Goal: Task Accomplishment & Management: Manage account settings

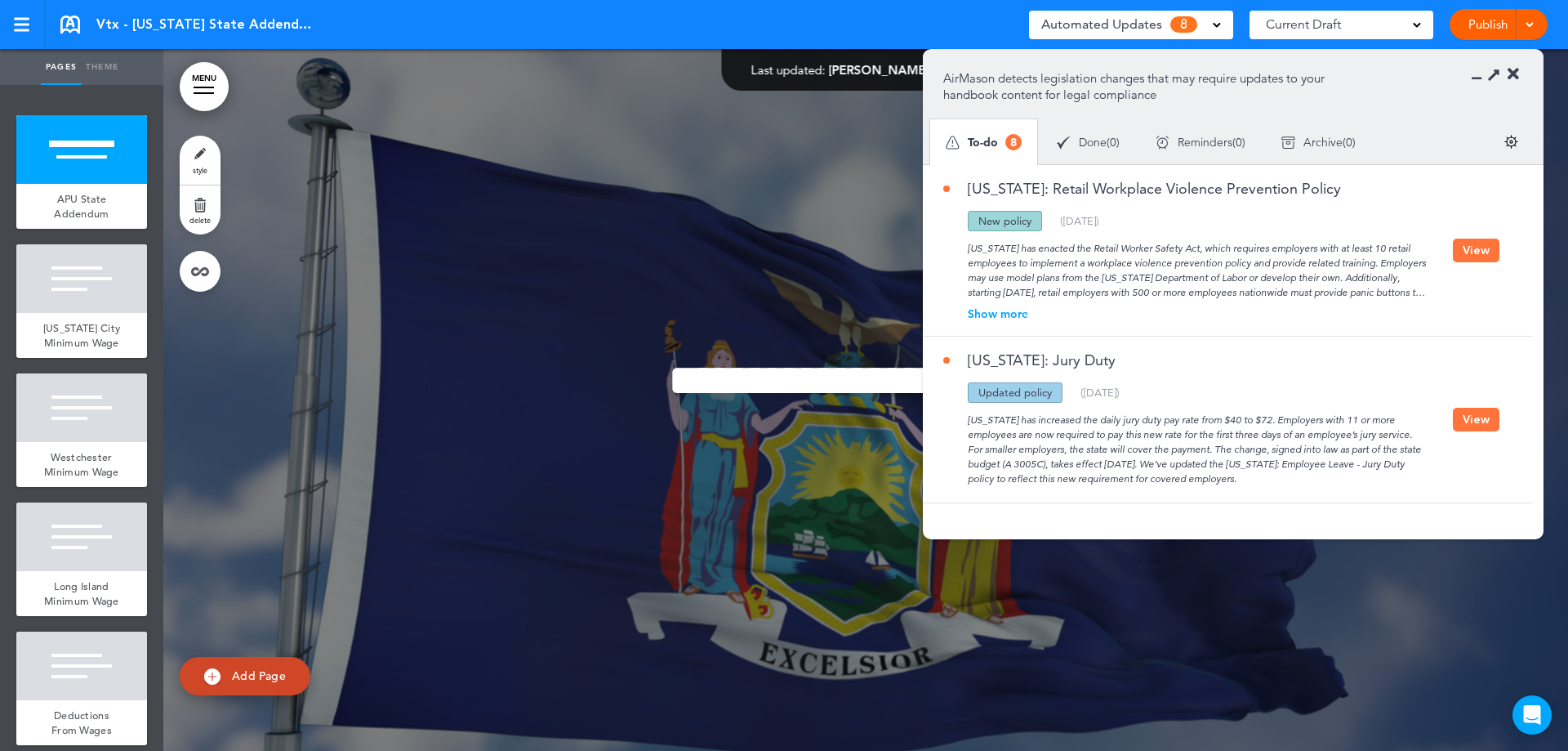
click at [1485, 246] on button "View" at bounding box center [1477, 250] width 47 height 23
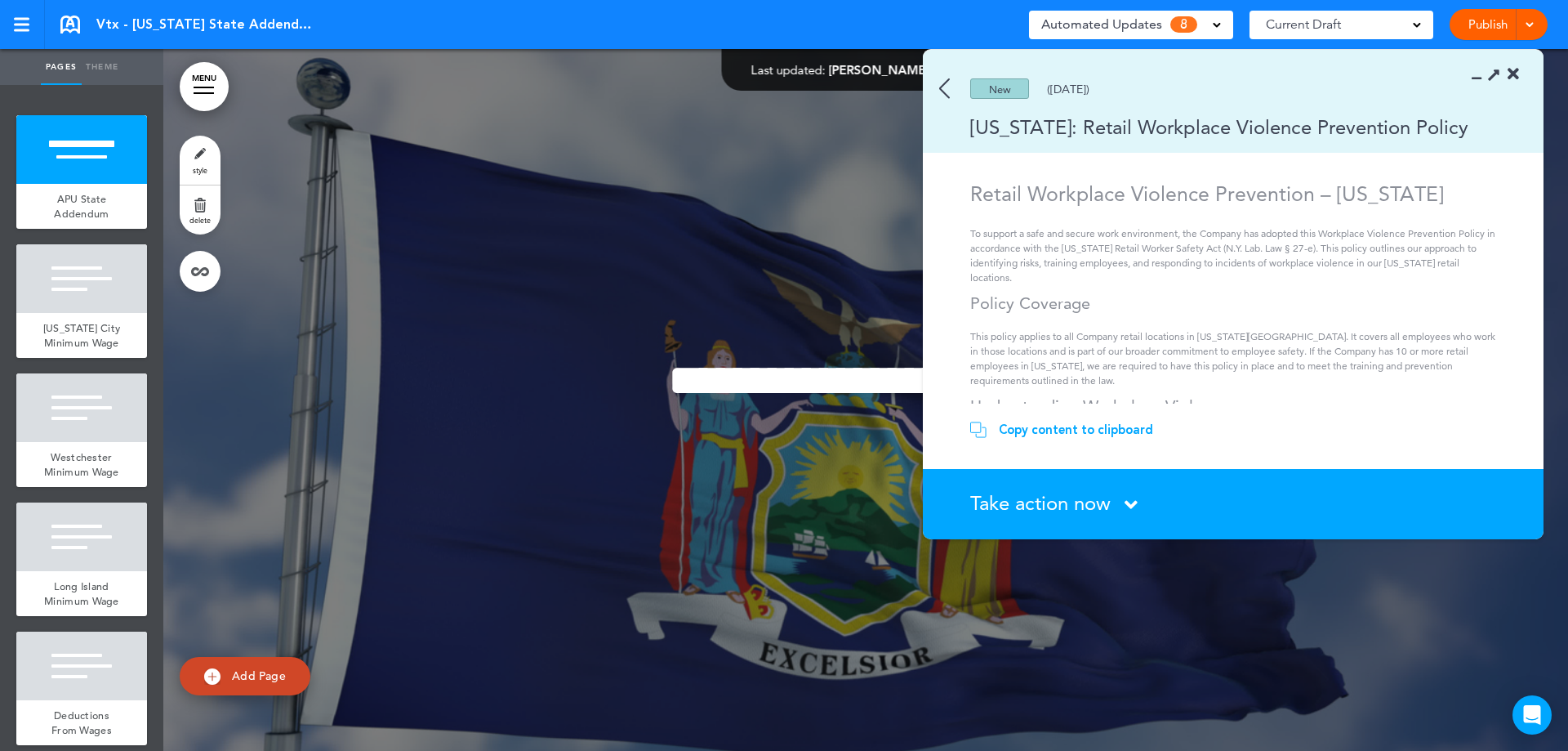
click at [1080, 514] on span "Take action now" at bounding box center [1040, 503] width 141 height 23
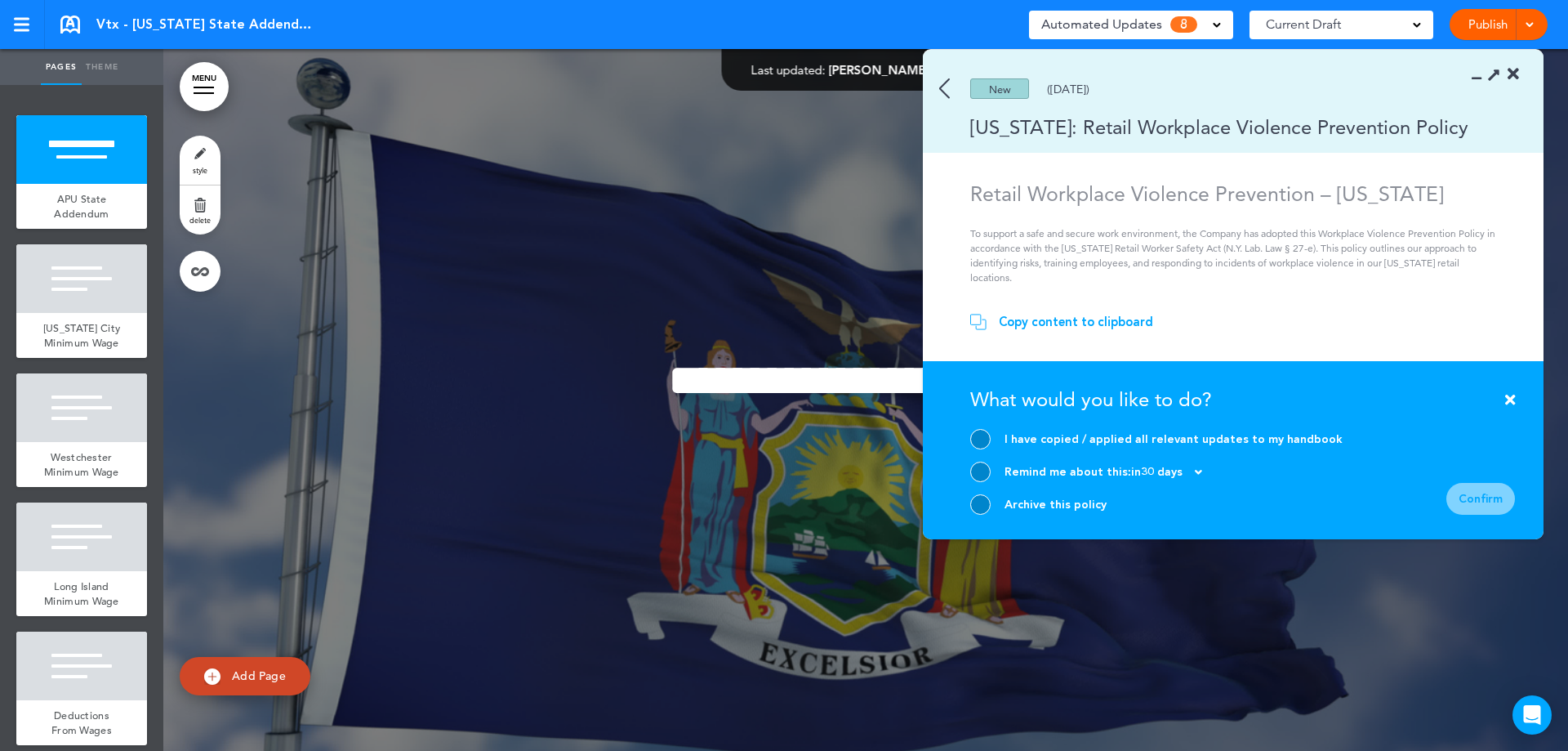
click at [1069, 507] on div "Archive this policy" at bounding box center [1055, 505] width 102 height 16
click at [986, 508] on div at bounding box center [980, 504] width 20 height 20
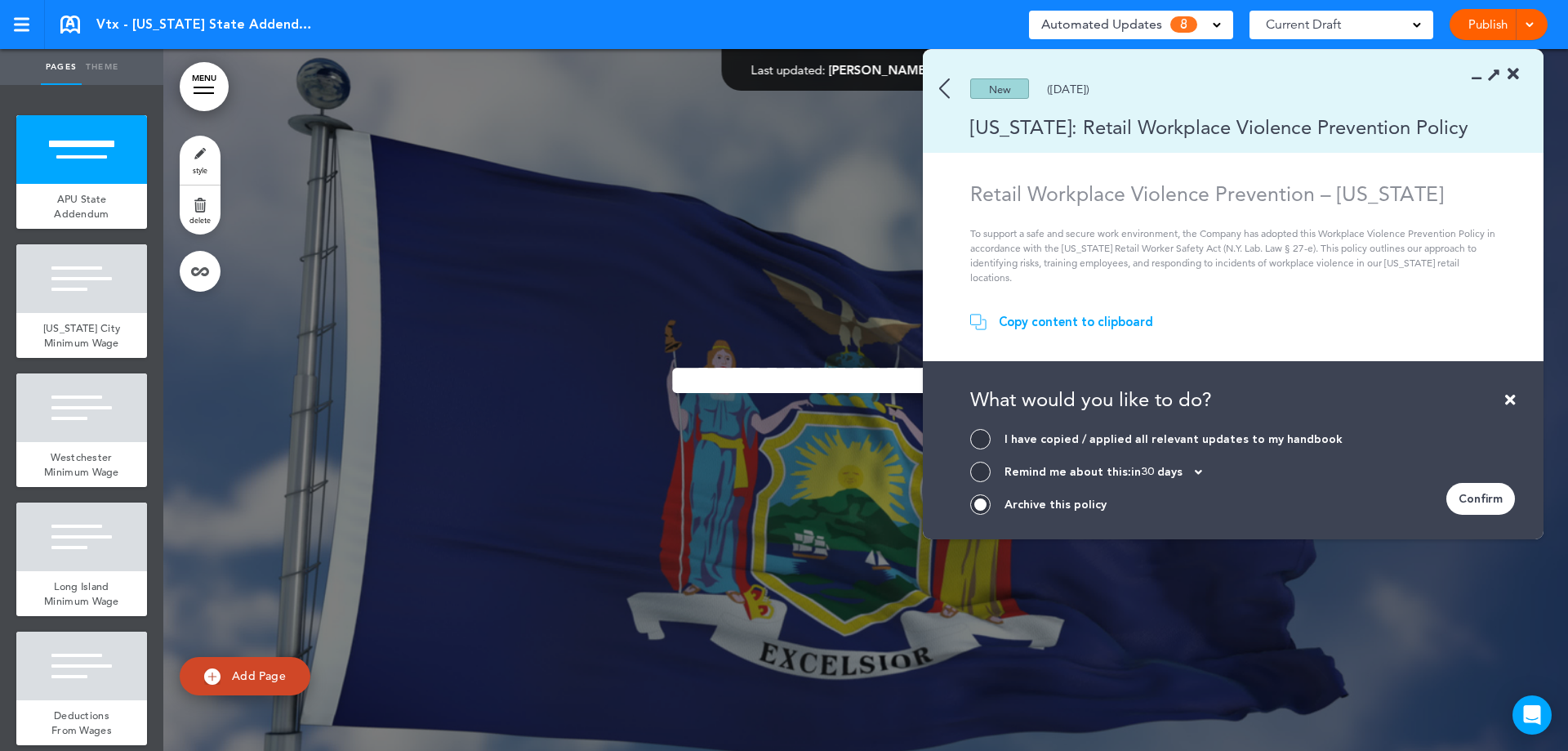
click at [1464, 499] on div "Confirm" at bounding box center [1481, 498] width 69 height 32
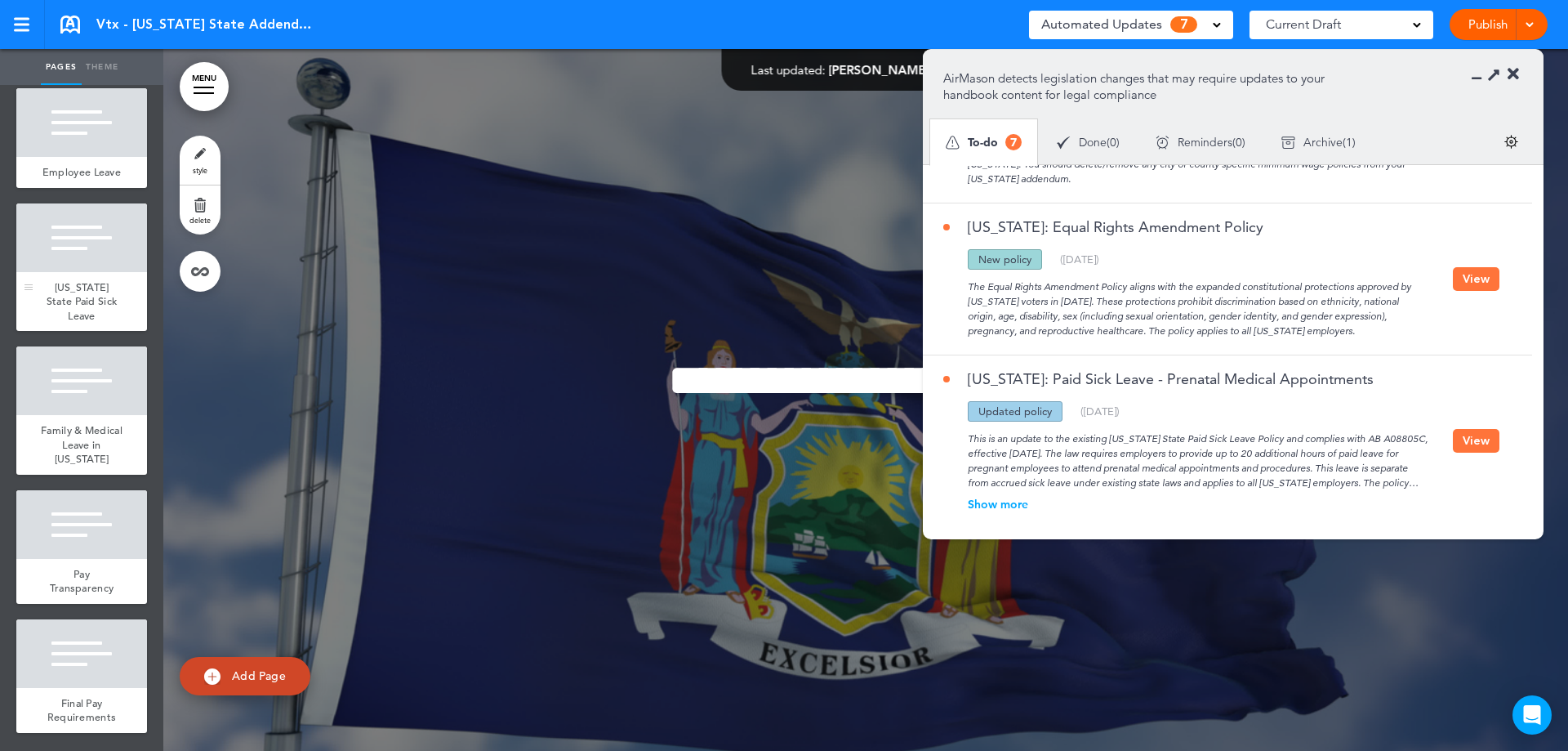
scroll to position [859, 0]
click at [91, 434] on span "Family & Medical Leave in [US_STATE]" at bounding box center [81, 445] width 81 height 43
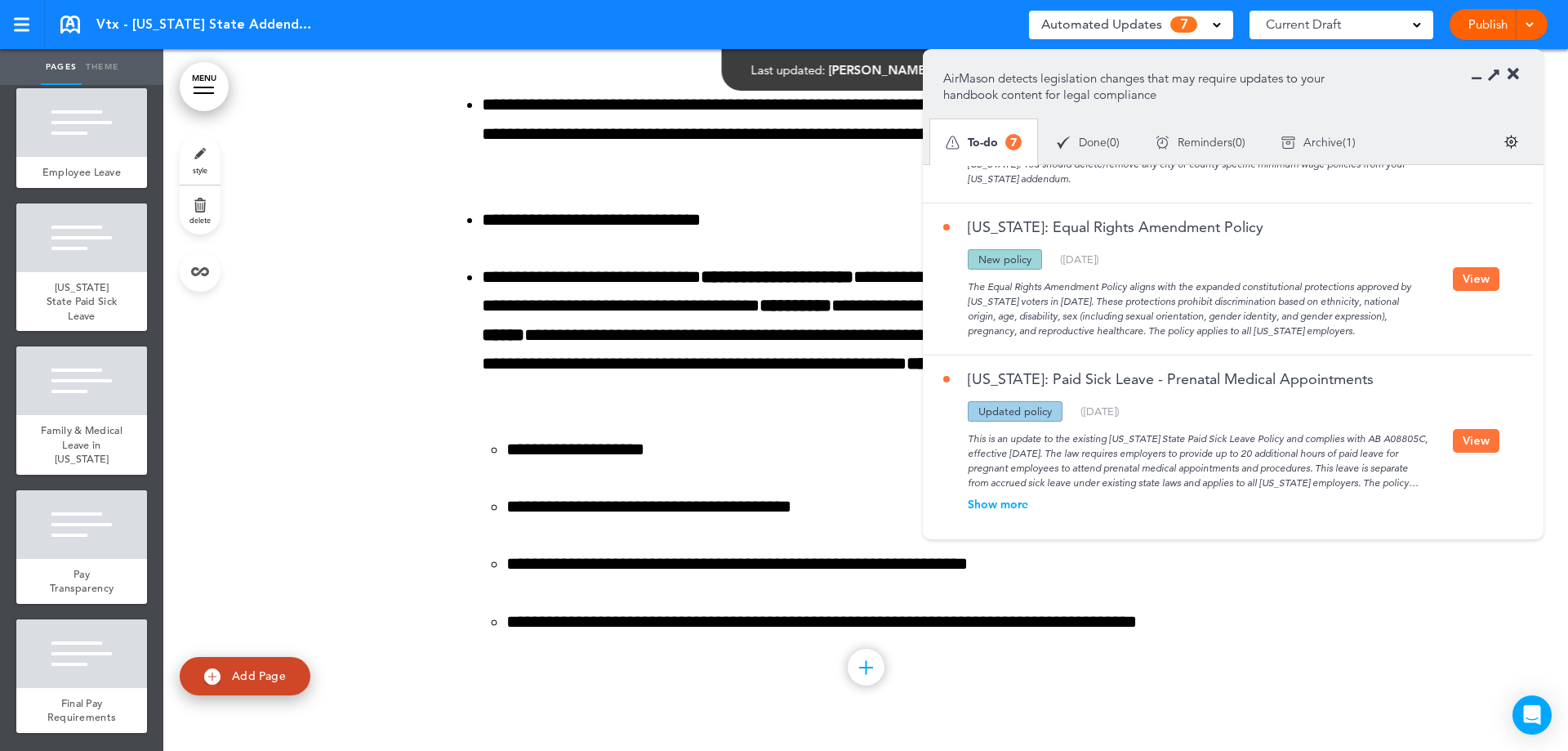
scroll to position [10401, 0]
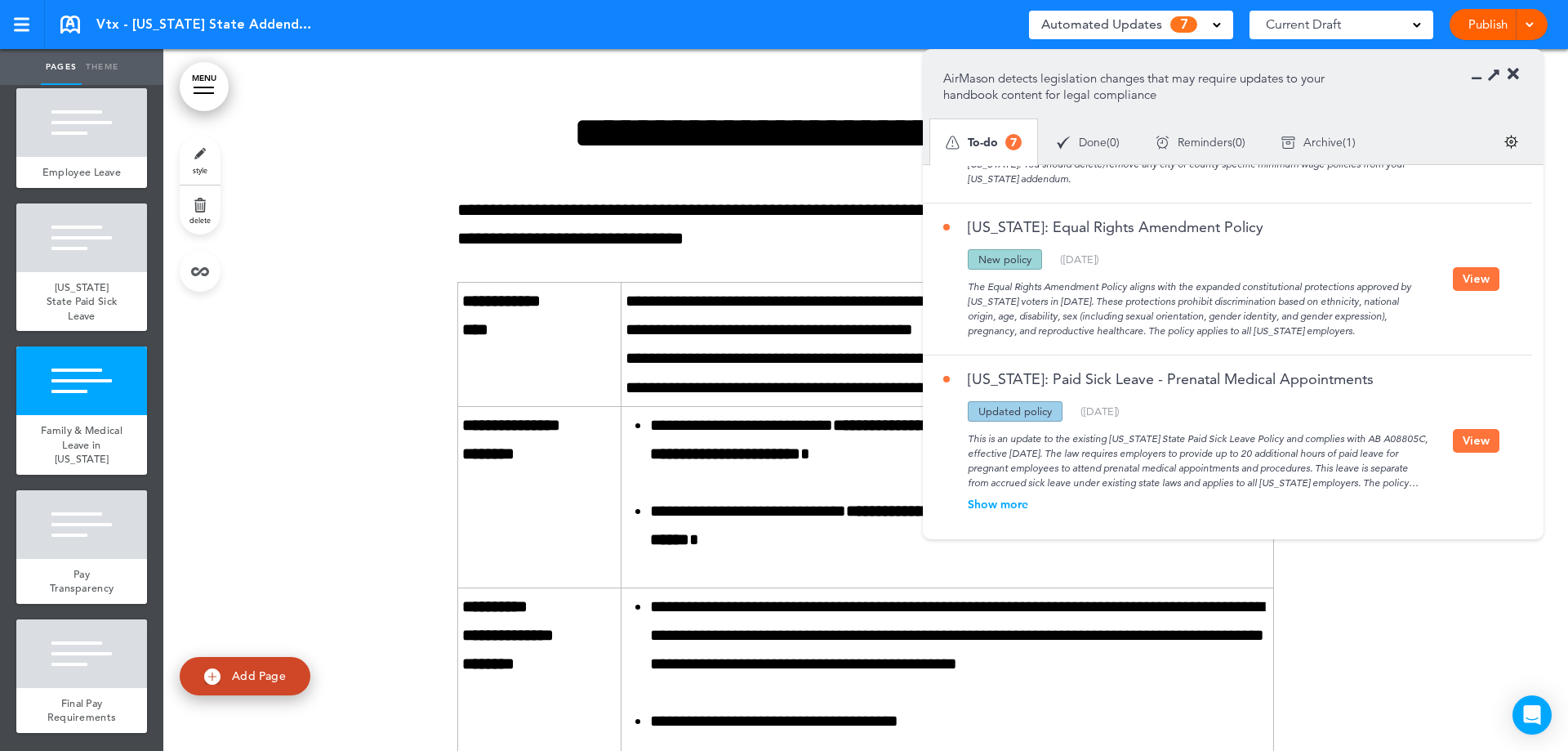
click at [1493, 76] on icon at bounding box center [1494, 74] width 17 height 17
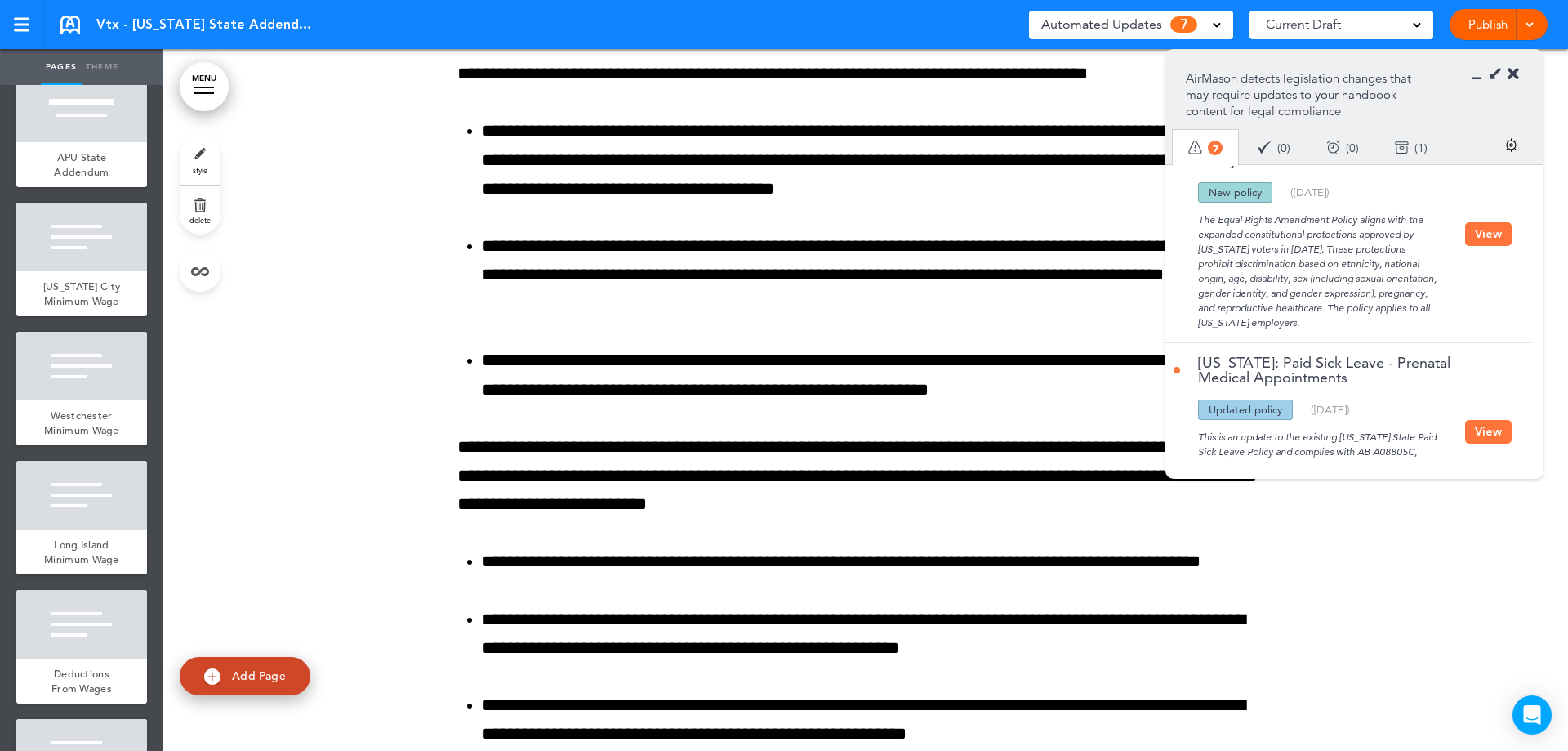
scroll to position [0, 0]
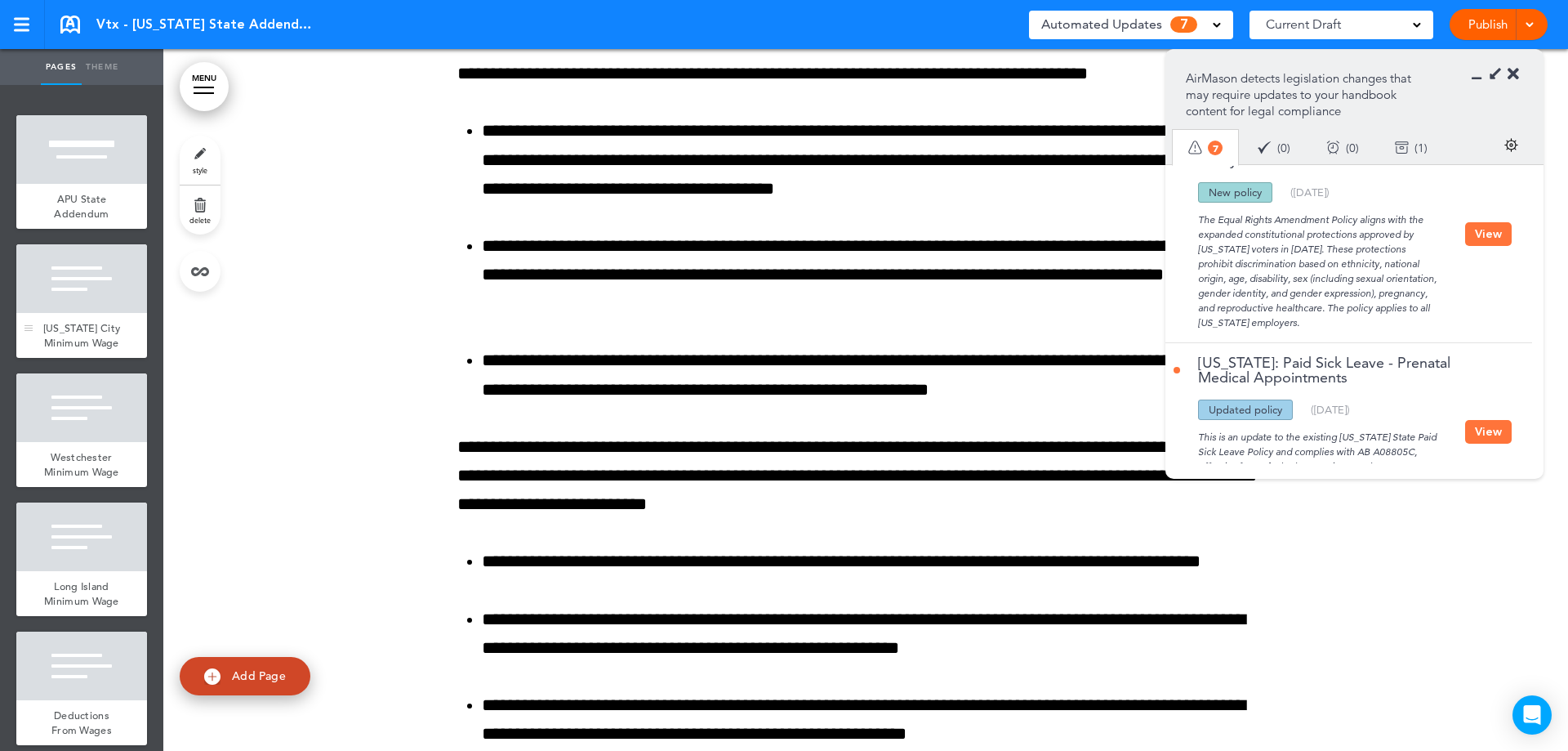
click at [75, 334] on div "[US_STATE] City Minimum Wage" at bounding box center [81, 335] width 131 height 45
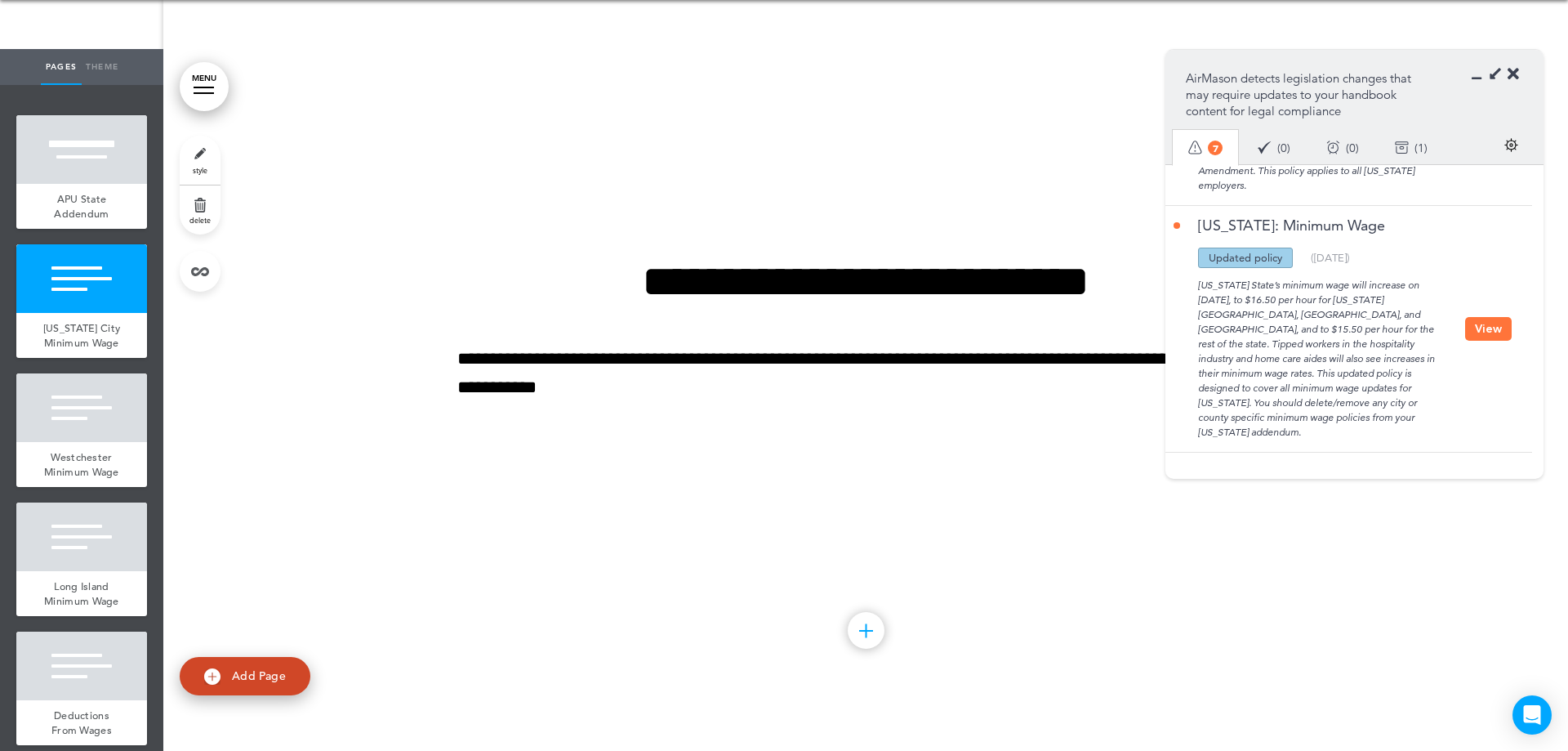
scroll to position [886, 0]
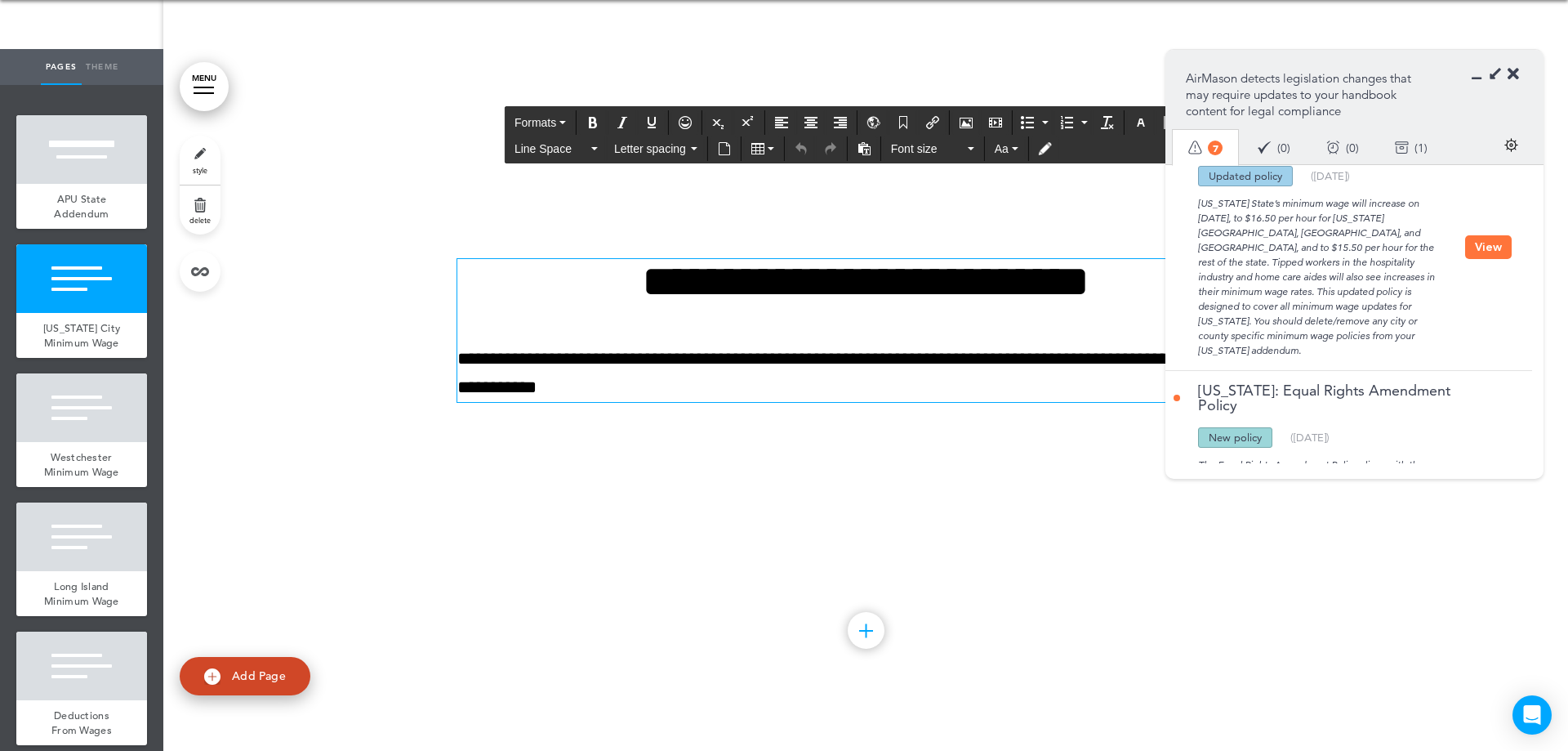
click at [894, 357] on p "**********" at bounding box center [865, 373] width 817 height 57
click at [79, 475] on span "Westchester Minimum Wage" at bounding box center [82, 464] width 76 height 29
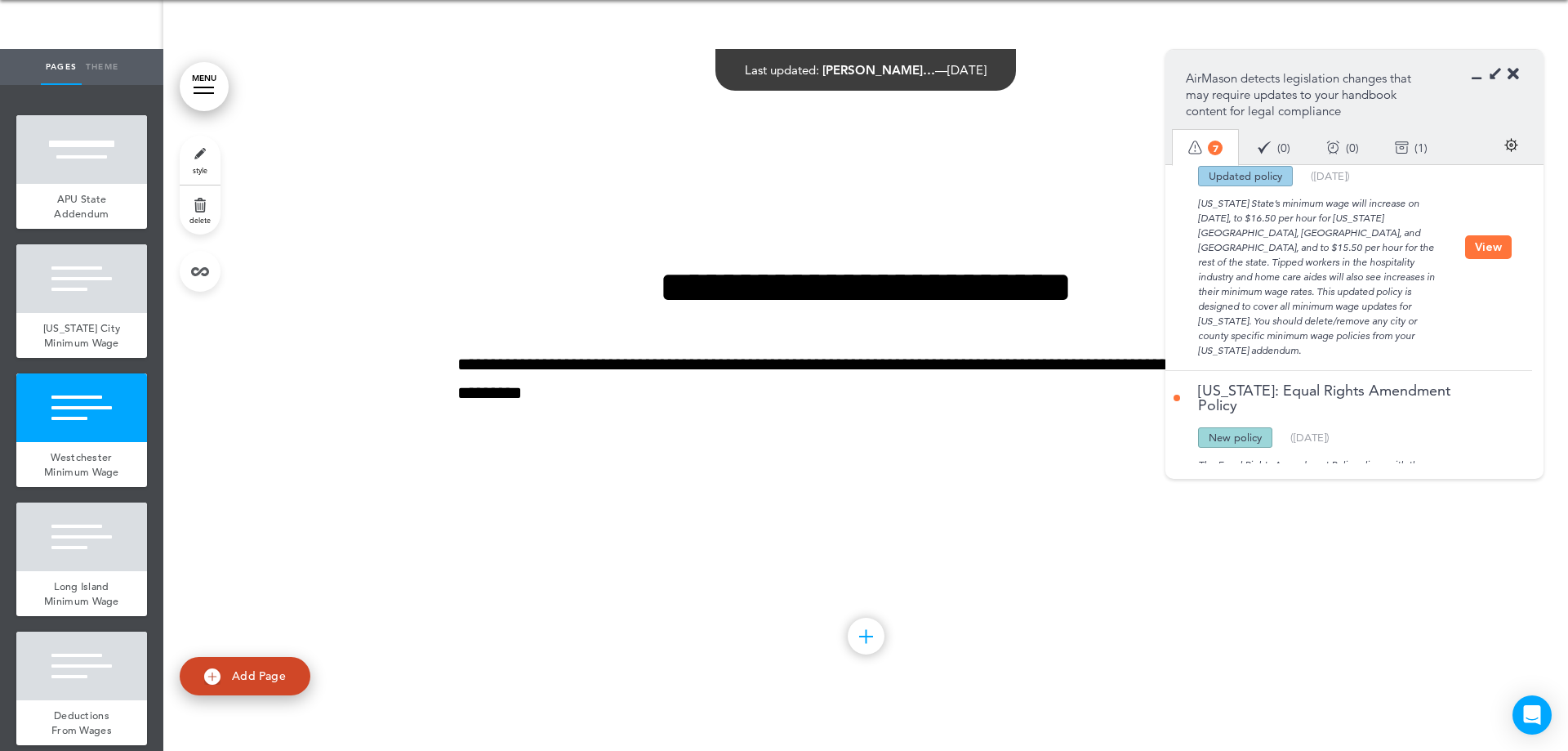
scroll to position [1403, 0]
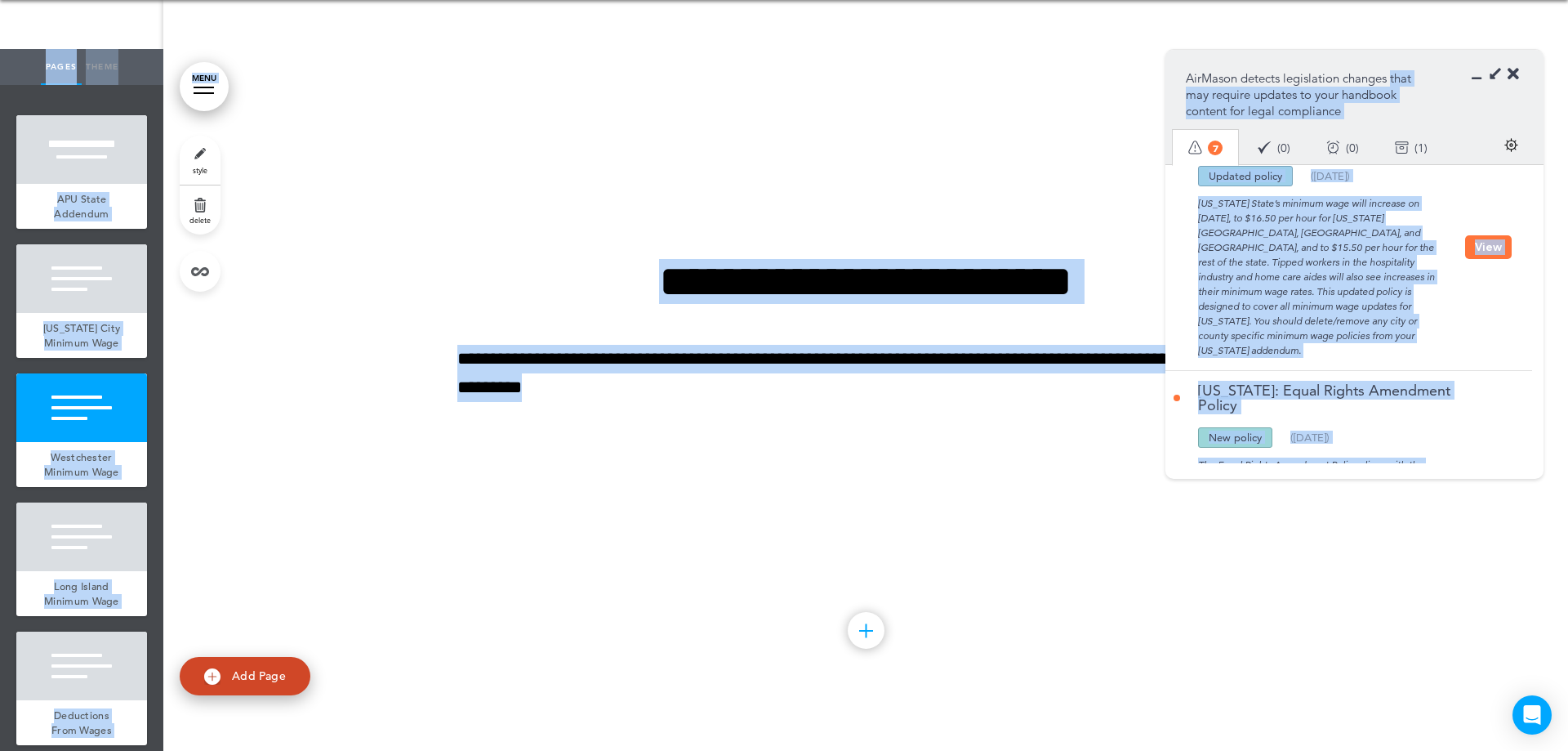
drag, startPoint x: 1308, startPoint y: 65, endPoint x: 1370, endPoint y: 25, distance: 73.8
click at [1370, 25] on body "This handbook [GEOGRAPHIC_DATA] Settings Signatures Collaborators Your Handbook…" at bounding box center [784, 326] width 1568 height 751
click at [1355, 79] on p "AirMason detects legislation changes that may require updates to your handbook …" at bounding box center [1304, 94] width 236 height 49
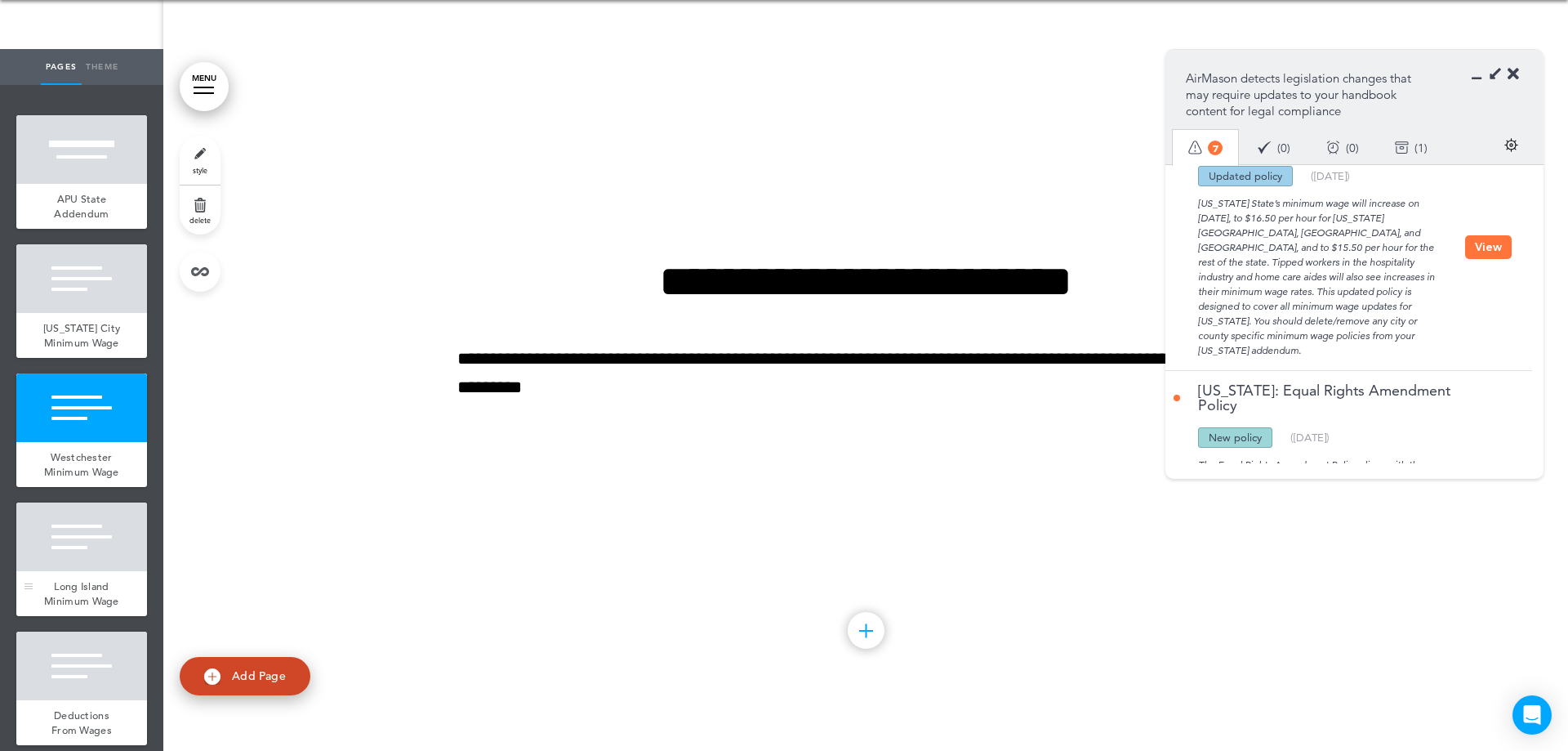
click at [89, 571] on div at bounding box center [81, 536] width 131 height 69
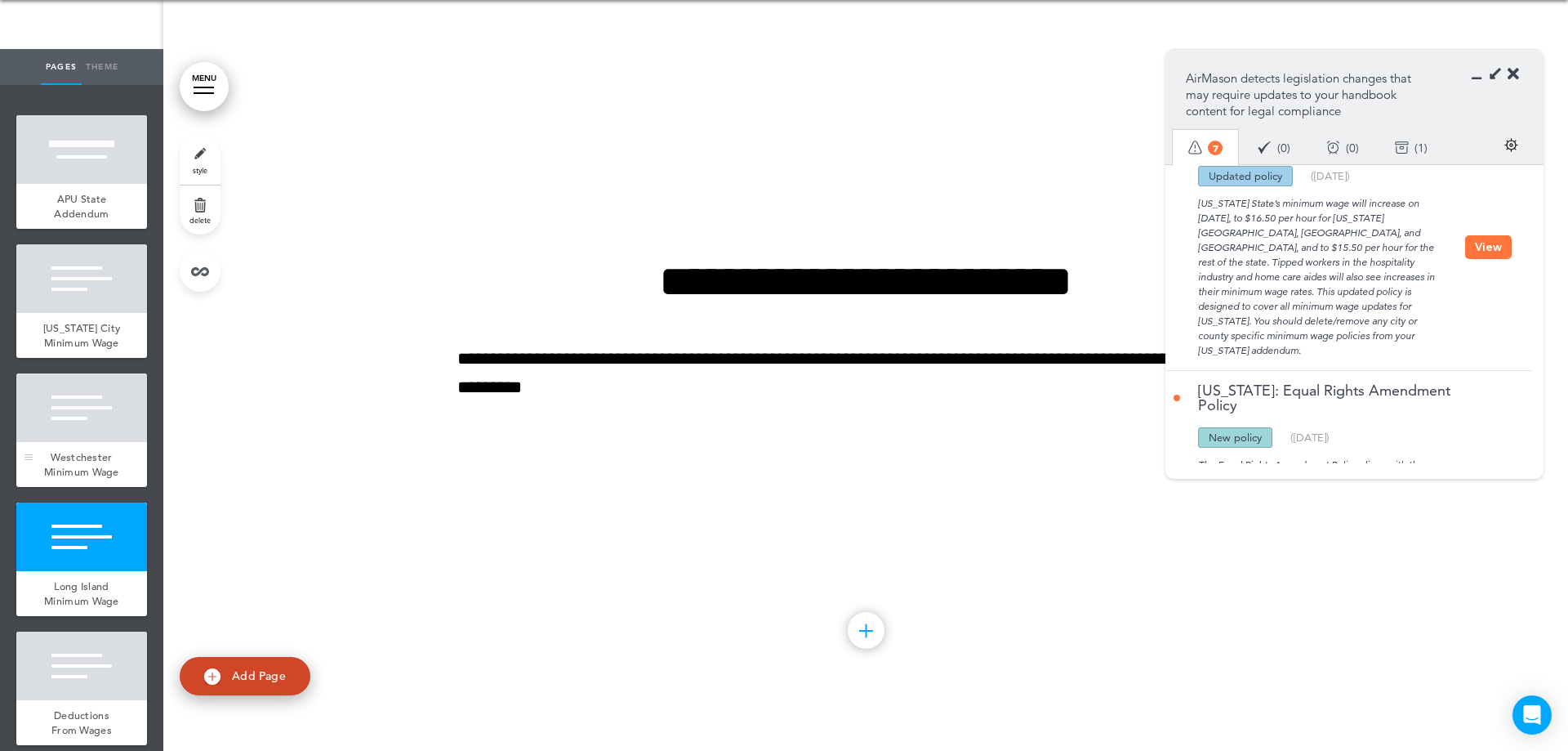
click at [84, 442] on div at bounding box center [81, 407] width 131 height 69
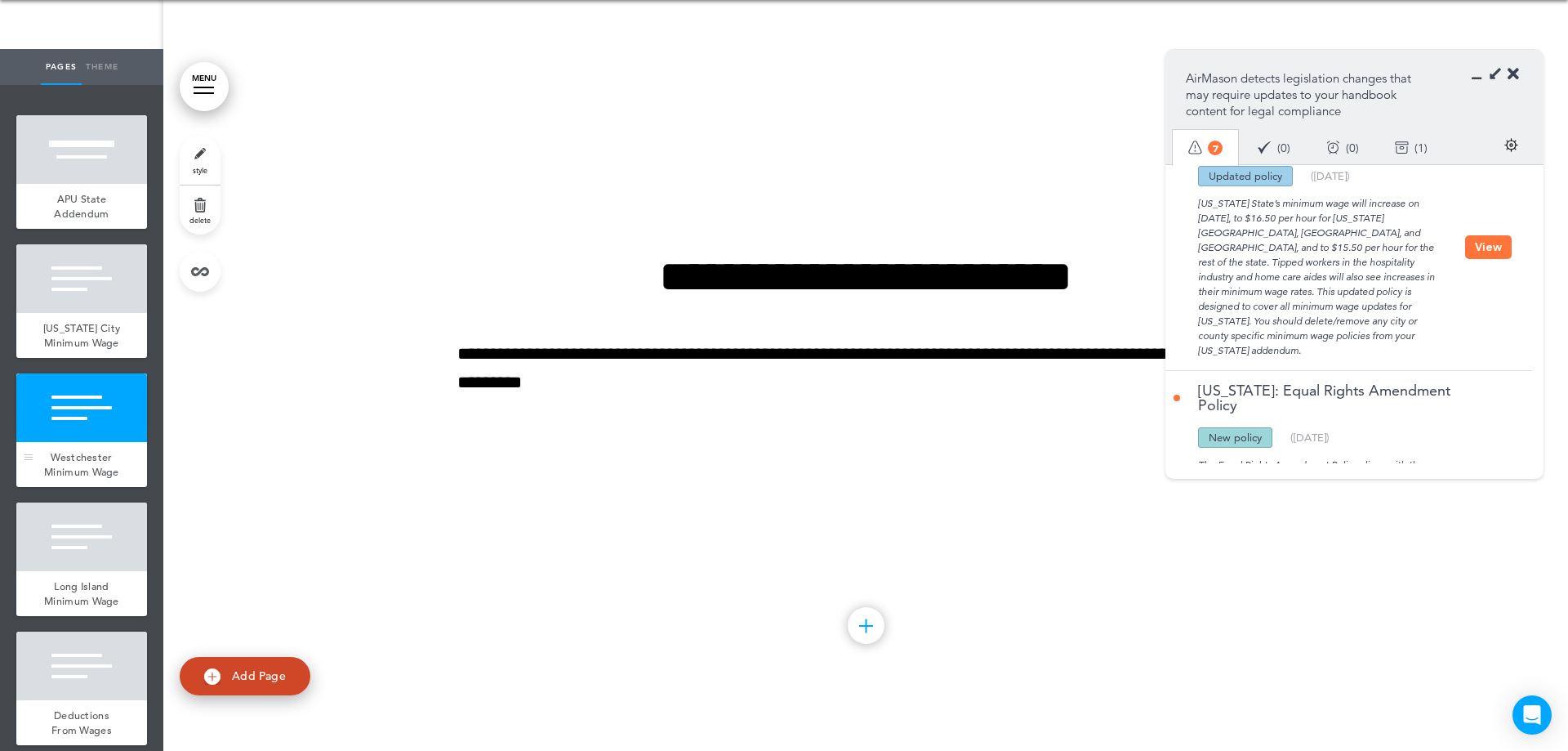
scroll to position [1403, 0]
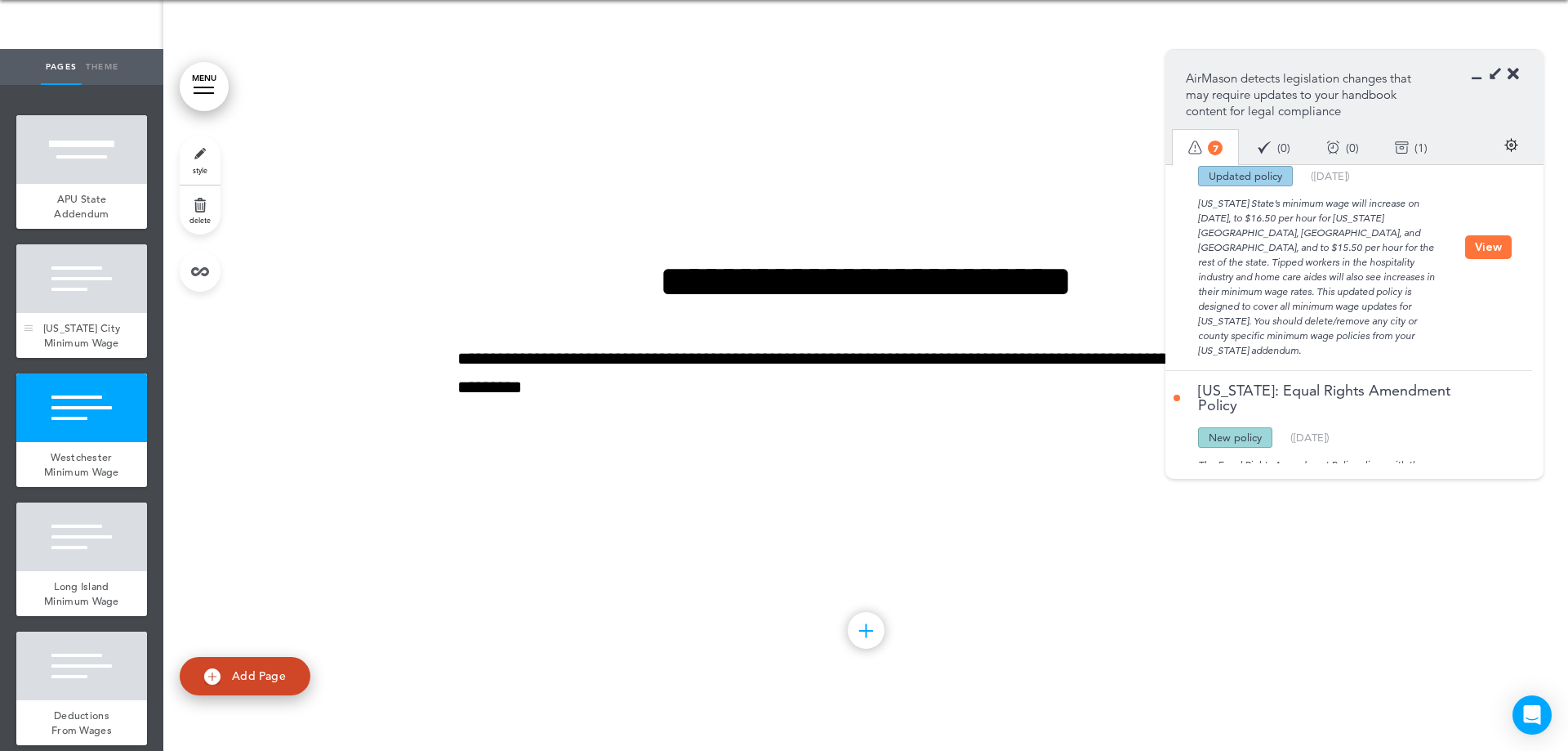
click at [90, 319] on div "[US_STATE] City Minimum Wage" at bounding box center [81, 335] width 131 height 45
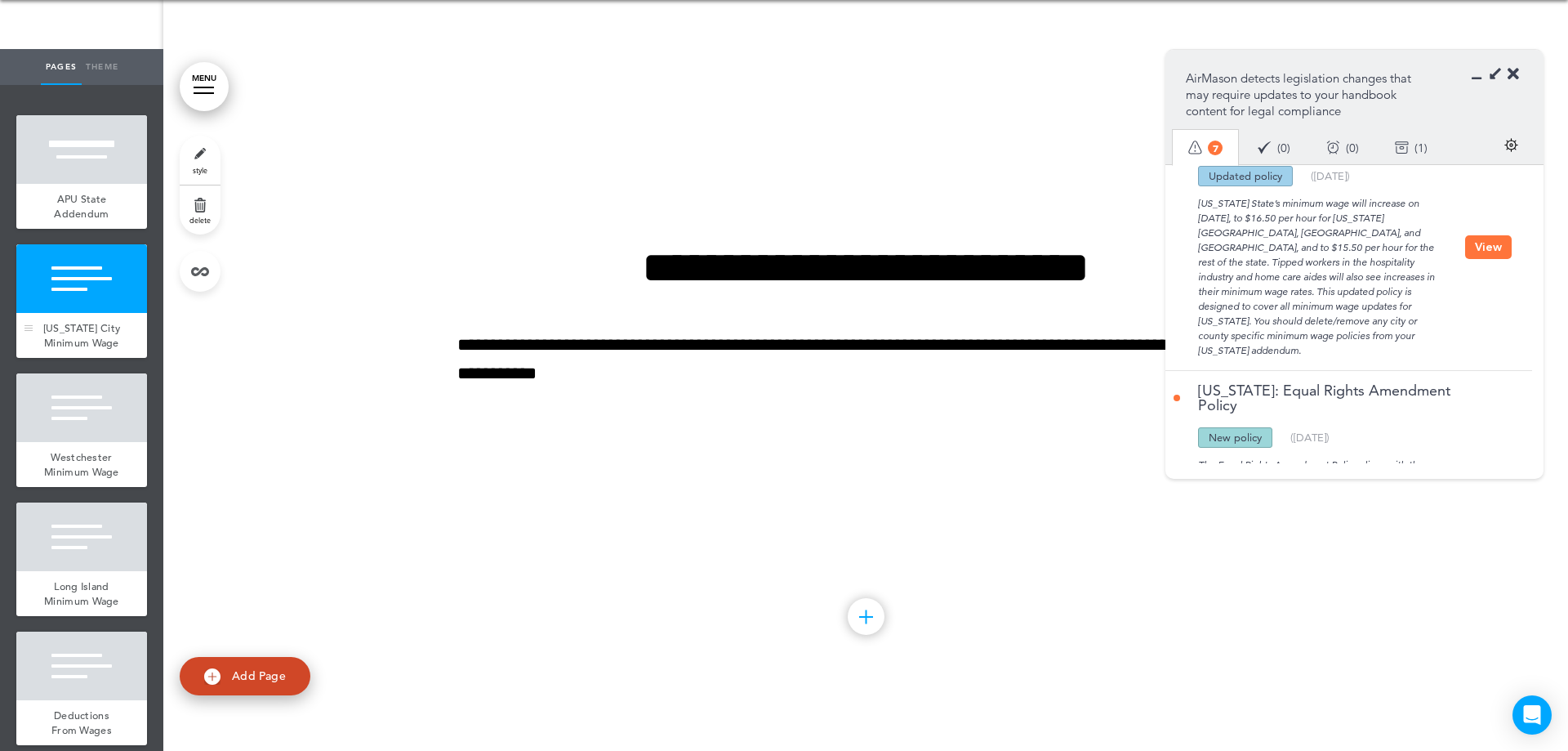
scroll to position [702, 0]
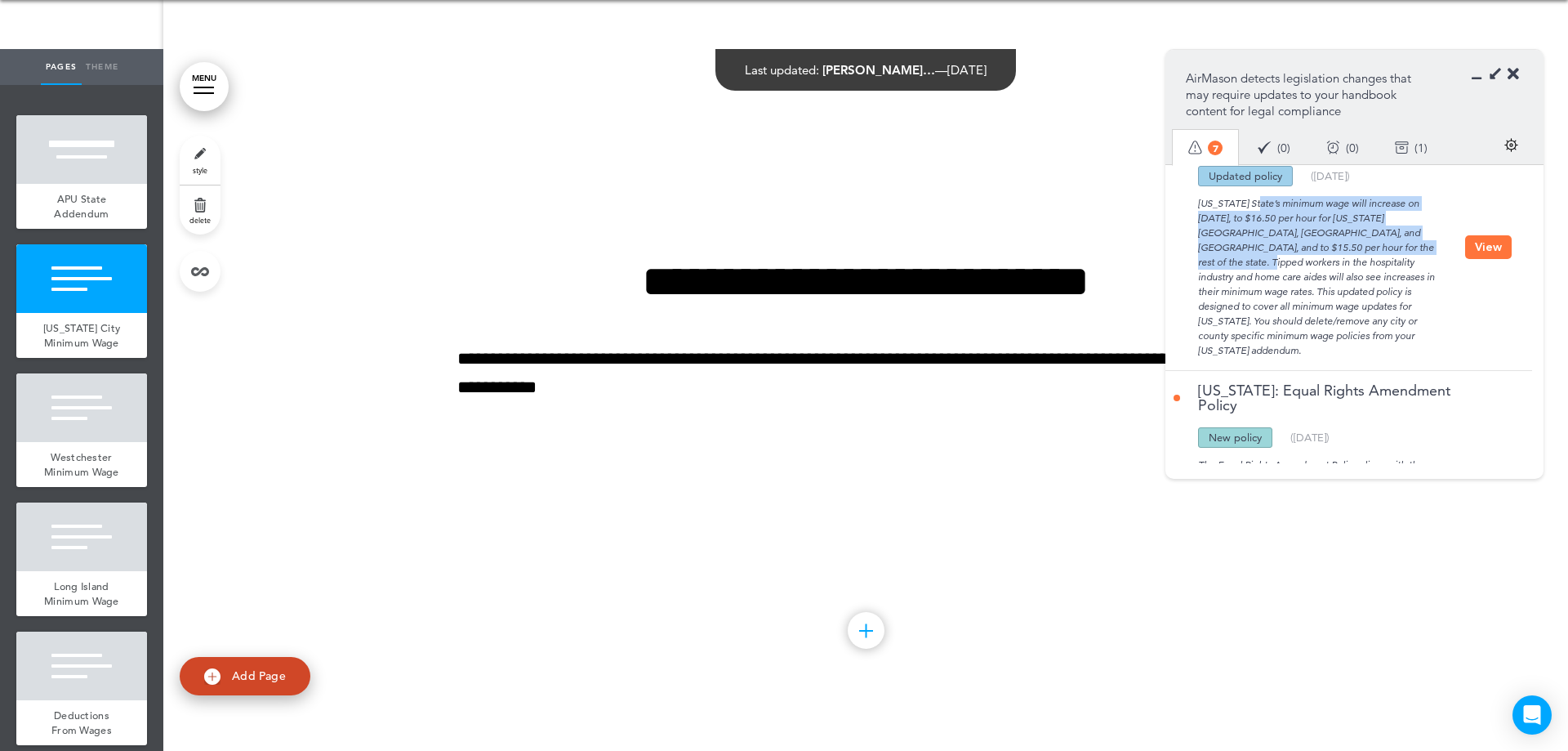
drag, startPoint x: 1202, startPoint y: 236, endPoint x: 1380, endPoint y: 277, distance: 182.7
click at [1380, 277] on div "[US_STATE] State’s minimum wage will increase on [DATE], to $16.50 per hour for…" at bounding box center [1319, 271] width 292 height 172
copy div "[US_STATE] State’s minimum wage will increase on [DATE], to $16.50 per hour for…"
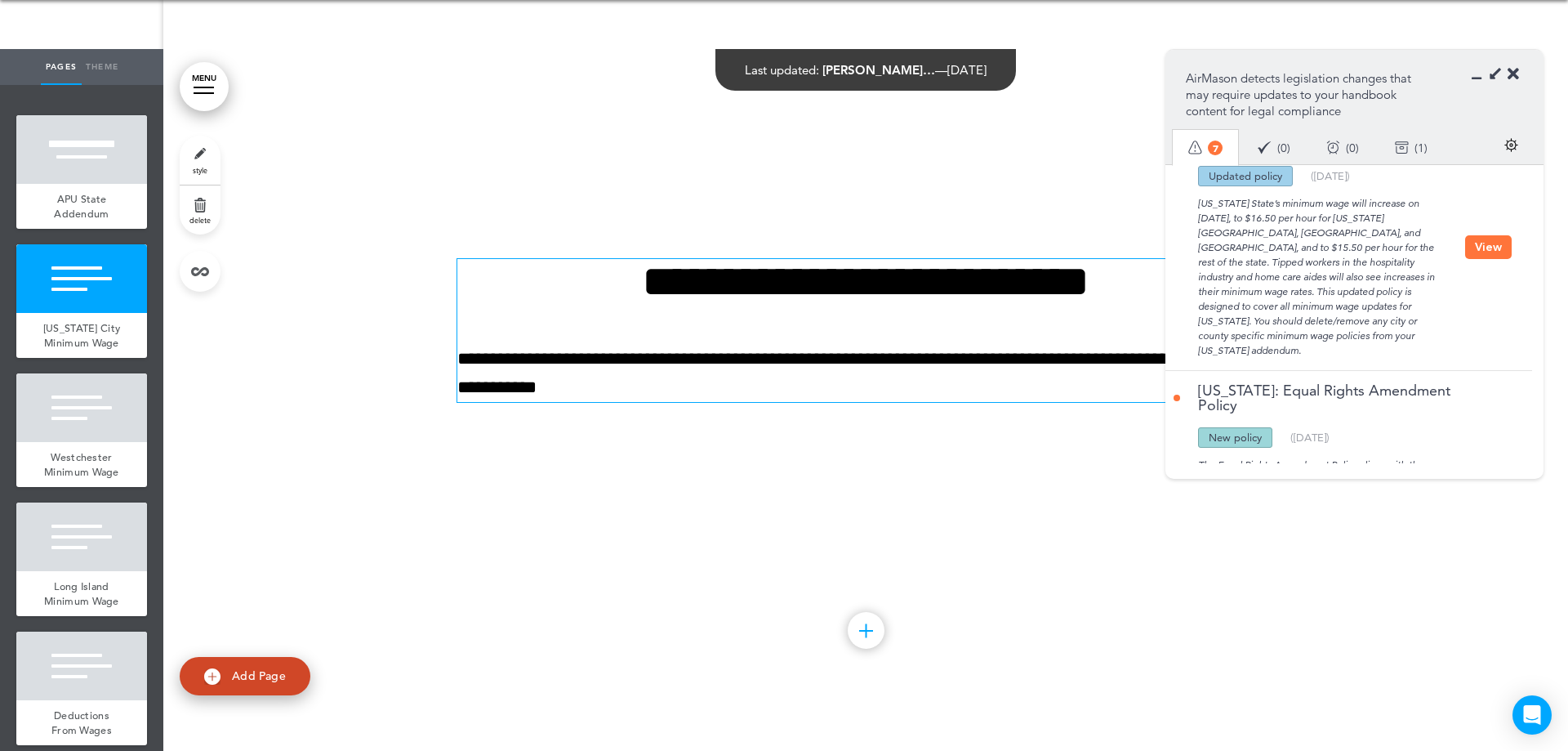
click at [464, 368] on p "**********" at bounding box center [865, 373] width 817 height 57
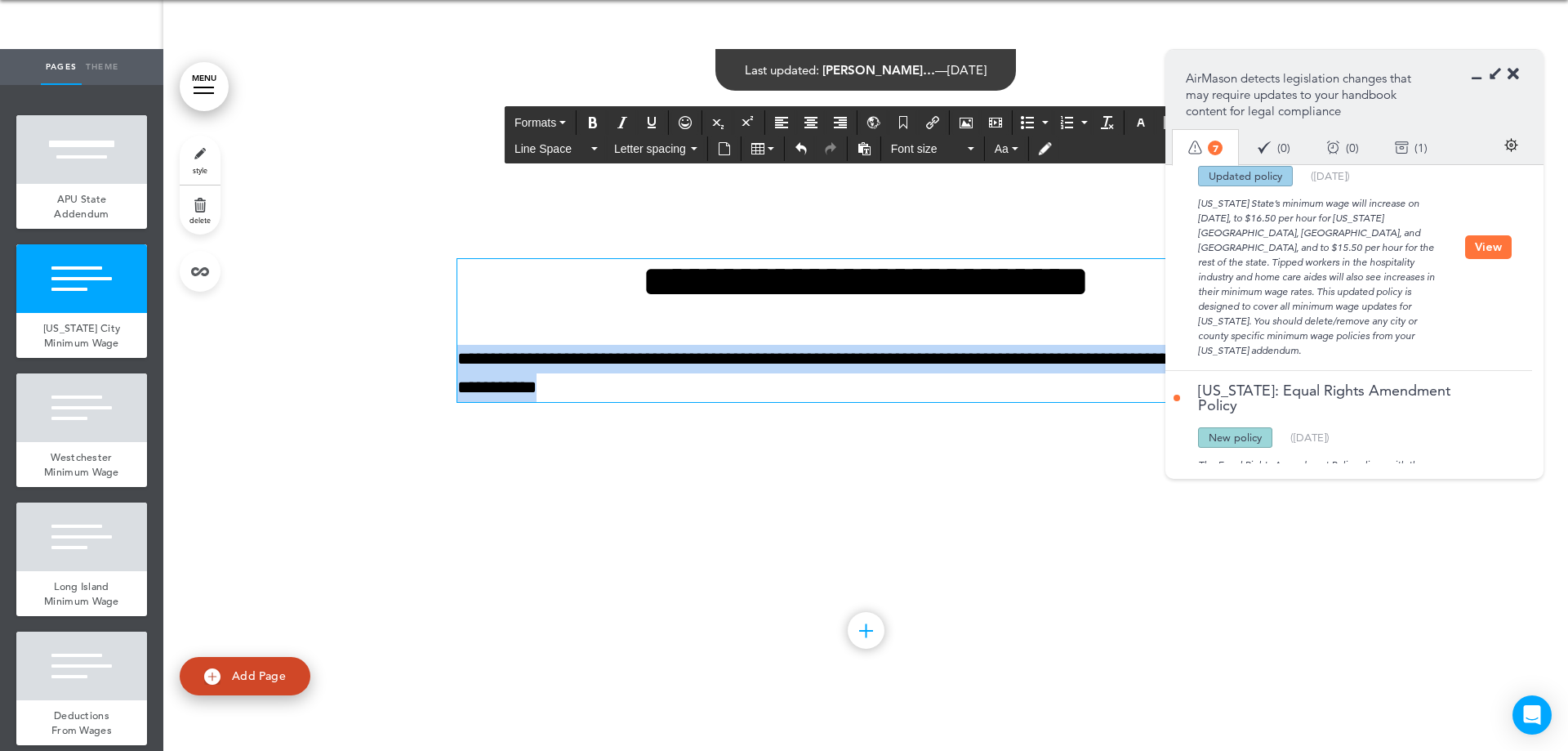
drag, startPoint x: 453, startPoint y: 357, endPoint x: 815, endPoint y: 408, distance: 365.6
click at [815, 408] on div "**********" at bounding box center [865, 351] width 817 height 306
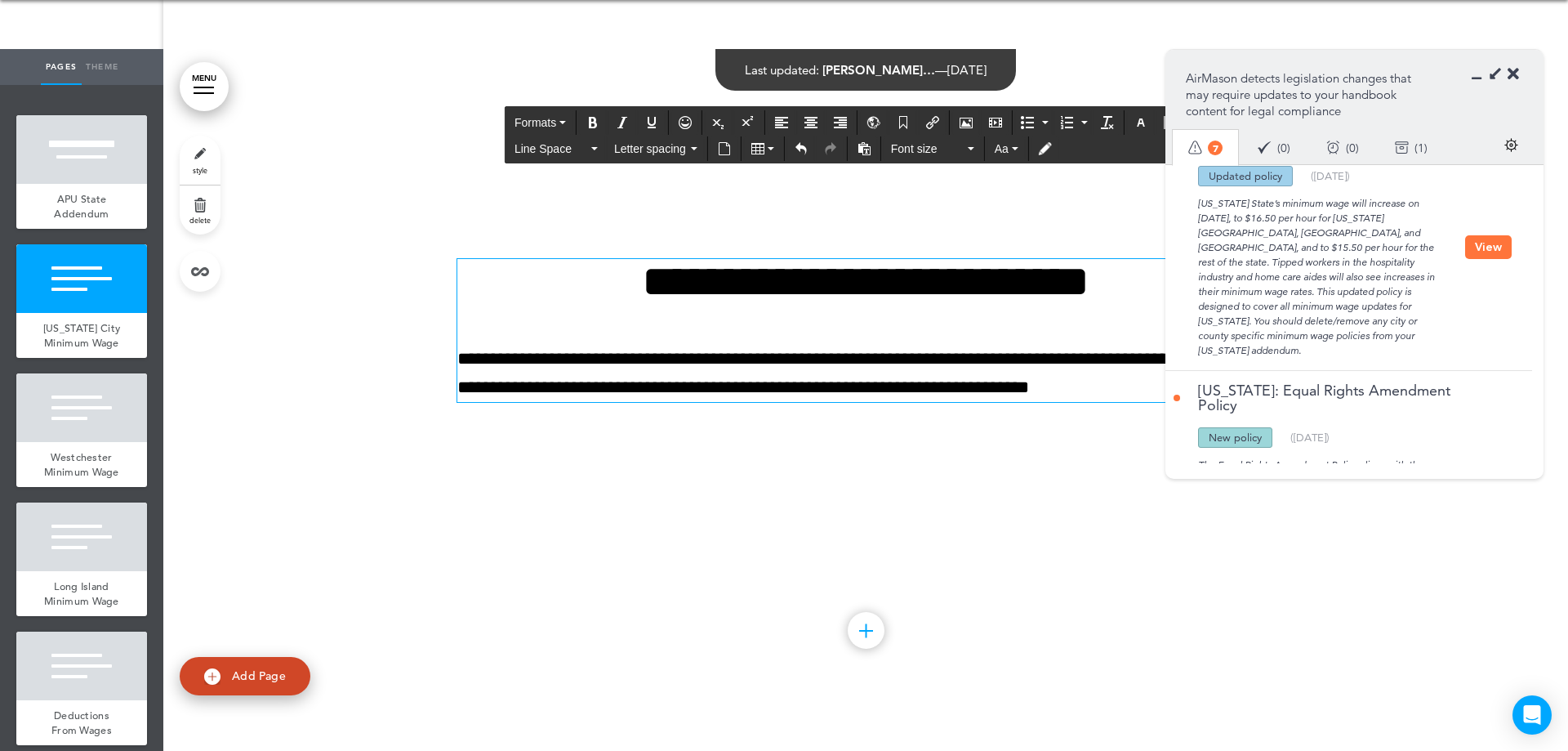
click at [736, 446] on div "**********" at bounding box center [865, 351] width 817 height 306
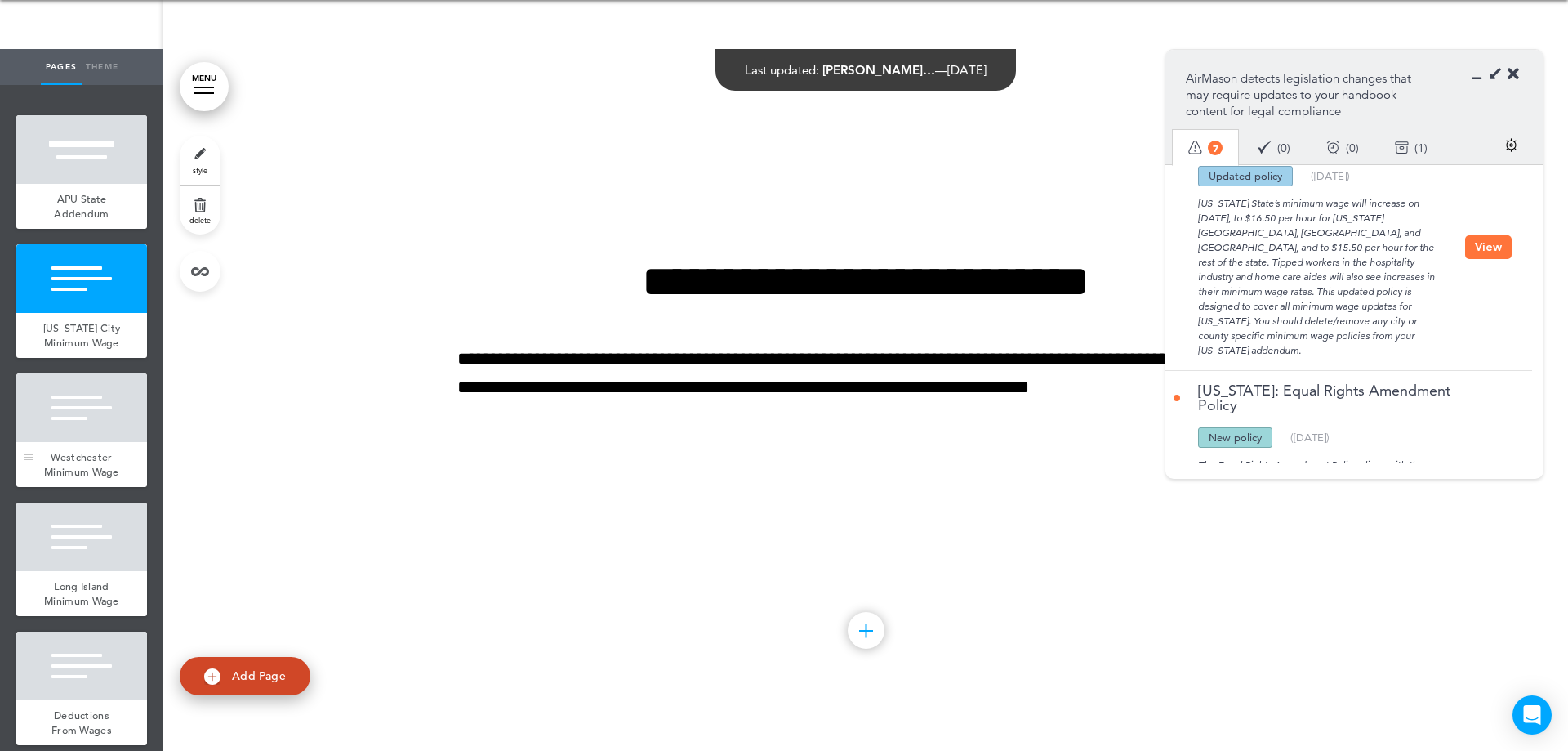
click at [63, 426] on div at bounding box center [81, 407] width 131 height 69
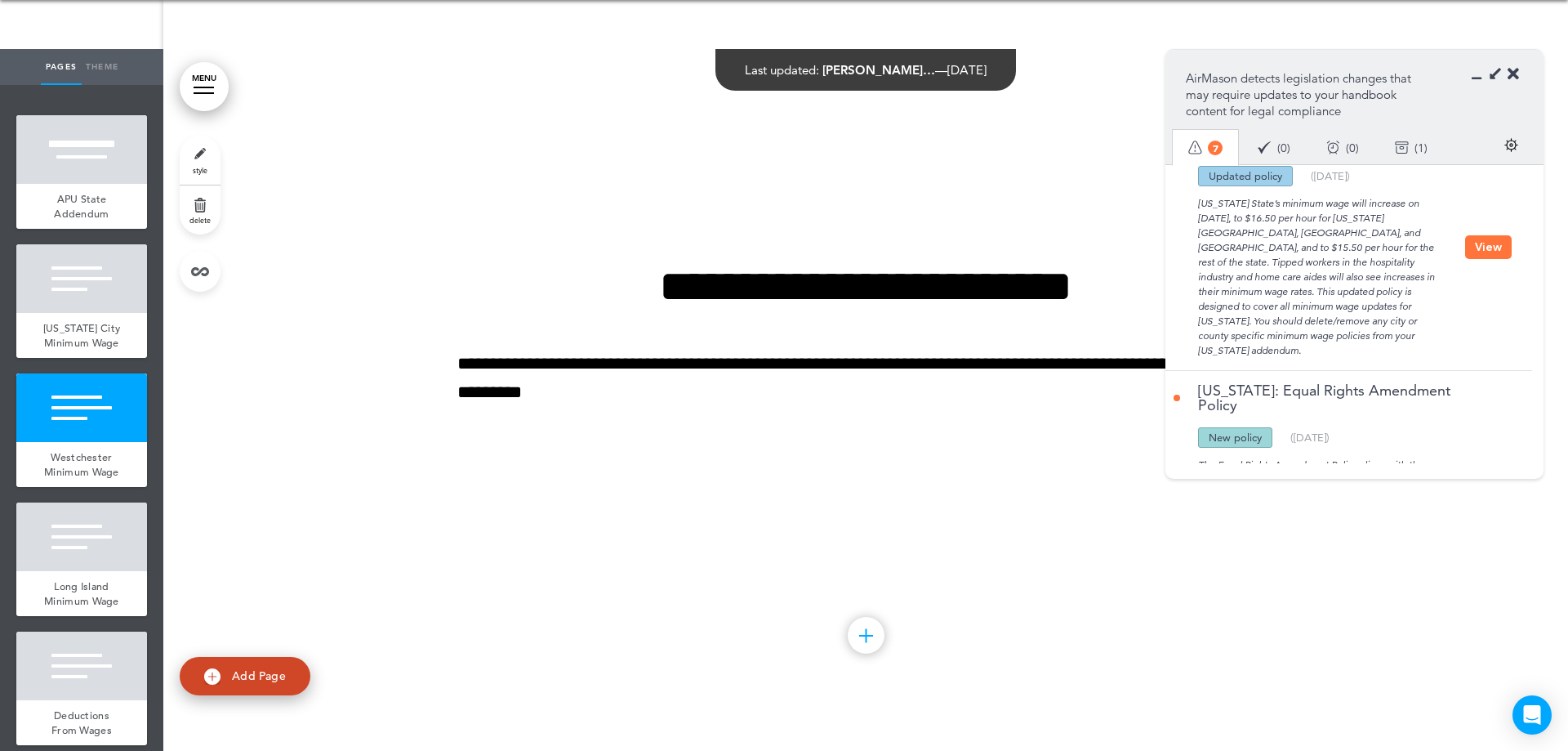
scroll to position [1403, 0]
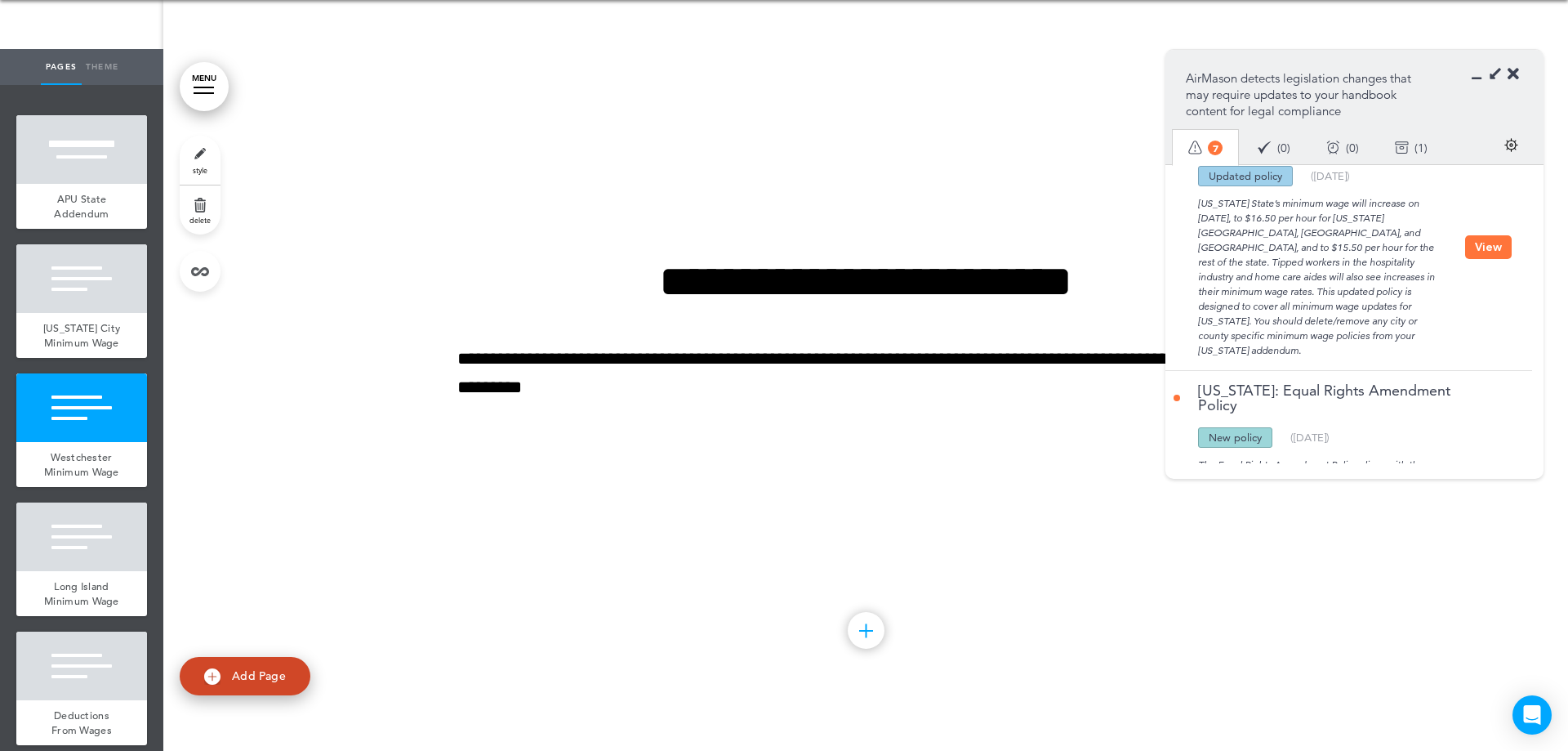
click at [1476, 259] on button "View" at bounding box center [1489, 247] width 47 height 23
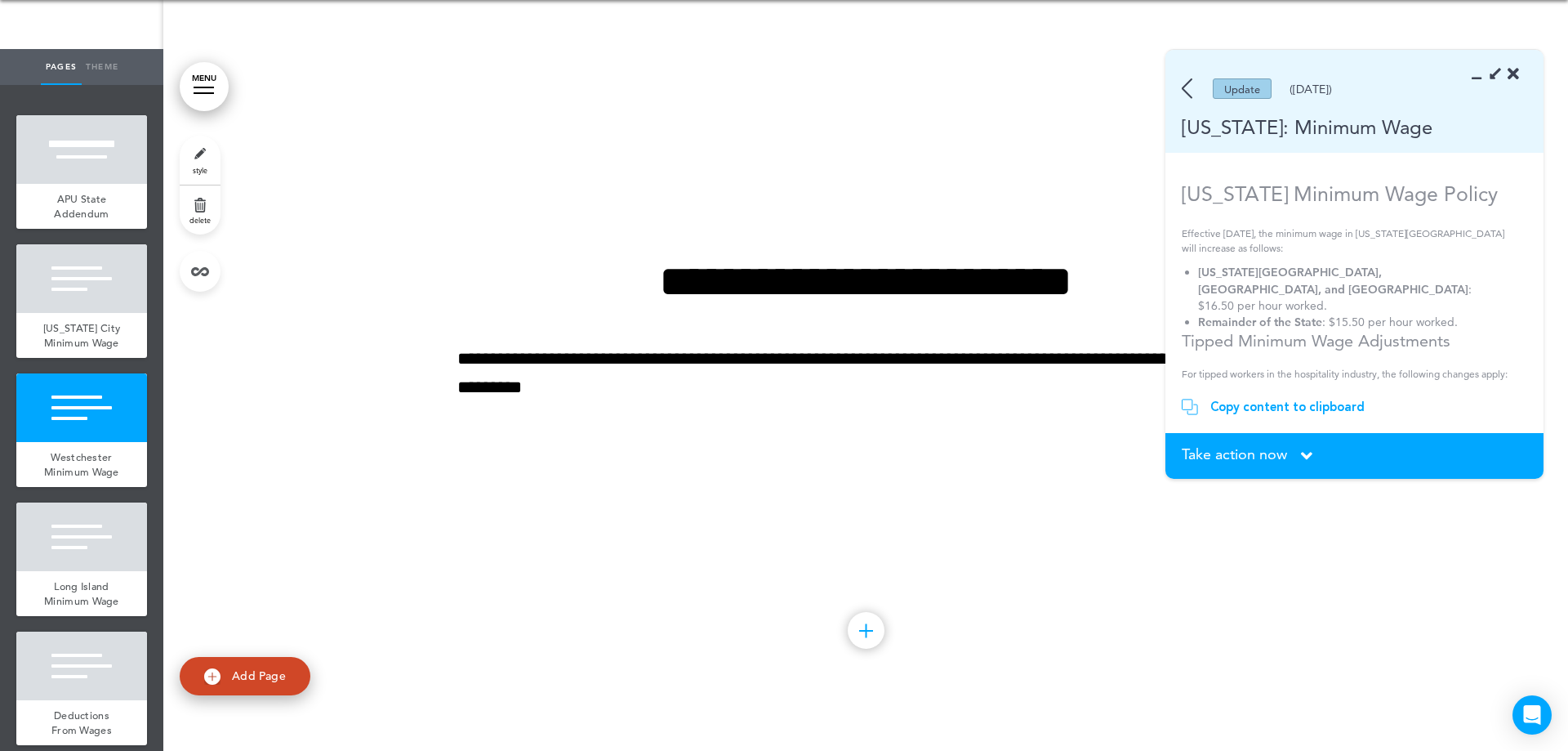
click at [1298, 460] on div "Take action now Click here to change the status" at bounding box center [1355, 455] width 346 height 18
click at [1298, 454] on div "Take action now Click here to change the status" at bounding box center [1355, 455] width 346 height 18
click at [1304, 450] on icon at bounding box center [1307, 455] width 12 height 18
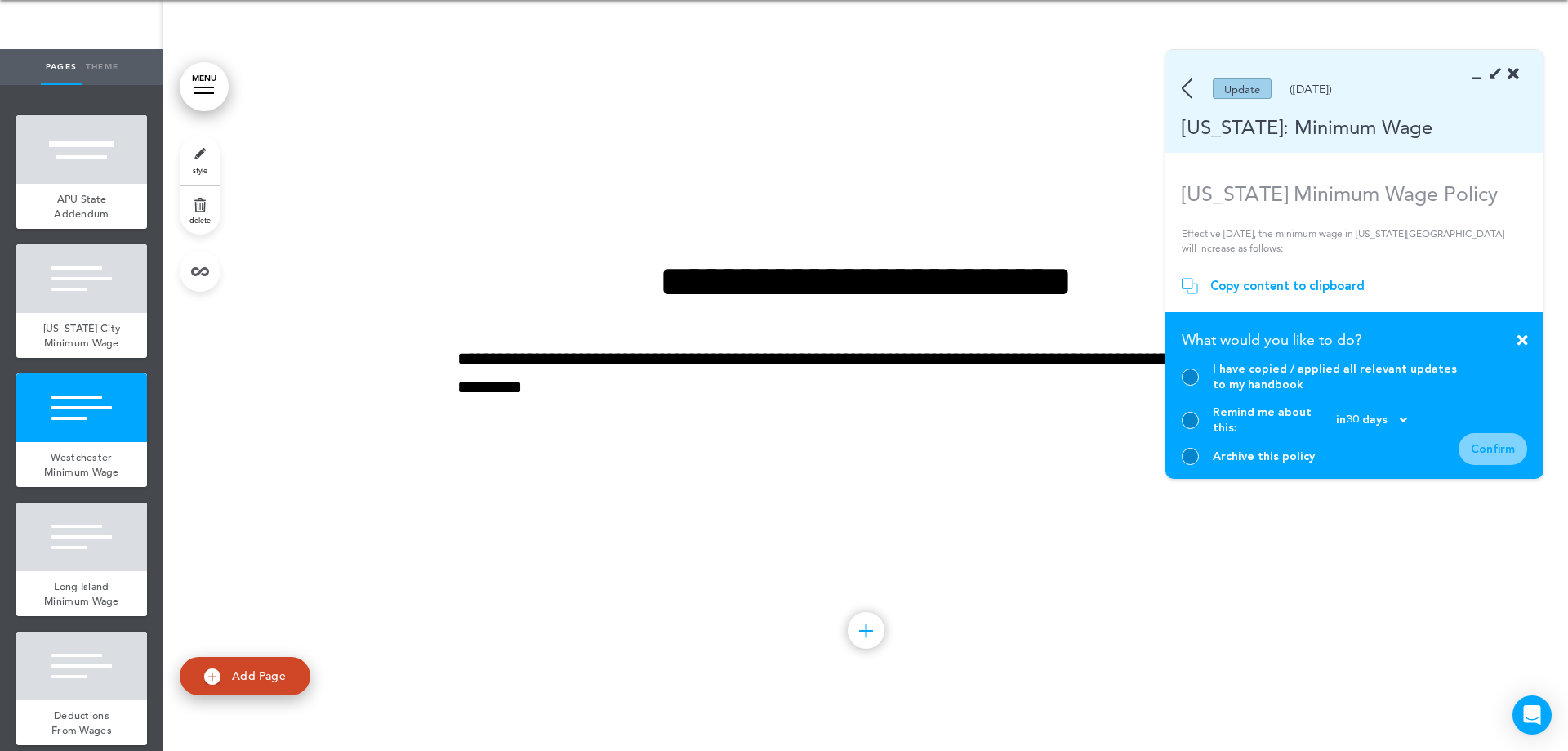
click at [1251, 361] on div "What would you like to do?" at bounding box center [1355, 343] width 346 height 35
click at [1210, 392] on div "I have copied / applied all relevant updates to my handbook" at bounding box center [1321, 377] width 277 height 31
click at [1196, 386] on div at bounding box center [1191, 377] width 17 height 17
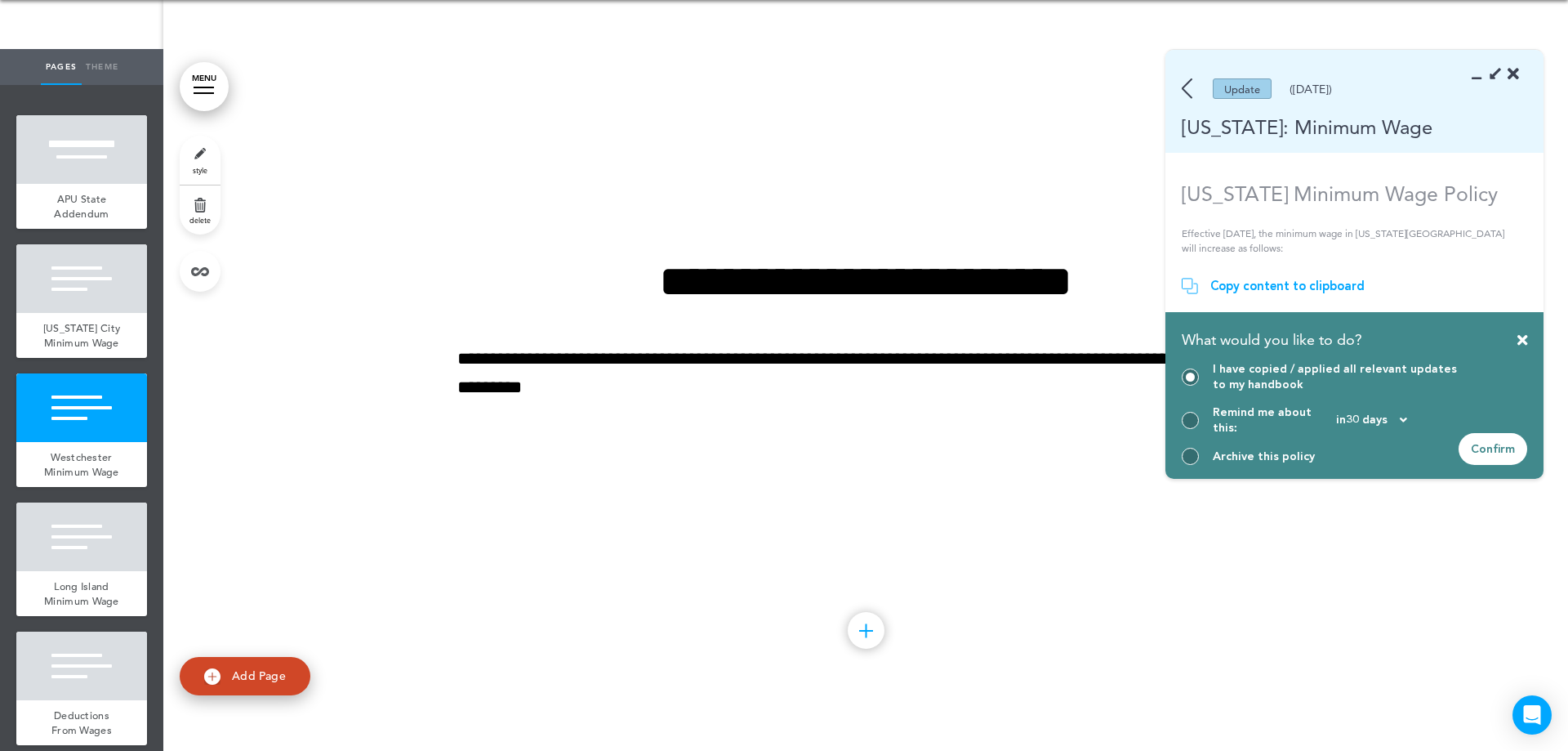
click at [1494, 455] on div "Confirm" at bounding box center [1492, 449] width 69 height 32
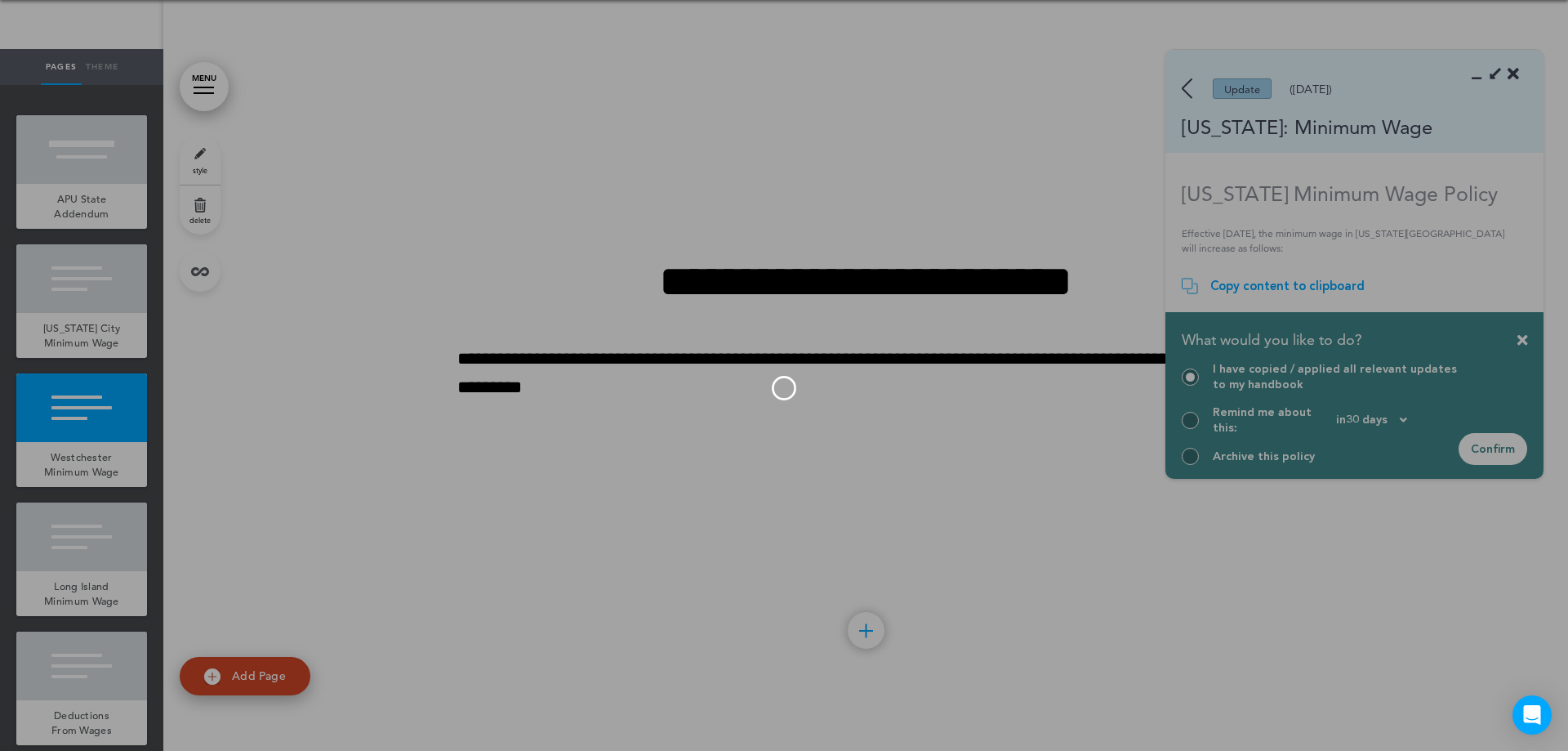
scroll to position [653, 0]
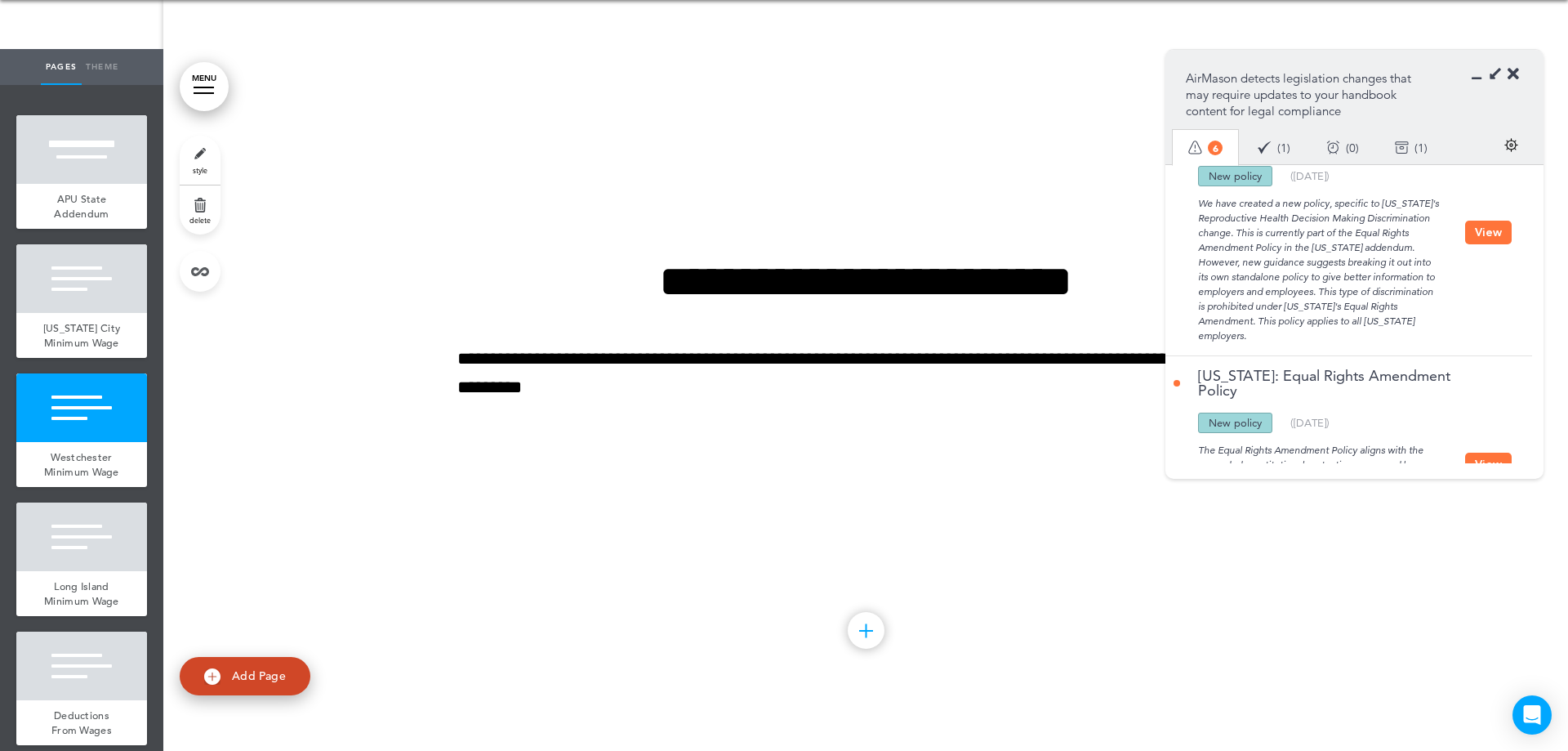
click at [1482, 76] on icon at bounding box center [1482, 74] width 0 height 16
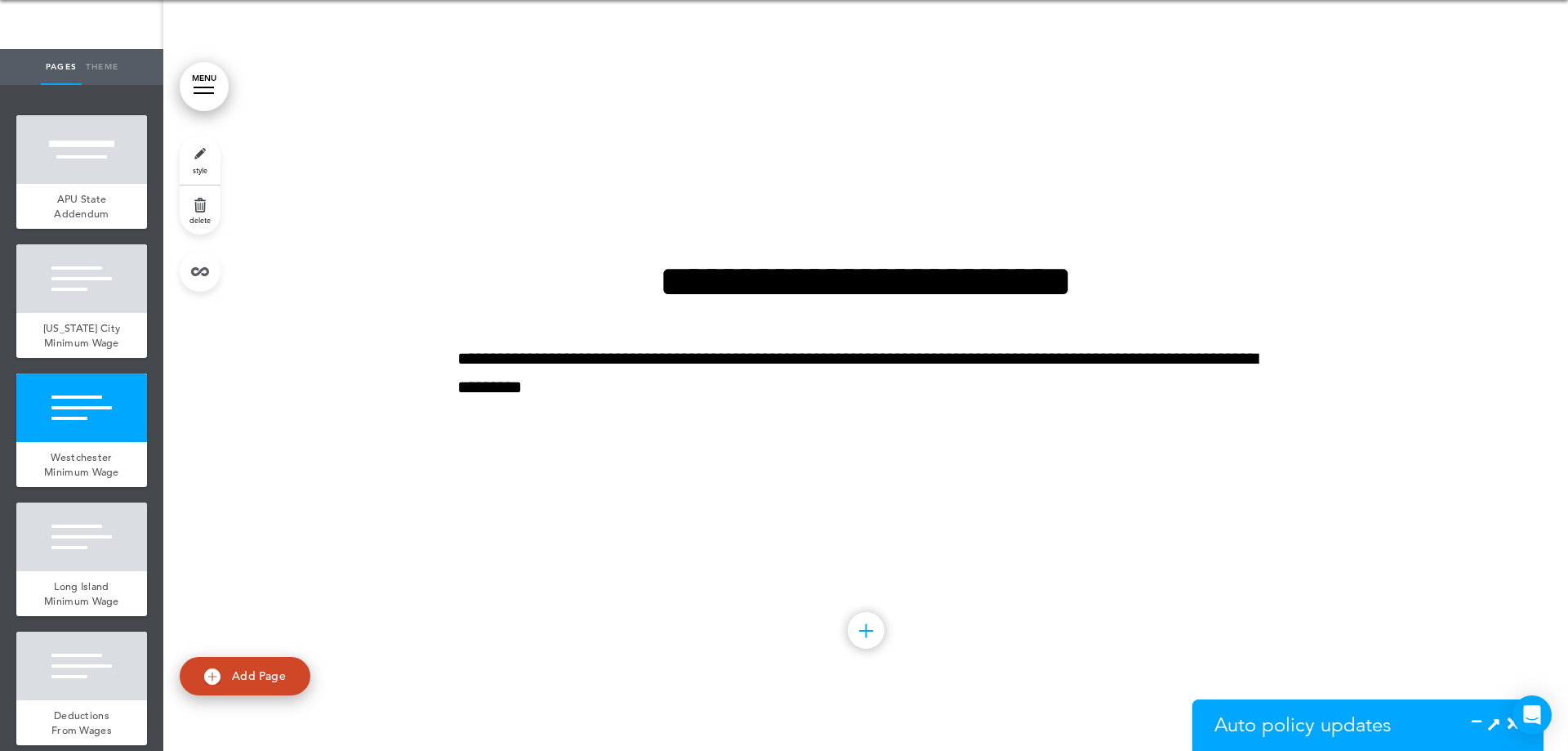
scroll to position [698, 0]
click at [204, 220] on span "delete" at bounding box center [201, 220] width 21 height 10
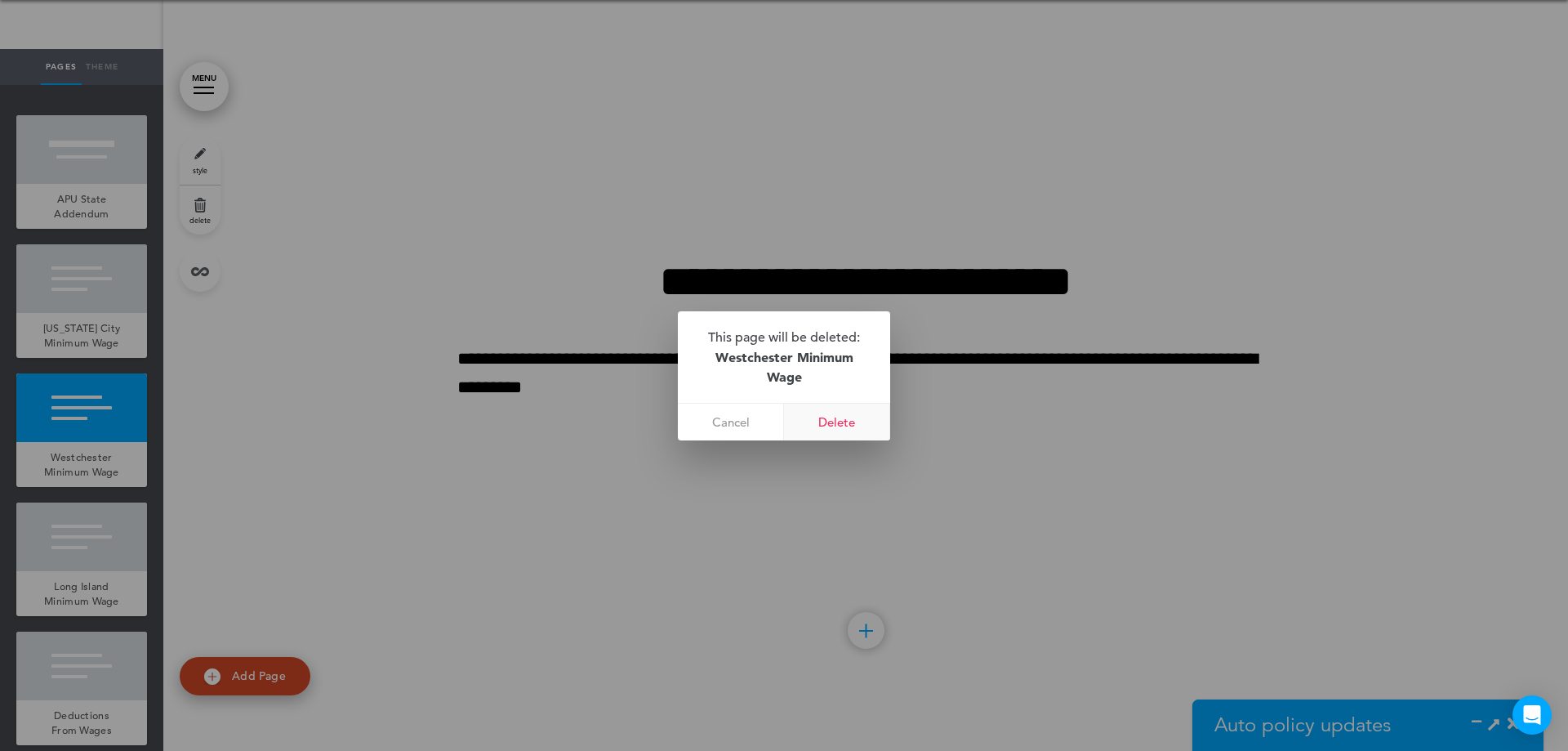
click at [845, 414] on link "Delete" at bounding box center [837, 422] width 107 height 37
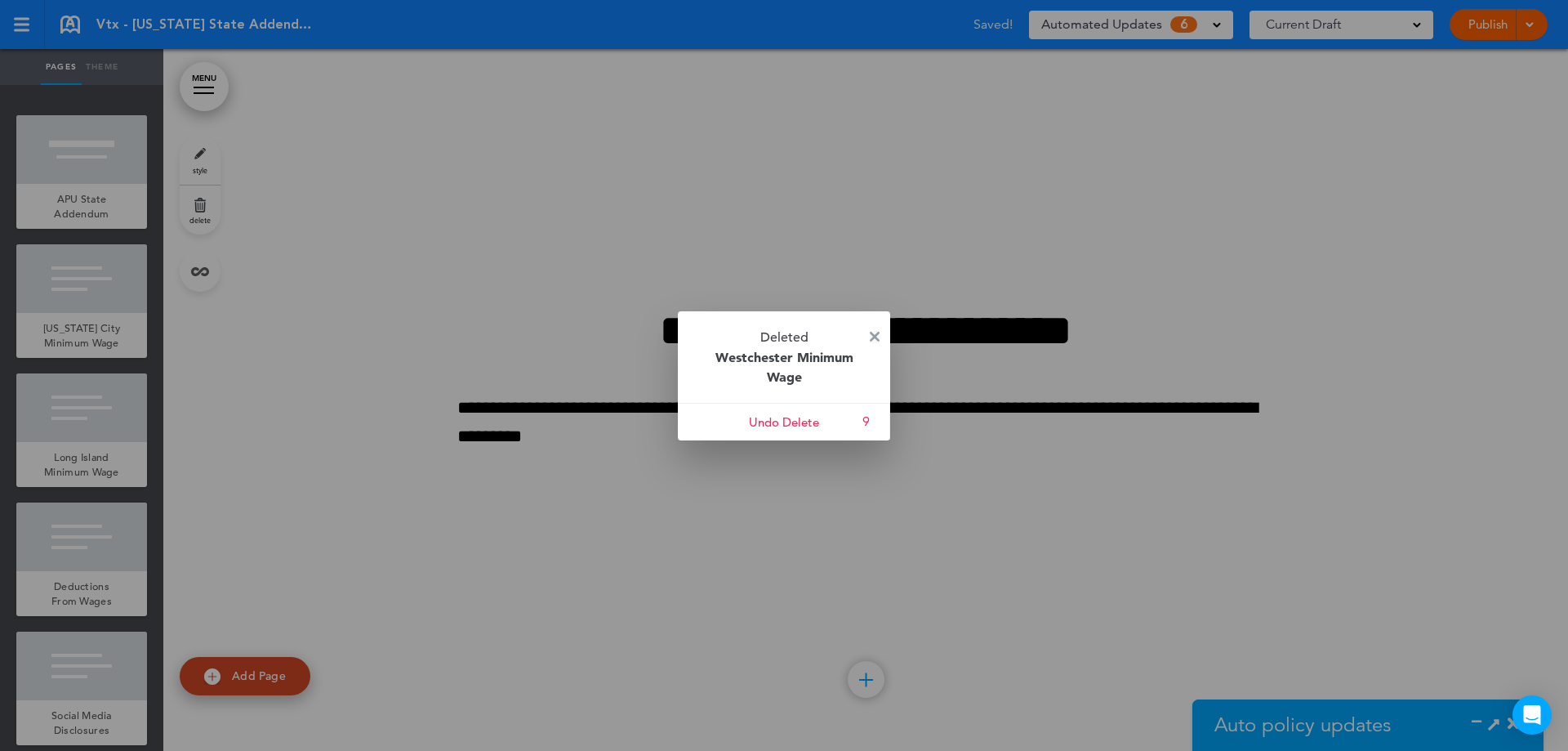
click at [875, 333] on img at bounding box center [875, 336] width 10 height 10
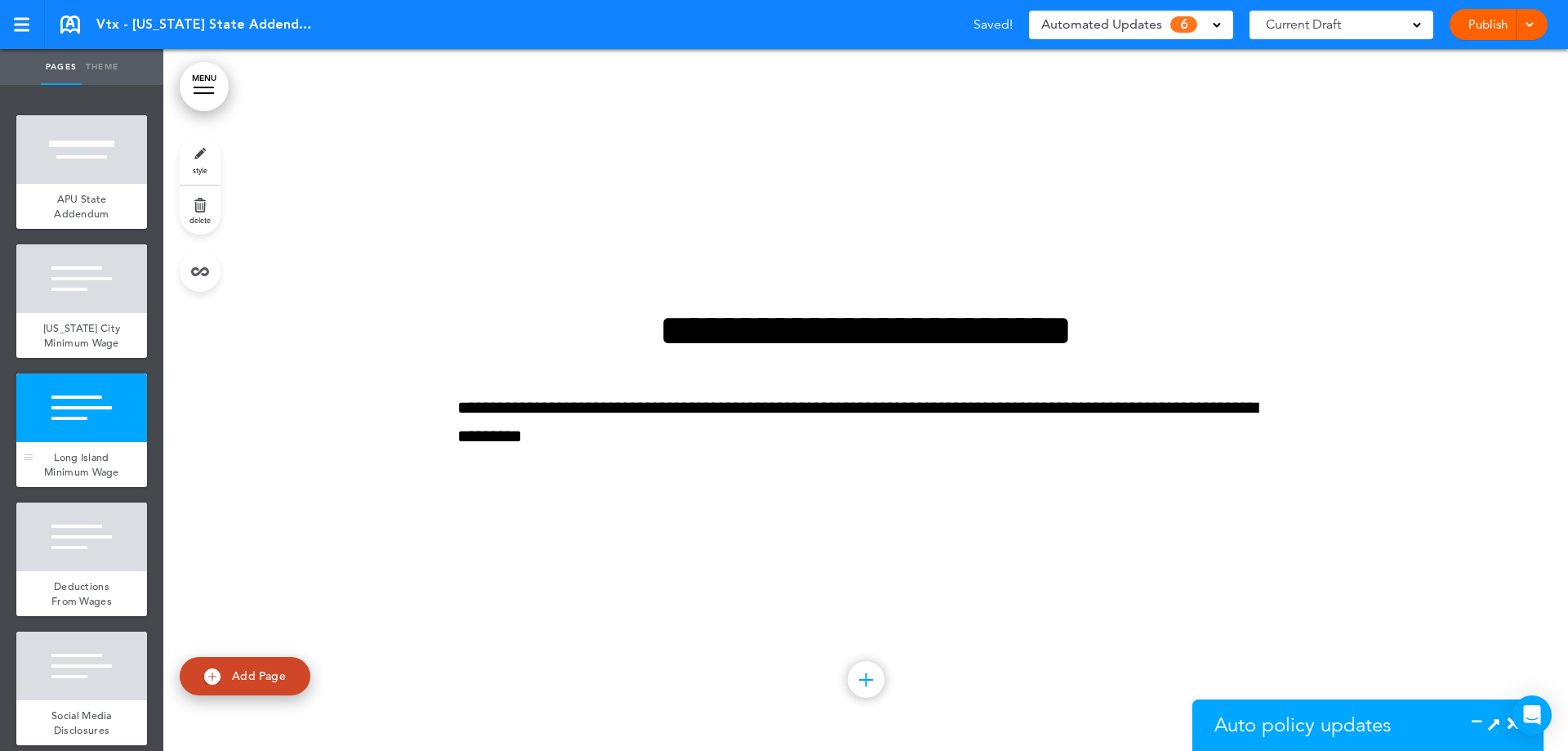
click at [73, 442] on div at bounding box center [81, 407] width 131 height 69
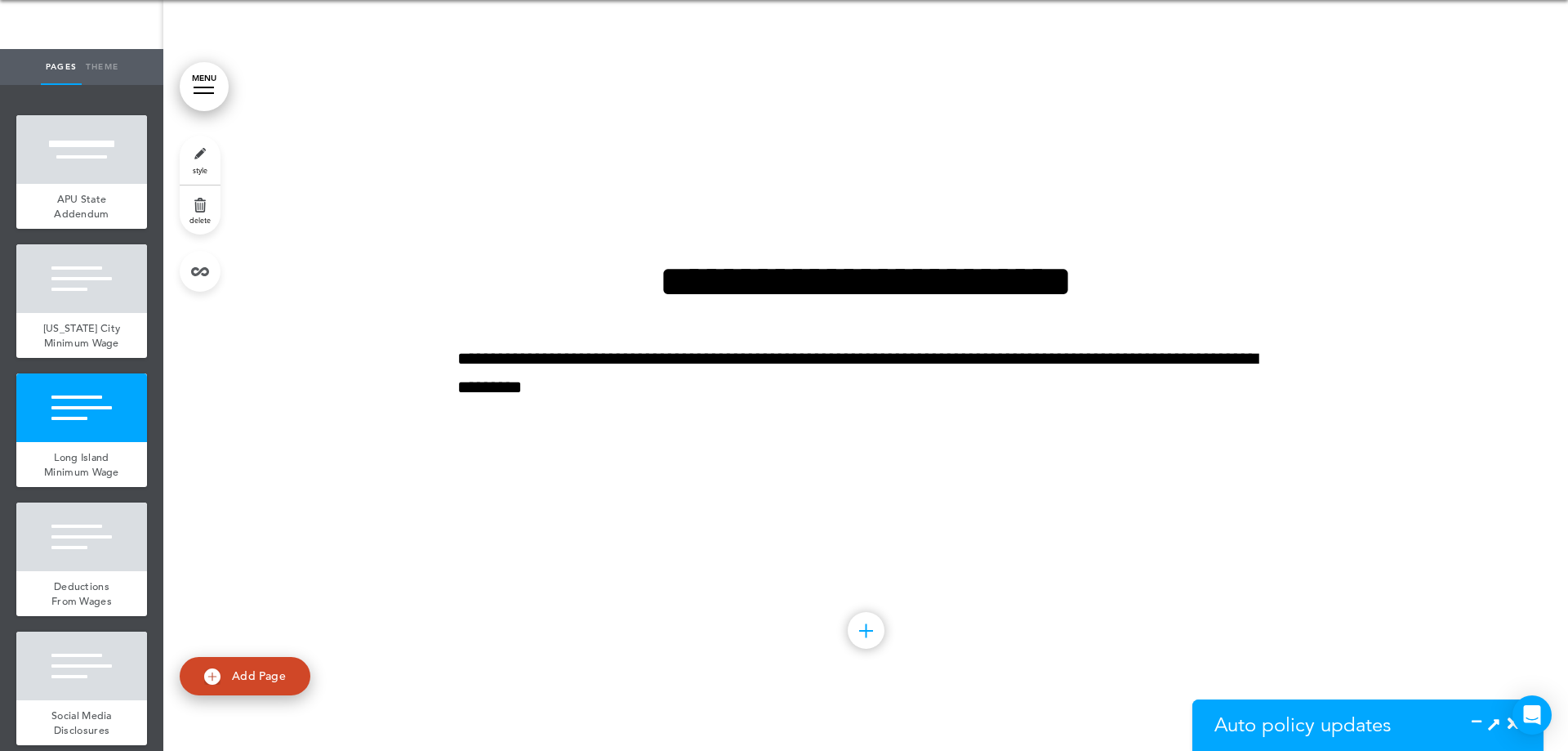
click at [200, 218] on span "delete" at bounding box center [201, 220] width 21 height 10
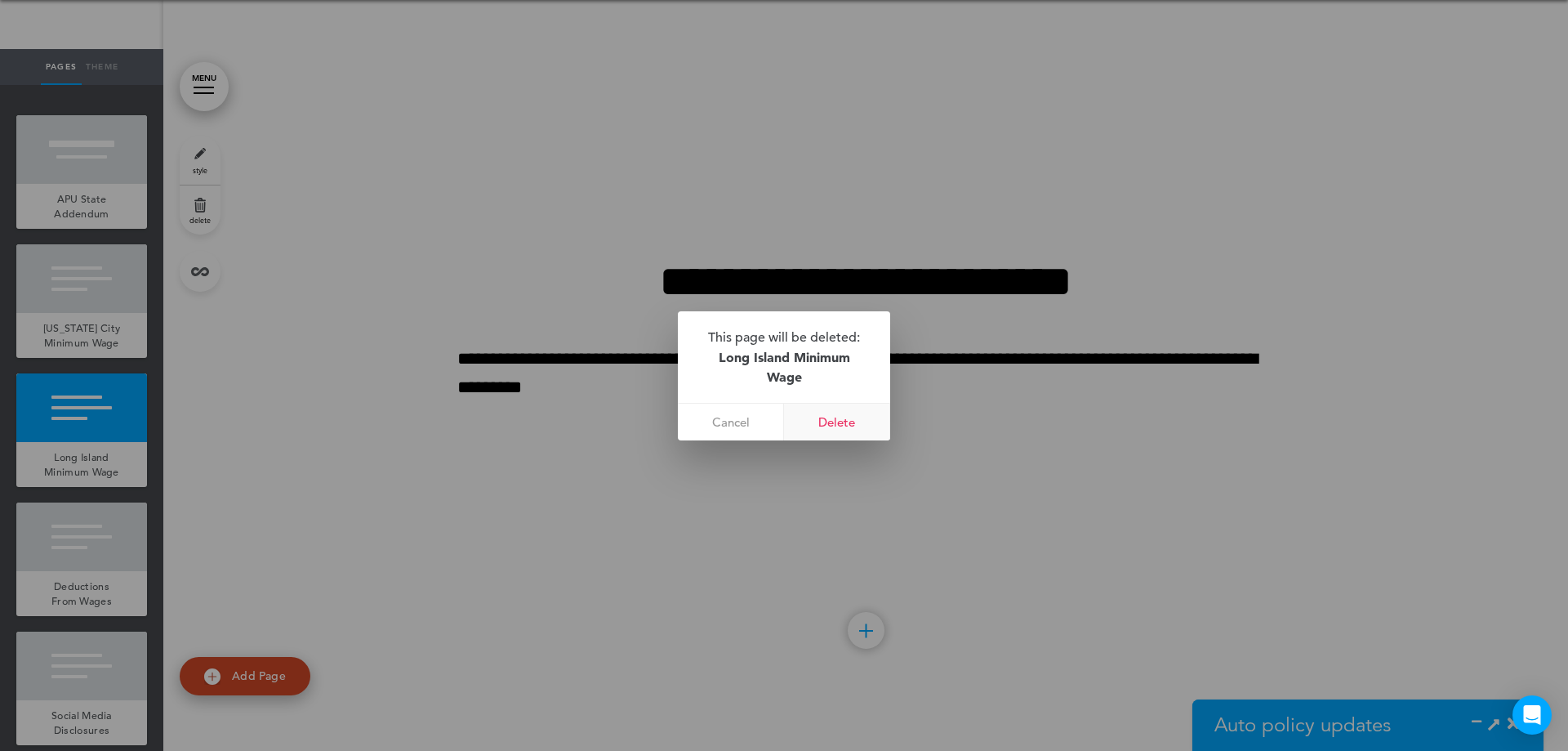
click at [838, 408] on link "Delete" at bounding box center [837, 422] width 107 height 37
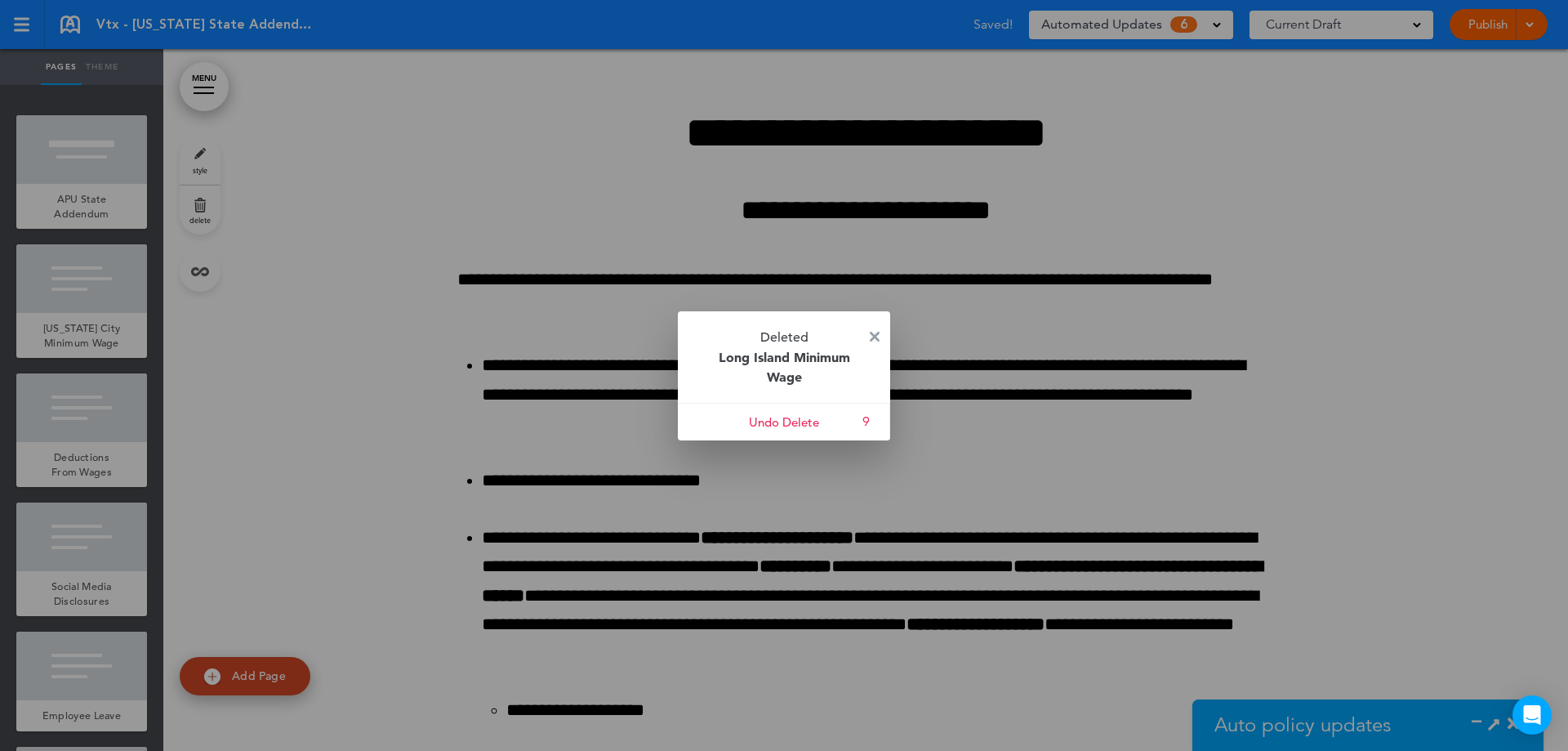
click at [875, 337] on img at bounding box center [875, 336] width 10 height 10
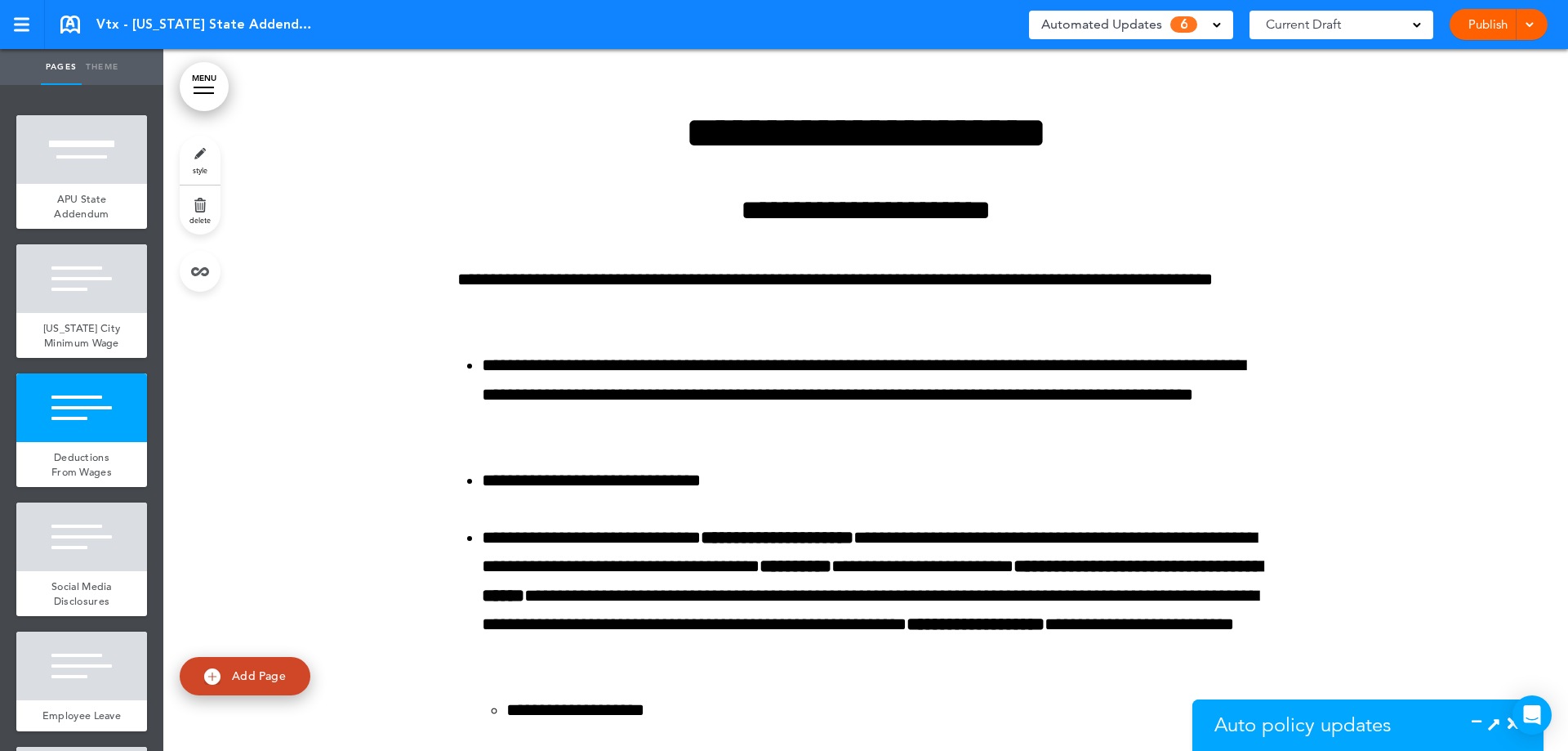
click at [1495, 724] on icon at bounding box center [1494, 724] width 17 height 17
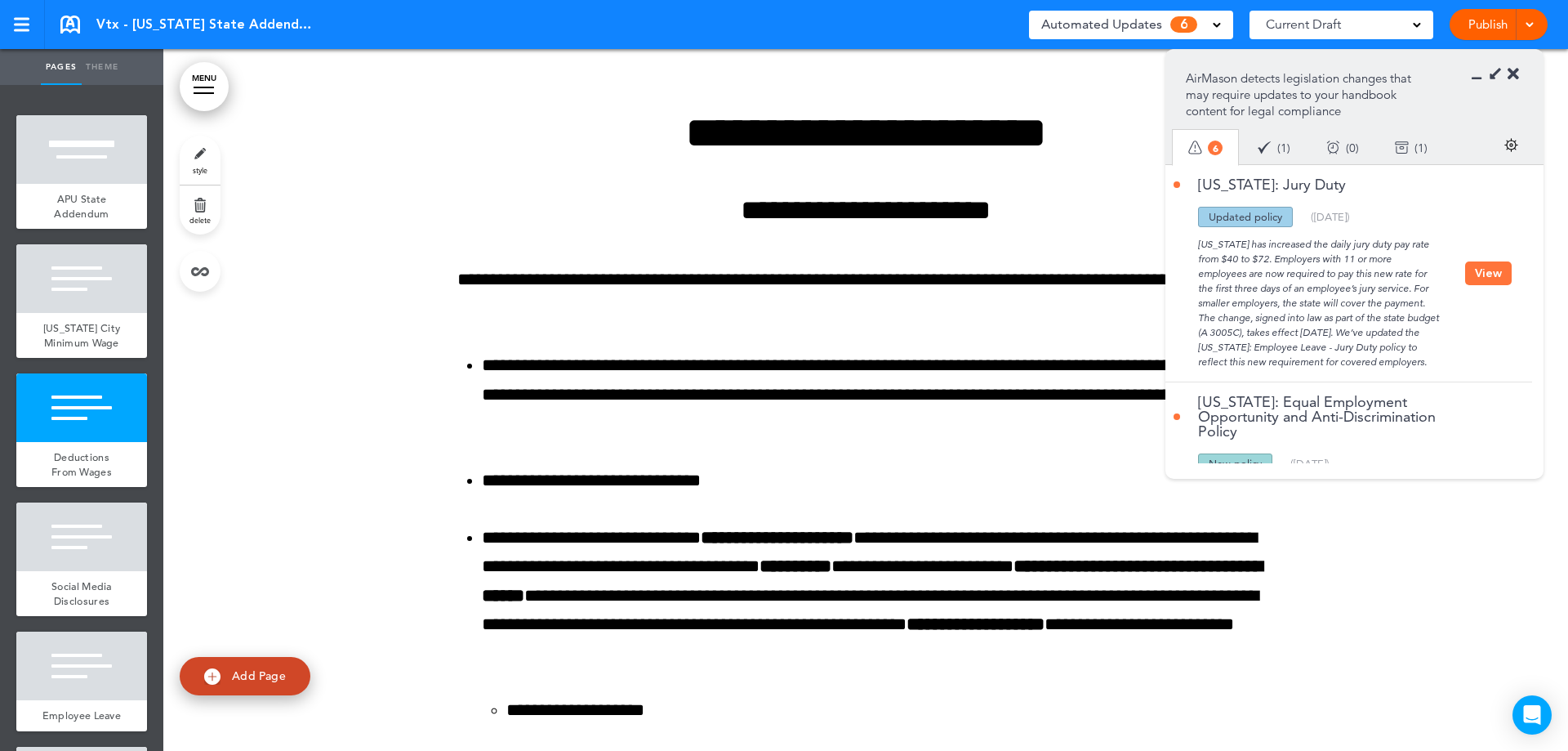
click at [1490, 284] on button "View" at bounding box center [1489, 273] width 47 height 23
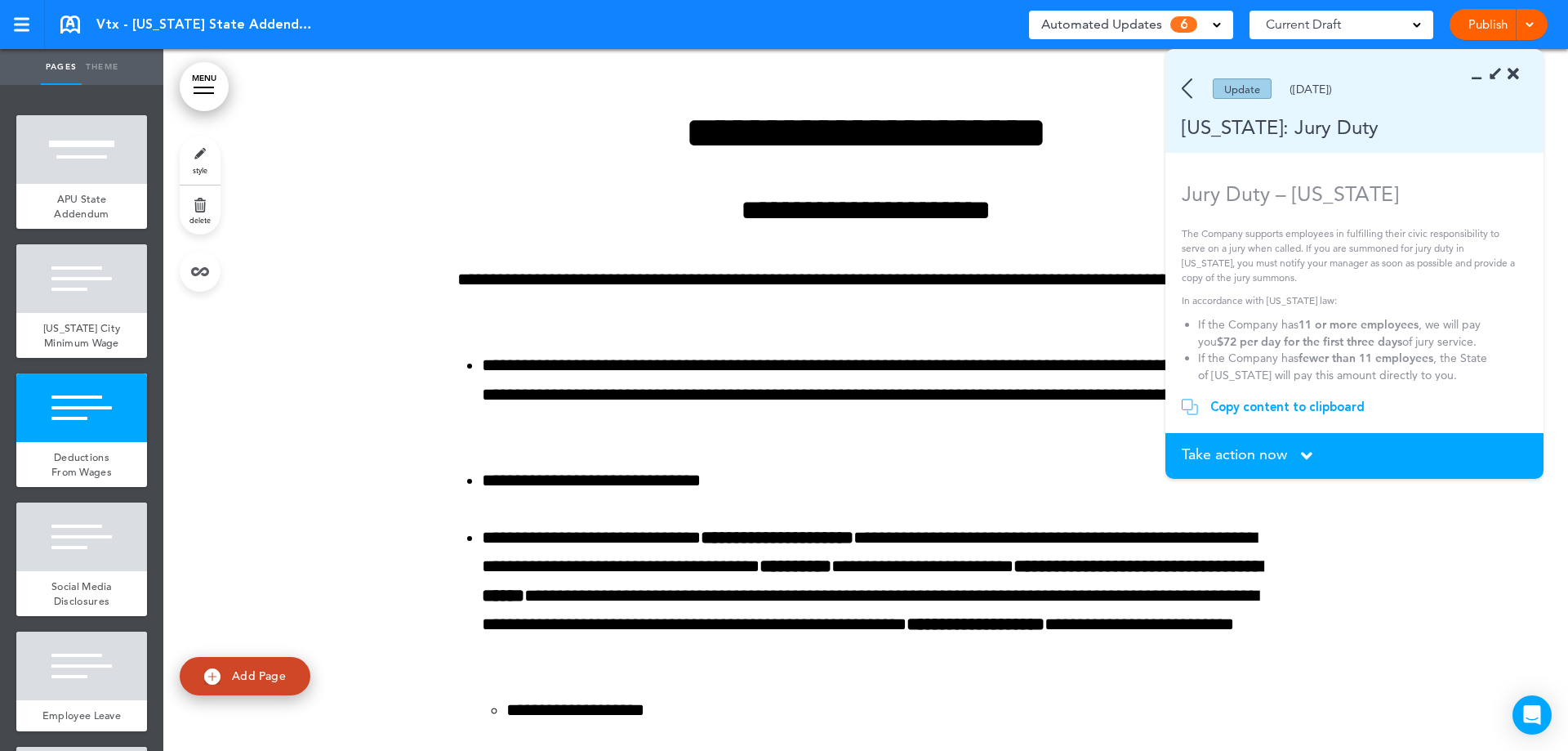
click at [1277, 443] on section "Take action now Click here to change the status What would you like to do? I ha…" at bounding box center [1355, 455] width 378 height 46
click at [1277, 460] on span "Take action now" at bounding box center [1235, 454] width 106 height 15
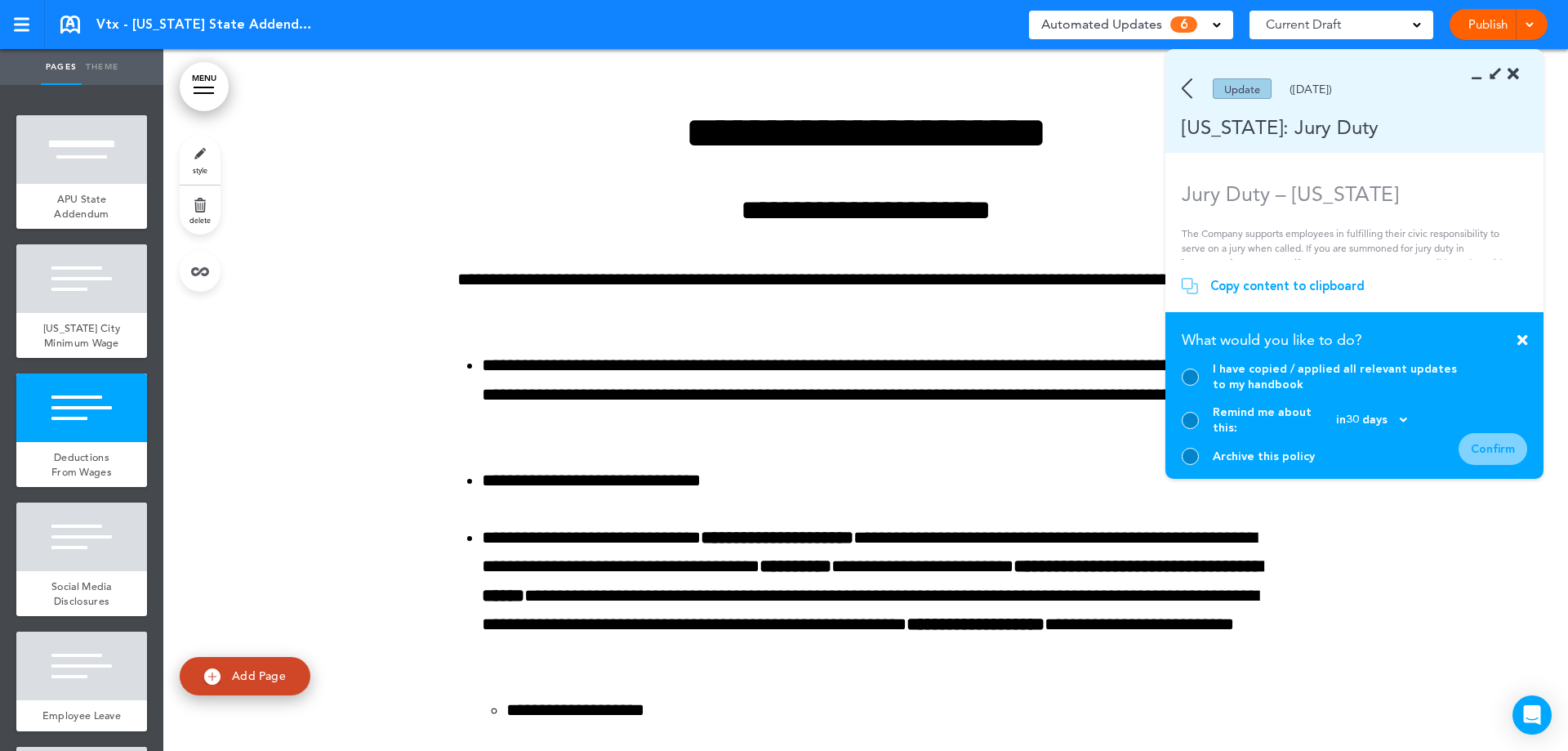
click at [1193, 452] on div at bounding box center [1191, 456] width 17 height 17
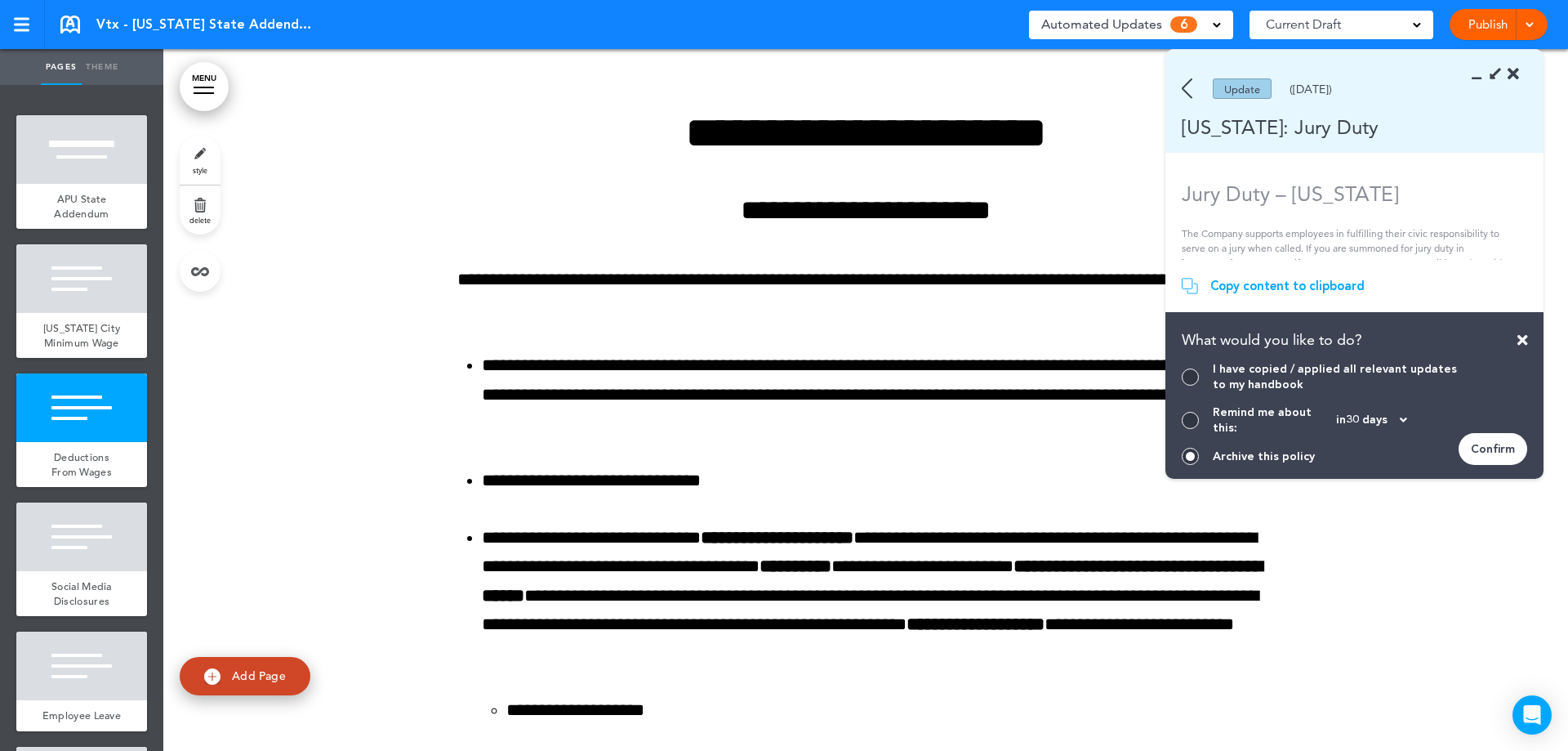
click at [1481, 449] on div "Confirm" at bounding box center [1492, 449] width 69 height 32
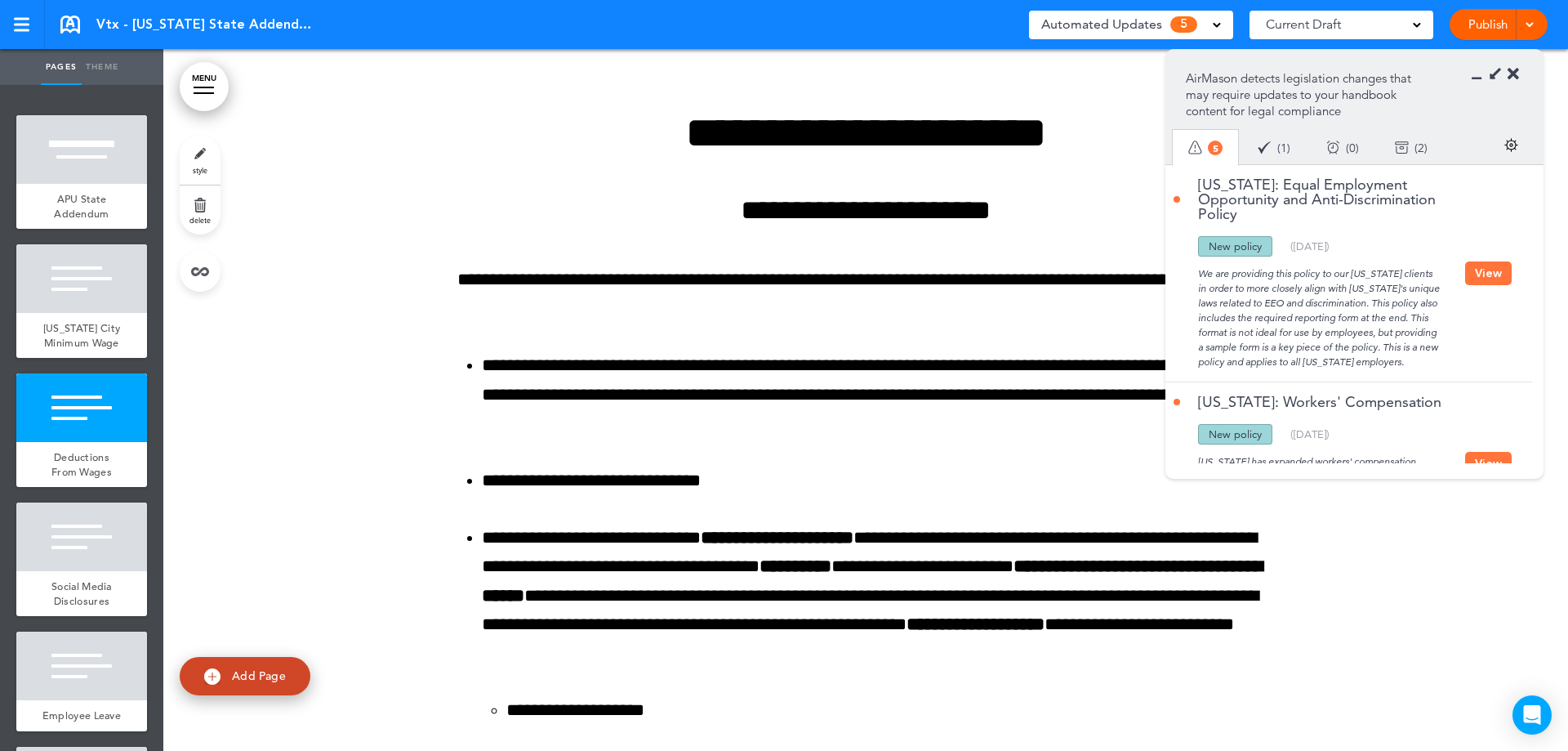
click at [1475, 276] on button "View" at bounding box center [1489, 273] width 47 height 23
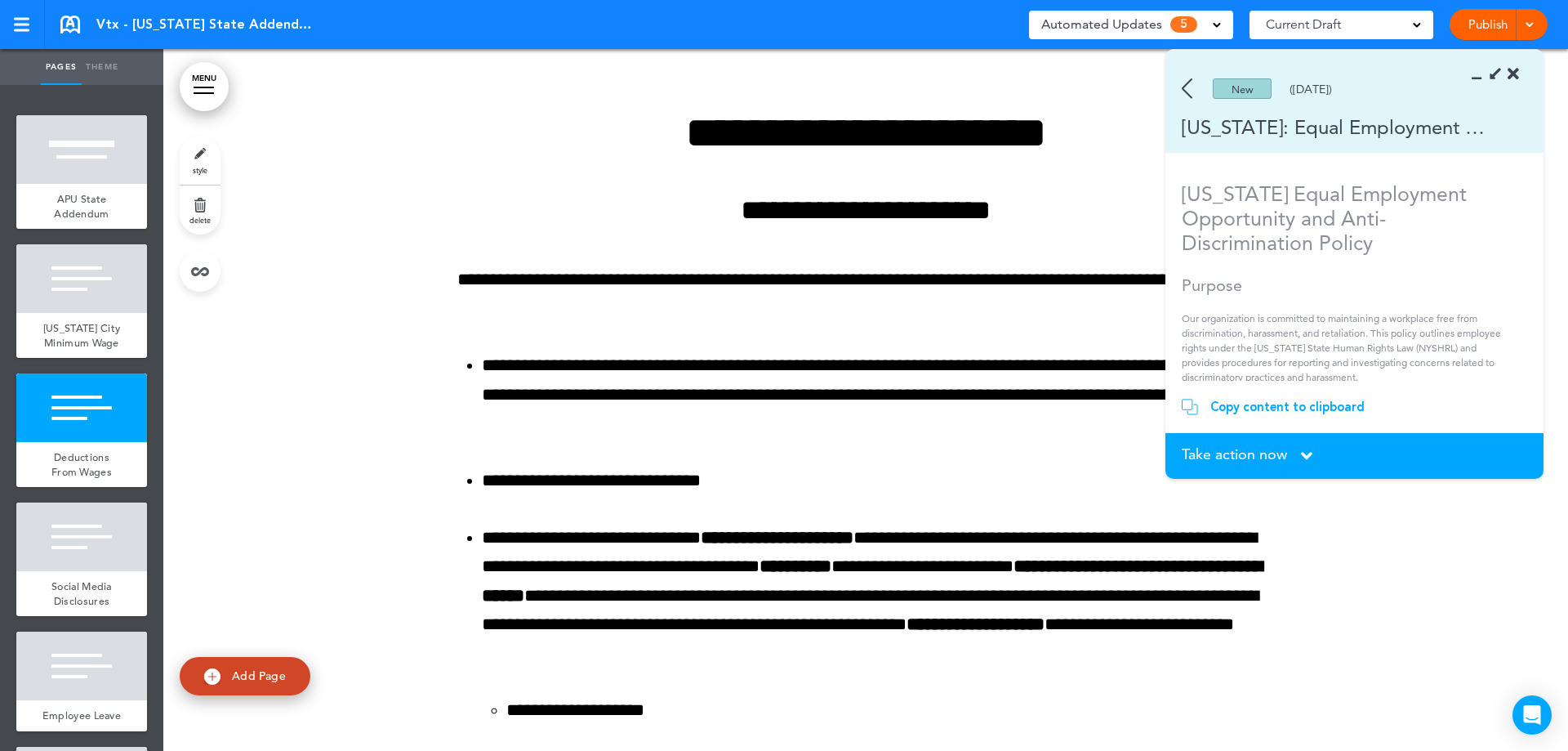
click at [1199, 92] on div "New ([DATE])" at bounding box center [1331, 88] width 330 height 20
click at [1192, 96] on img at bounding box center [1187, 88] width 11 height 20
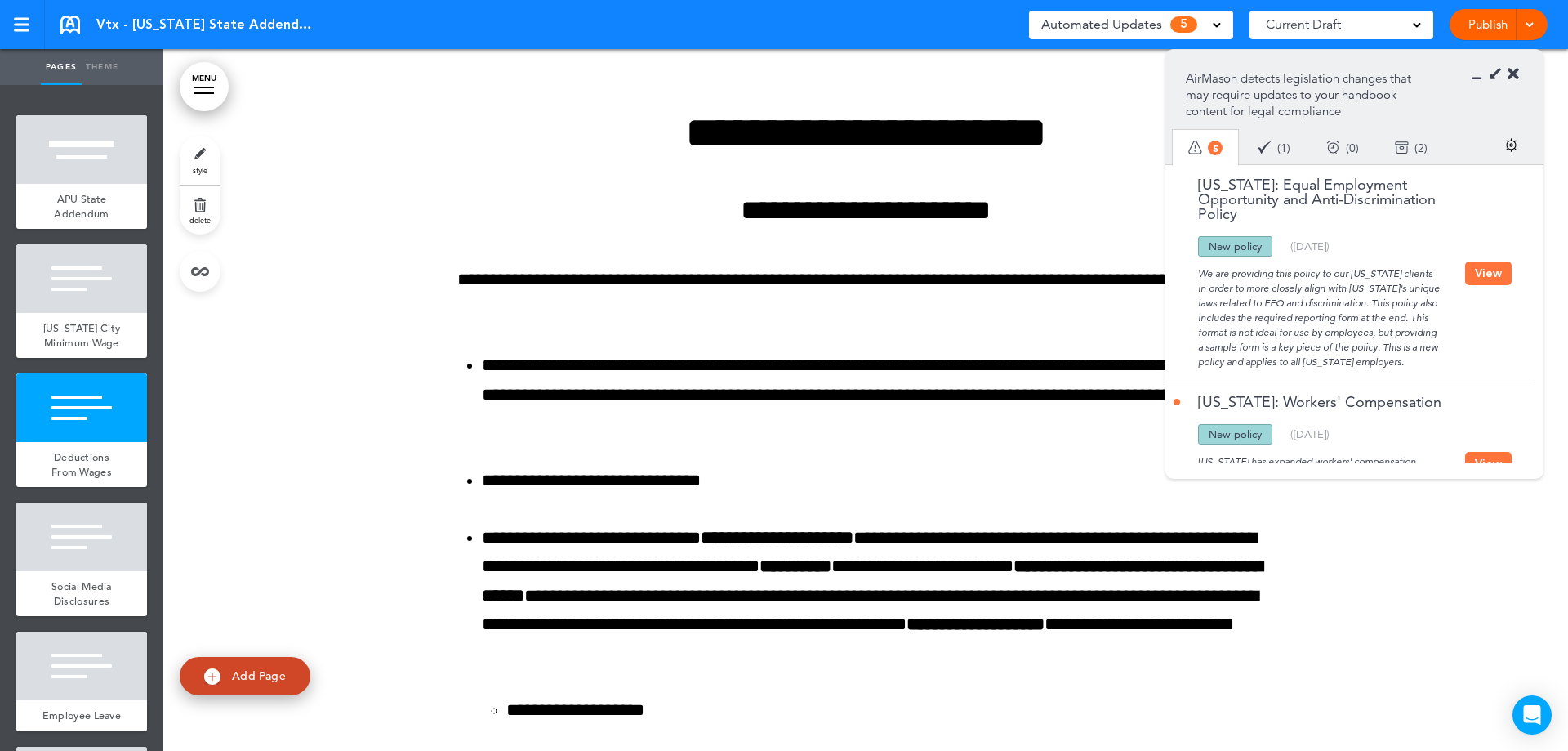
click at [1487, 279] on button "View" at bounding box center [1489, 273] width 47 height 23
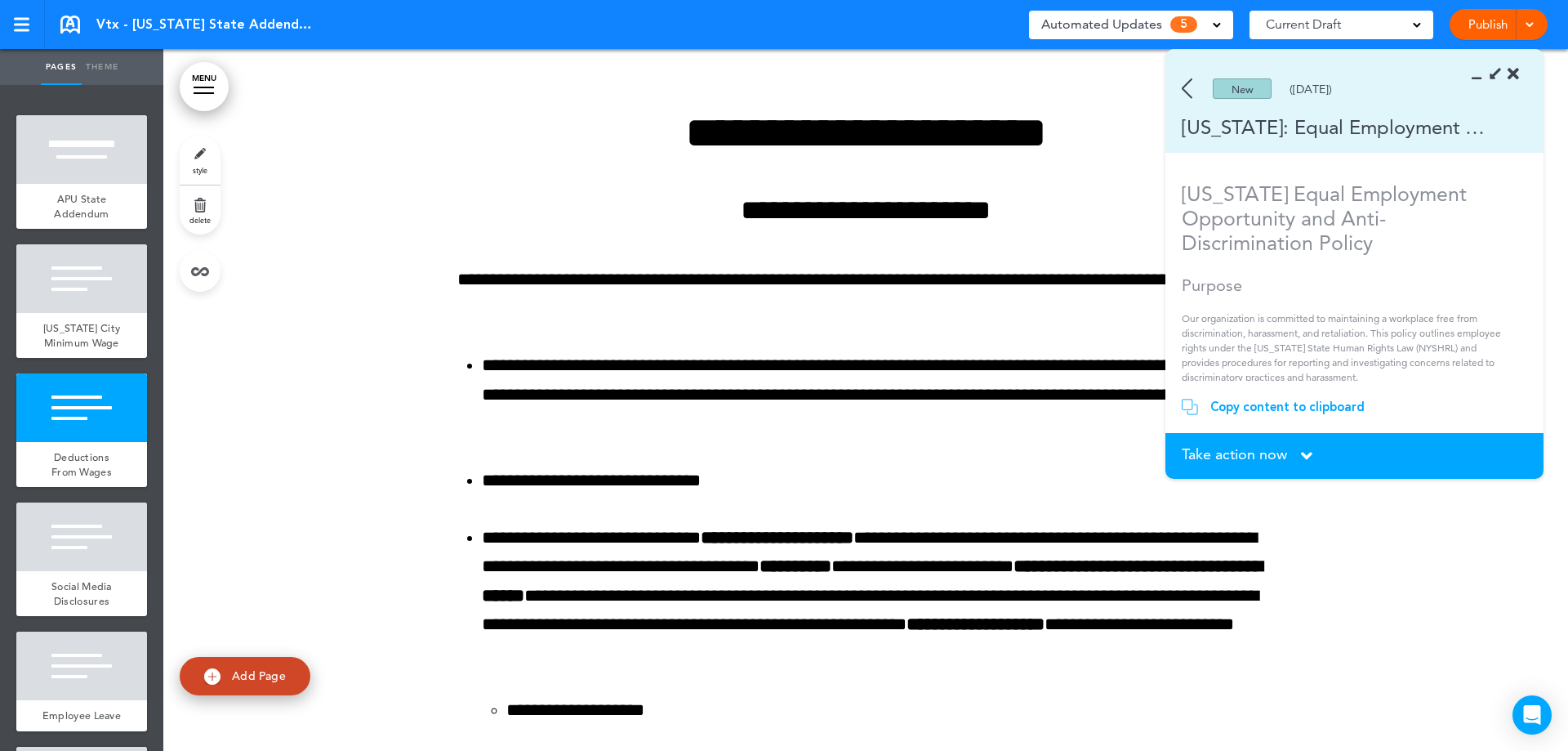
click at [1270, 450] on span "Take action now" at bounding box center [1235, 454] width 106 height 15
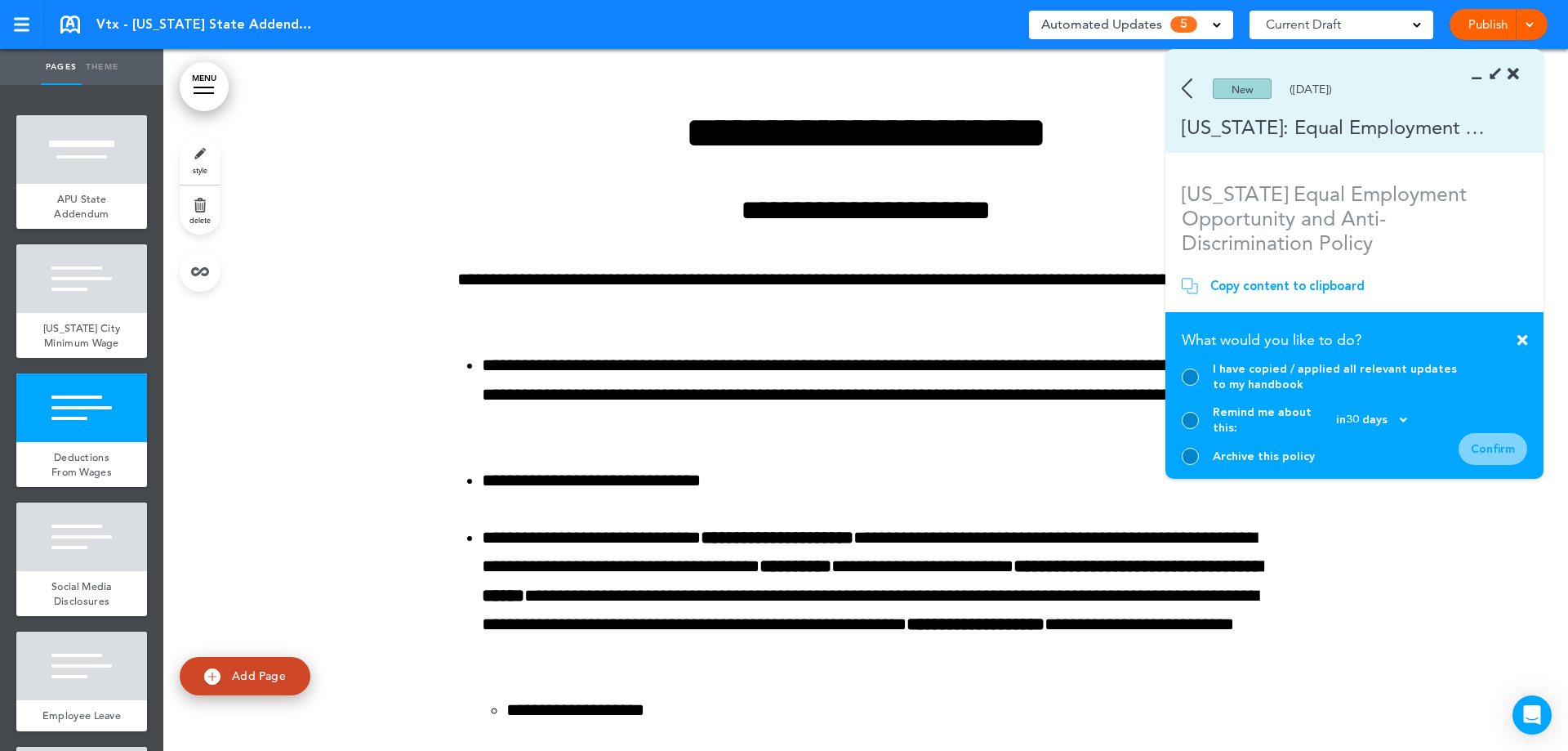
click at [1247, 459] on div "Archive this policy" at bounding box center [1264, 456] width 102 height 16
click at [1187, 452] on div at bounding box center [1191, 456] width 17 height 17
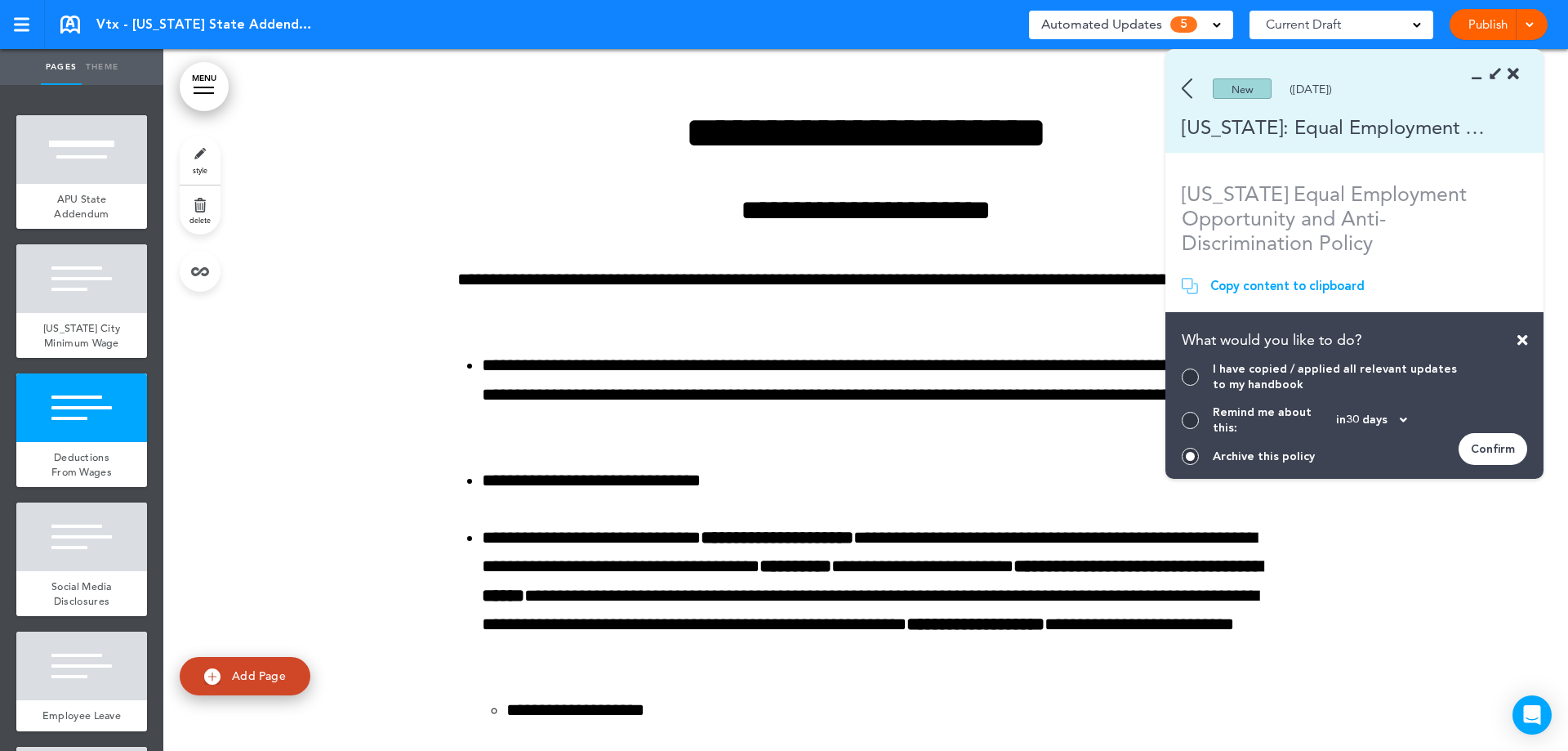
click at [1501, 448] on div "Confirm" at bounding box center [1492, 449] width 69 height 32
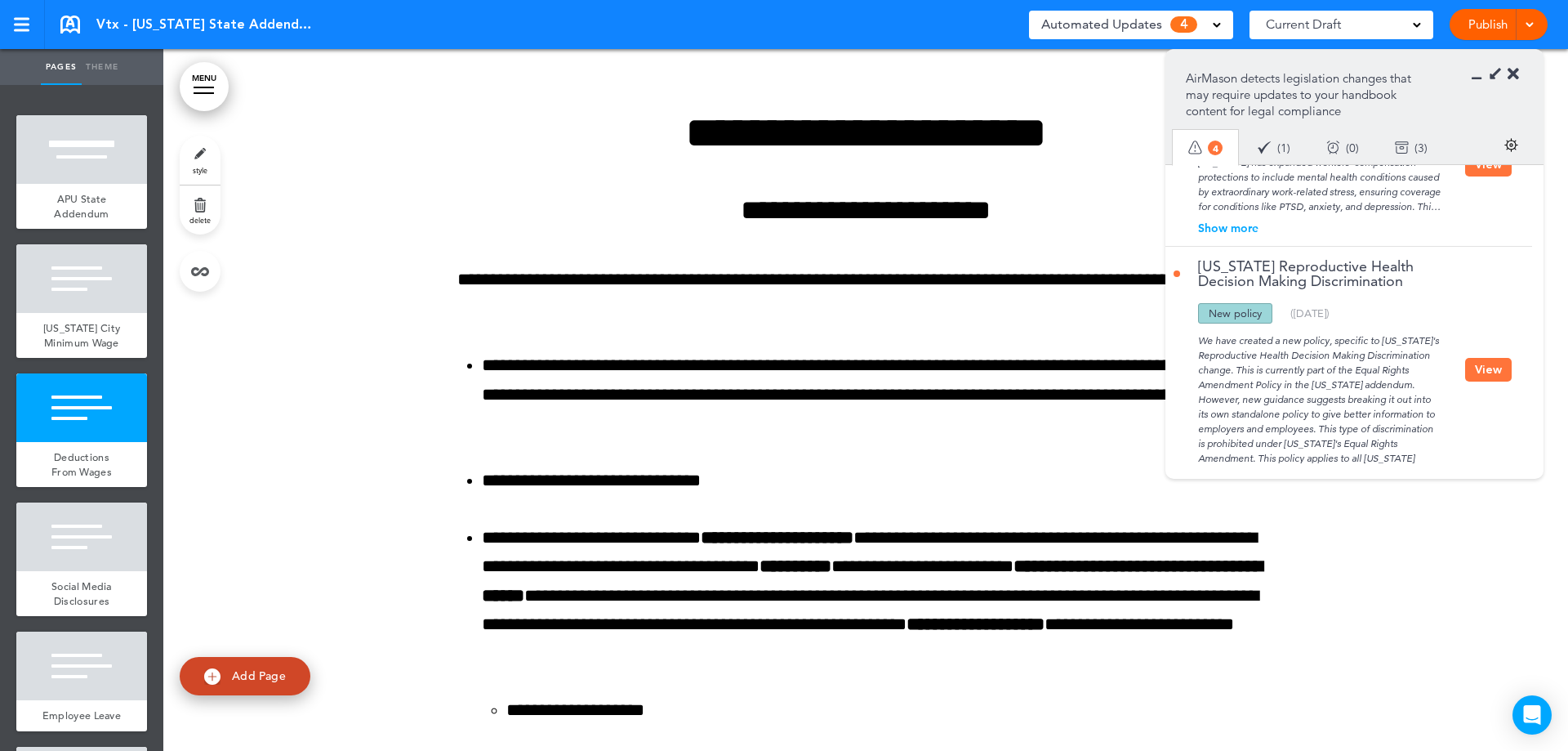
scroll to position [164, 0]
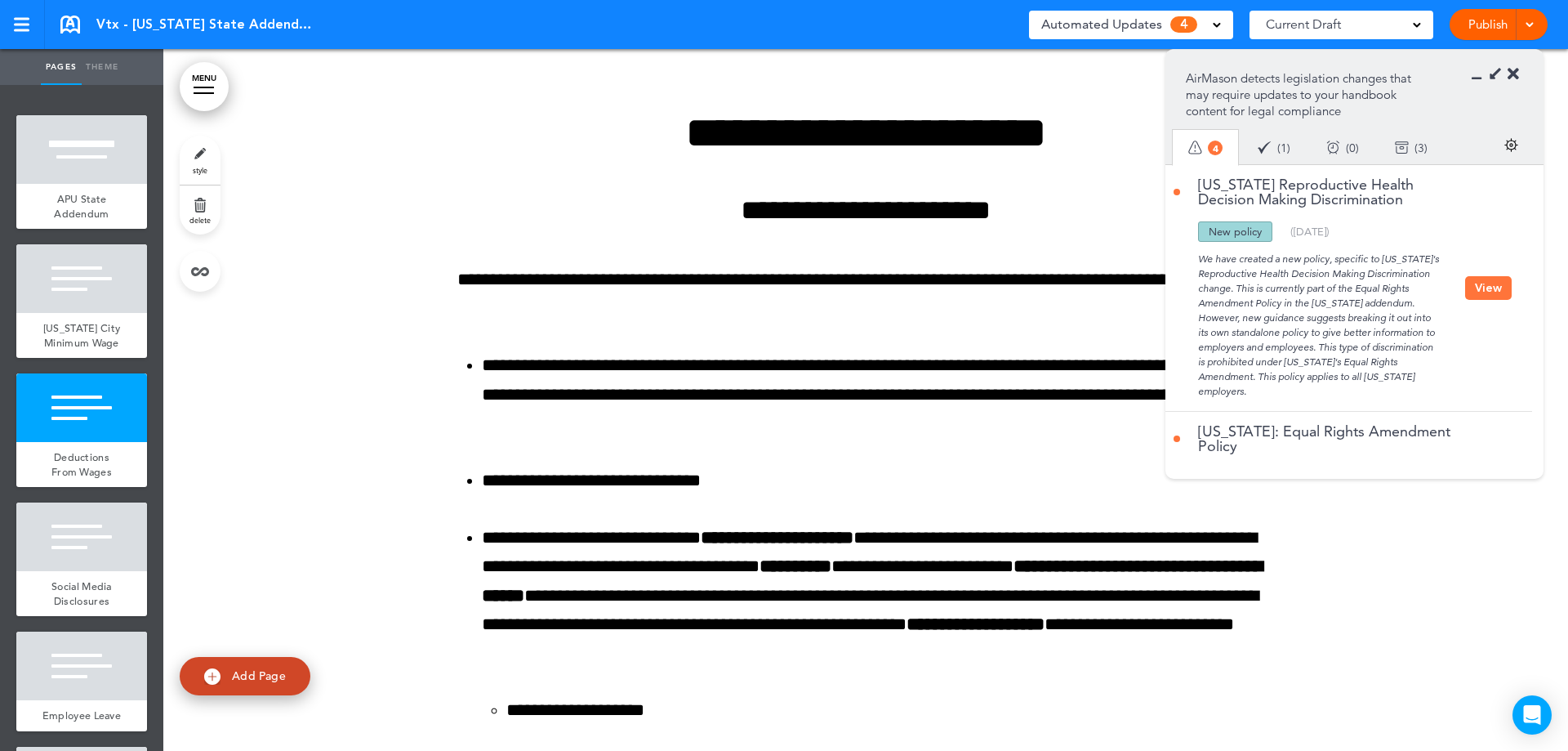
click at [1489, 290] on button "View" at bounding box center [1489, 288] width 47 height 23
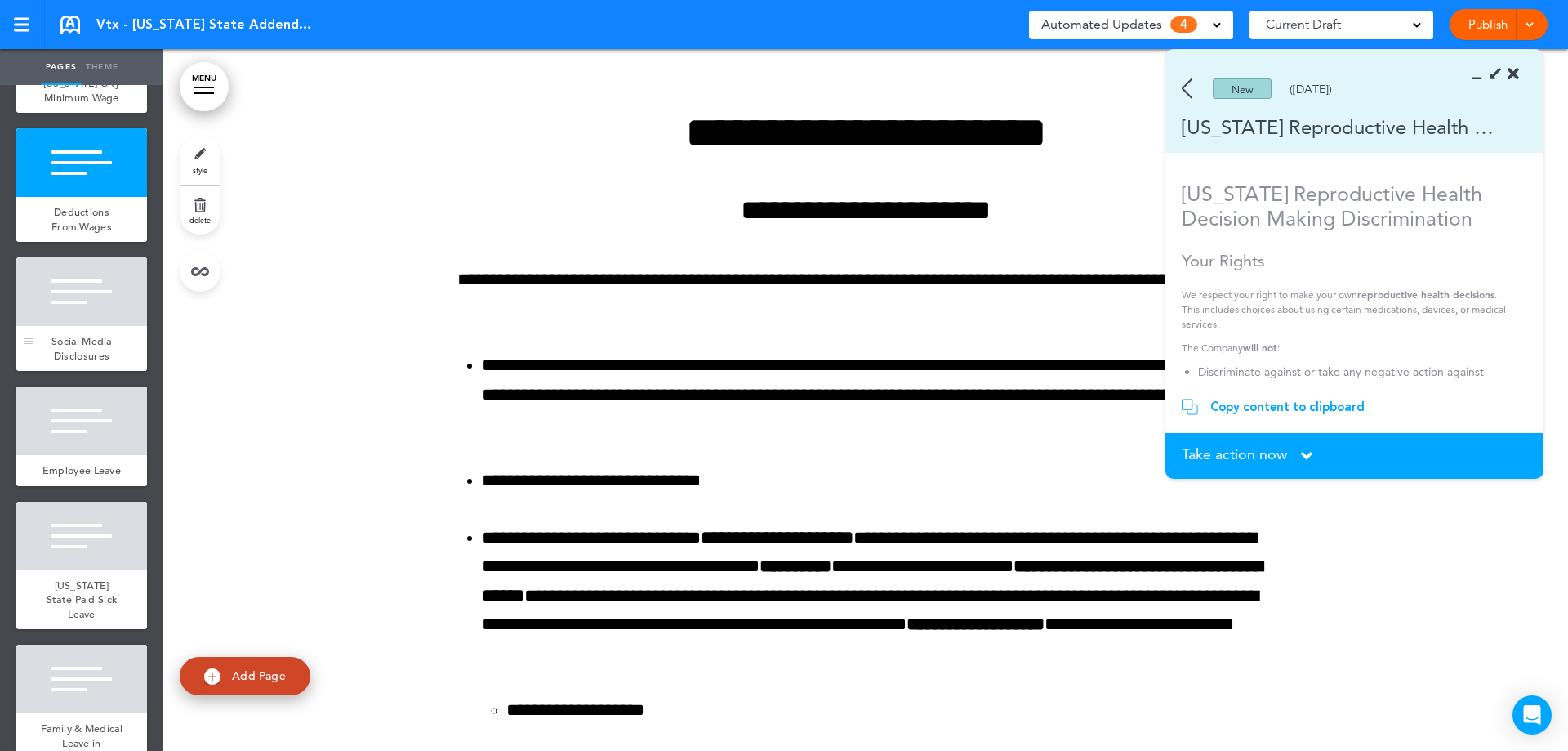
scroll to position [0, 0]
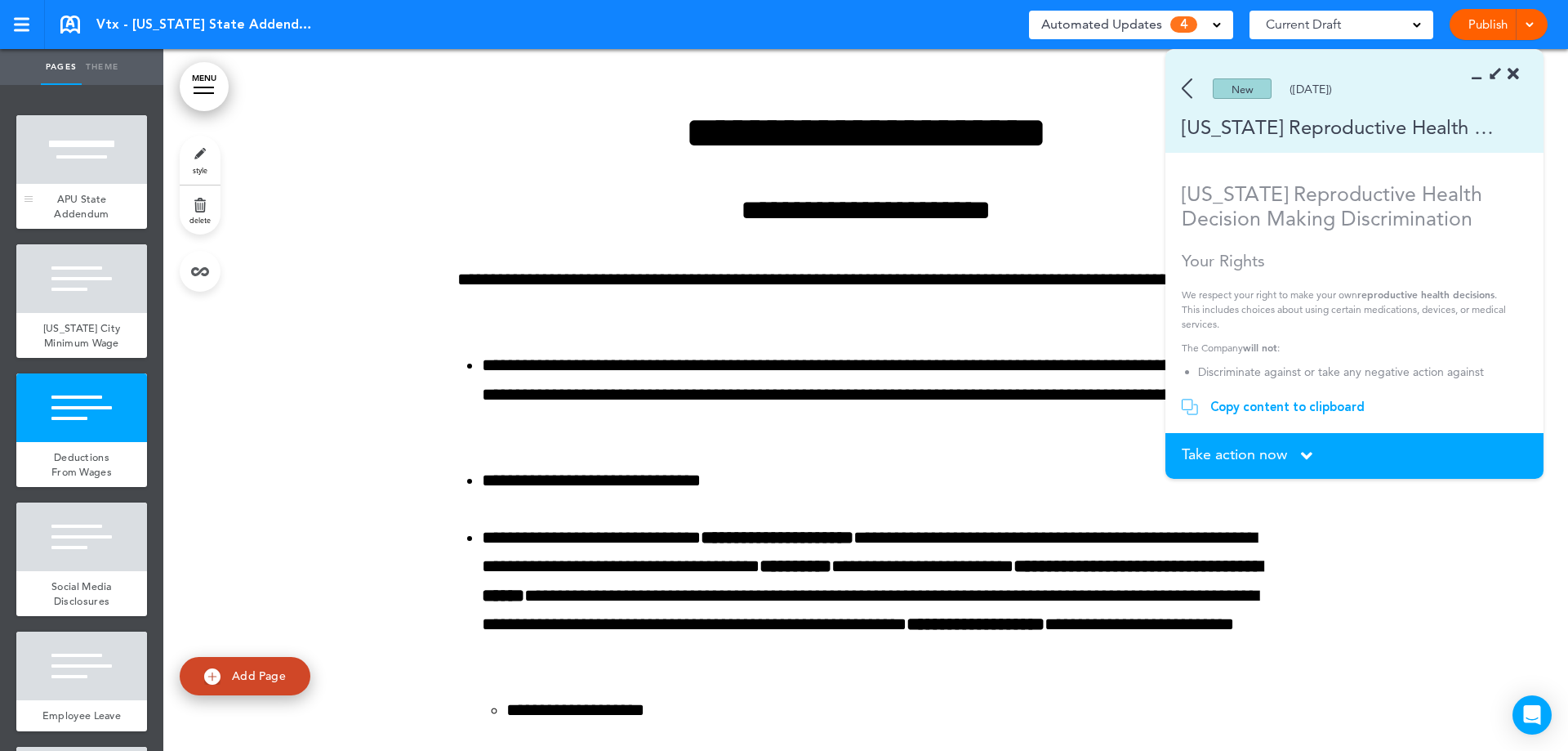
click at [80, 202] on span "APU State Addendum" at bounding box center [81, 206] width 54 height 29
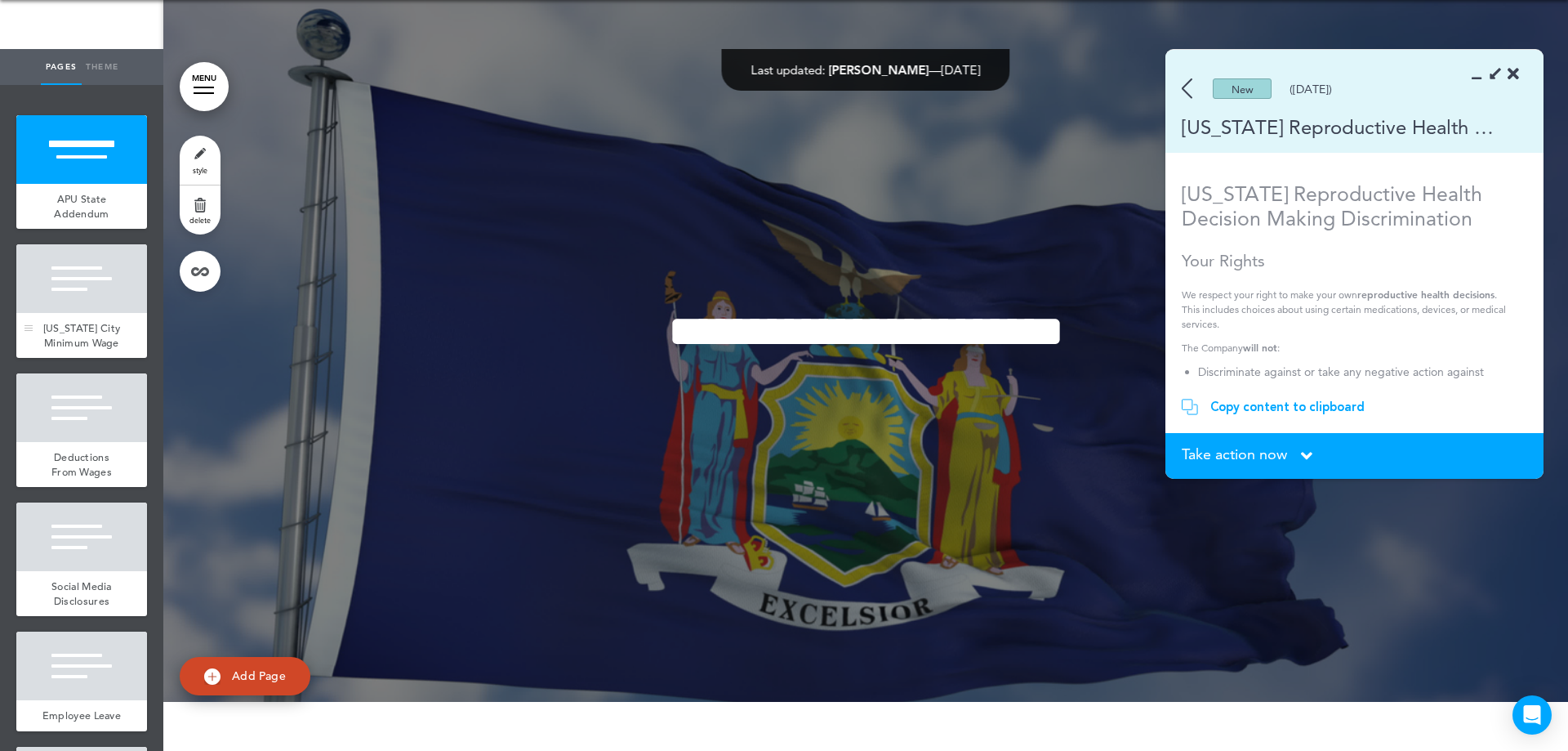
click at [72, 289] on div at bounding box center [81, 278] width 131 height 69
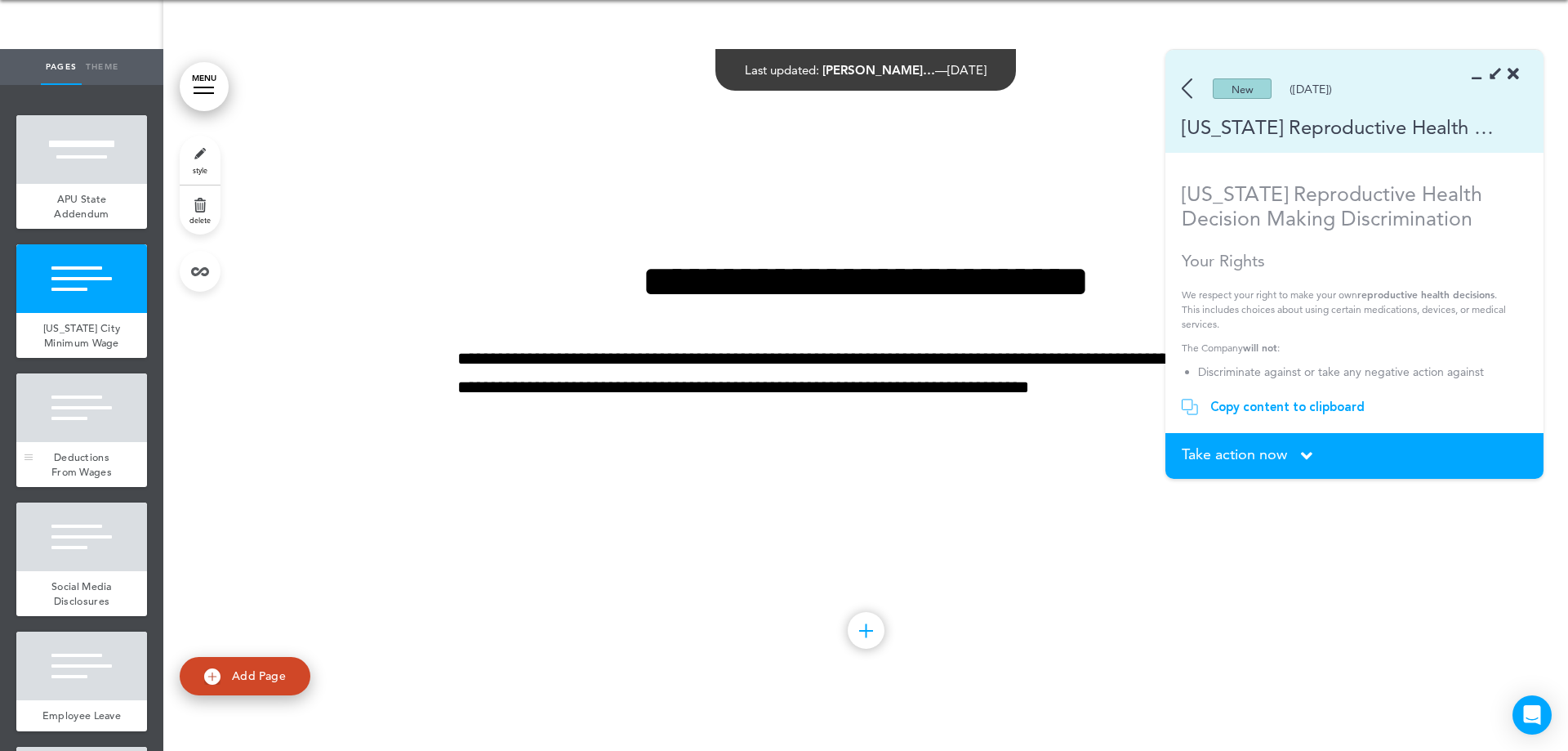
scroll to position [81, 0]
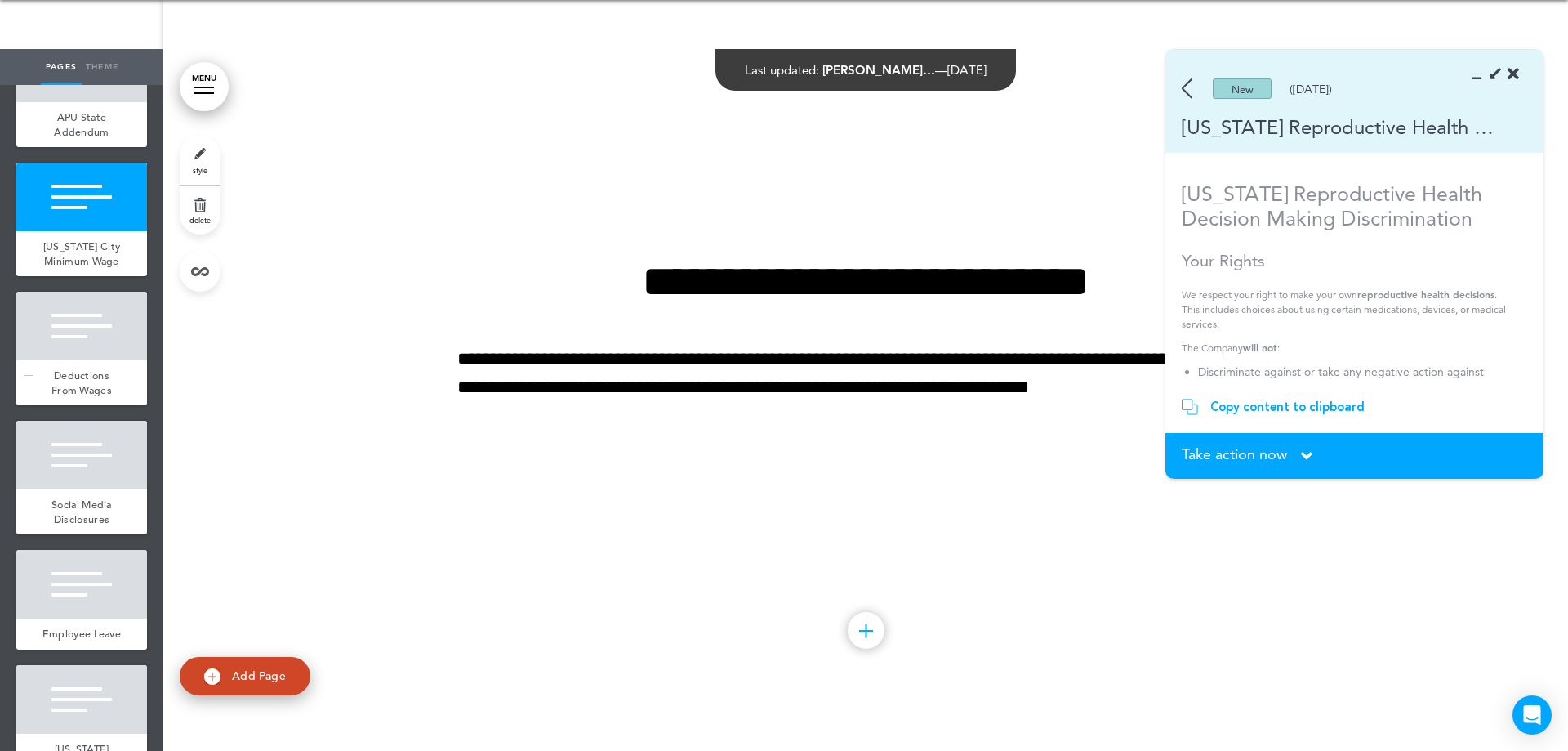
click at [80, 360] on div at bounding box center [81, 326] width 131 height 69
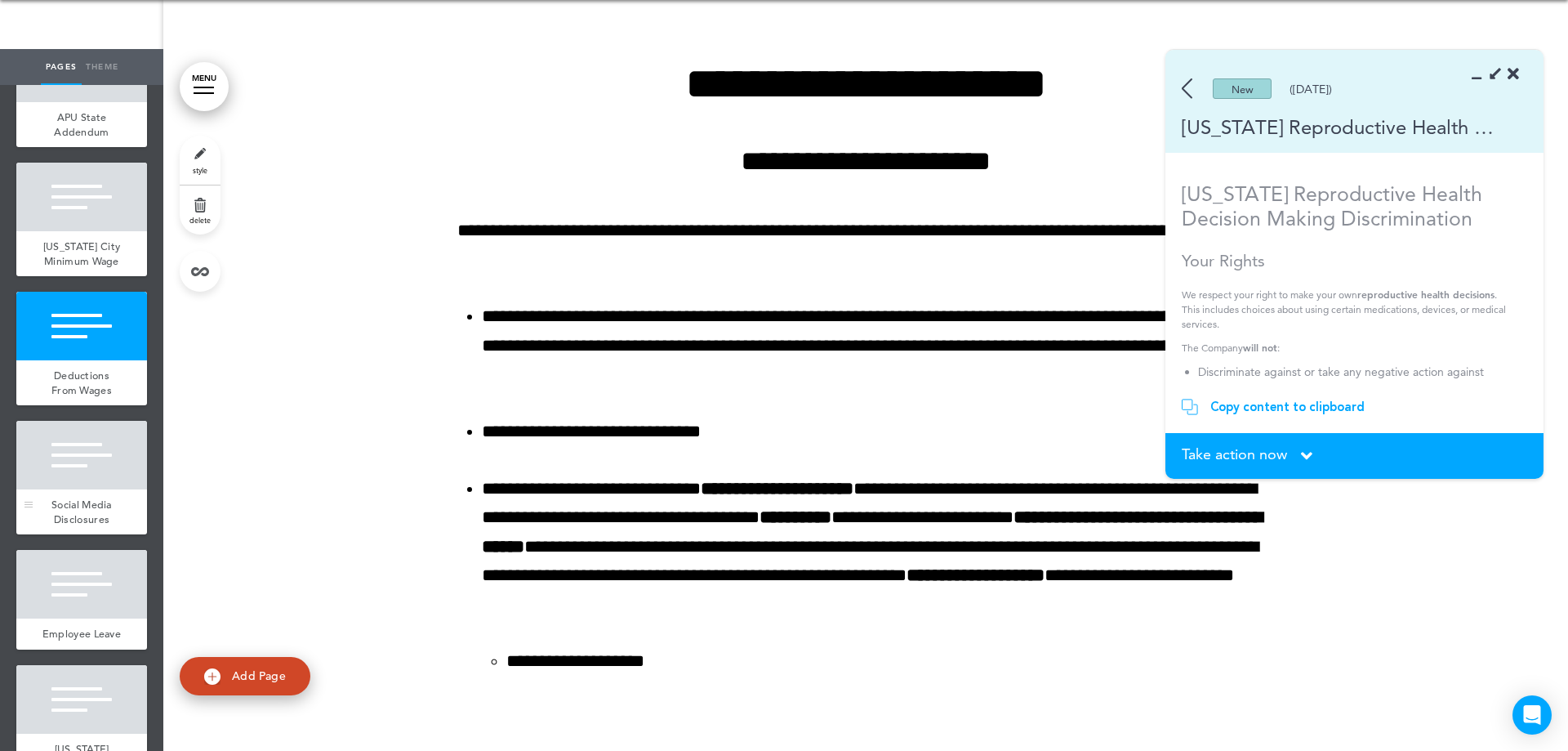
click at [80, 464] on div at bounding box center [81, 454] width 131 height 69
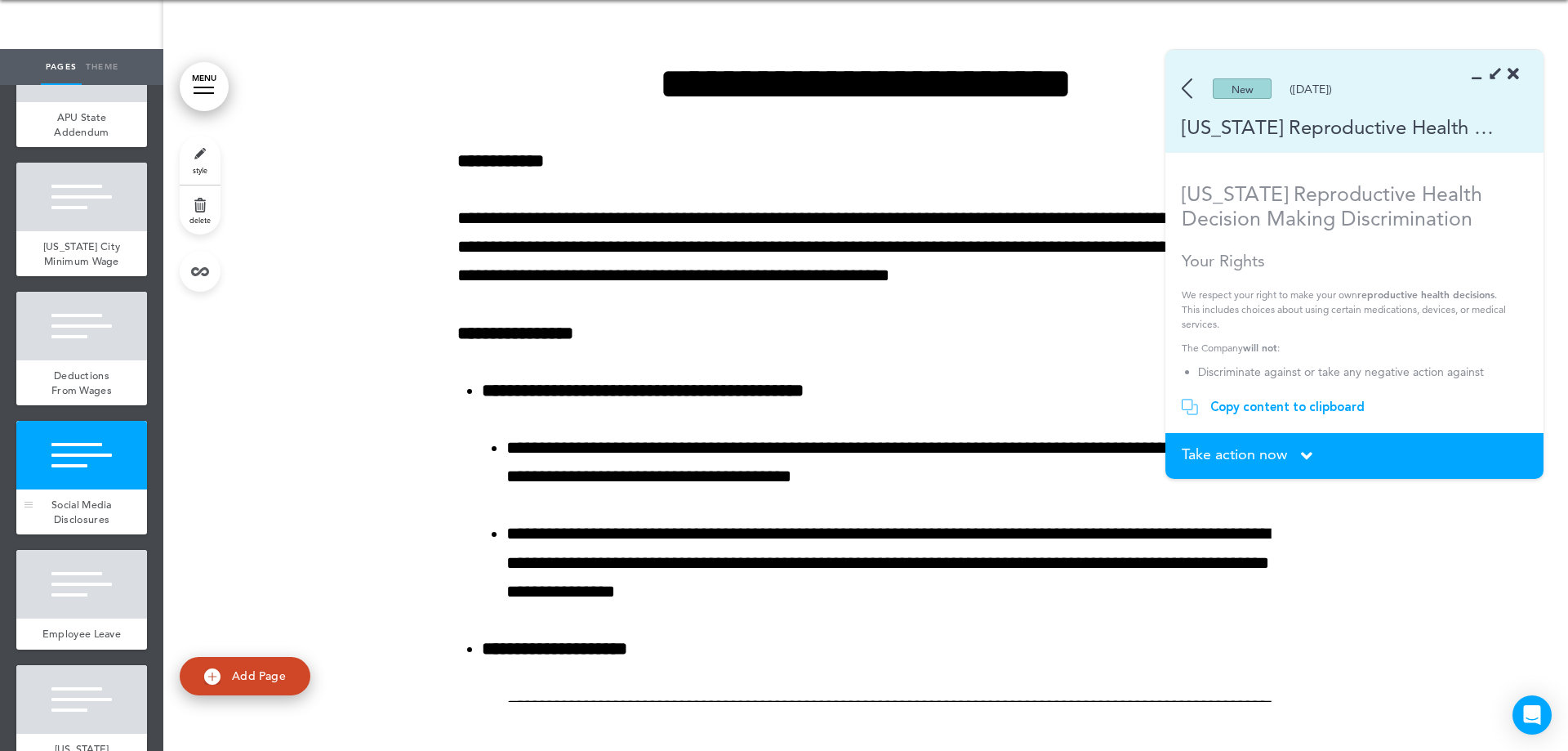
scroll to position [164, 0]
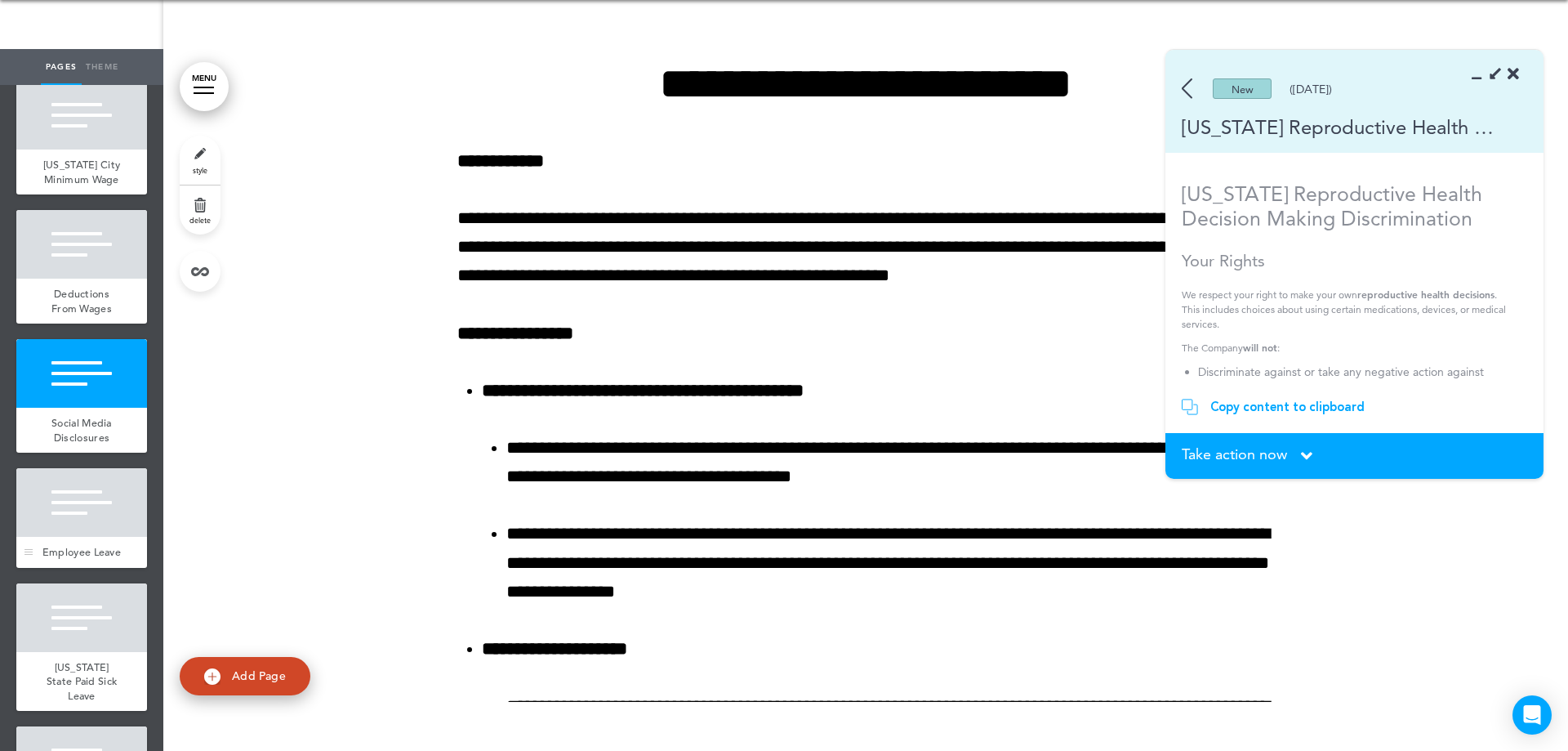
click at [70, 559] on span "Employee Leave" at bounding box center [81, 551] width 78 height 14
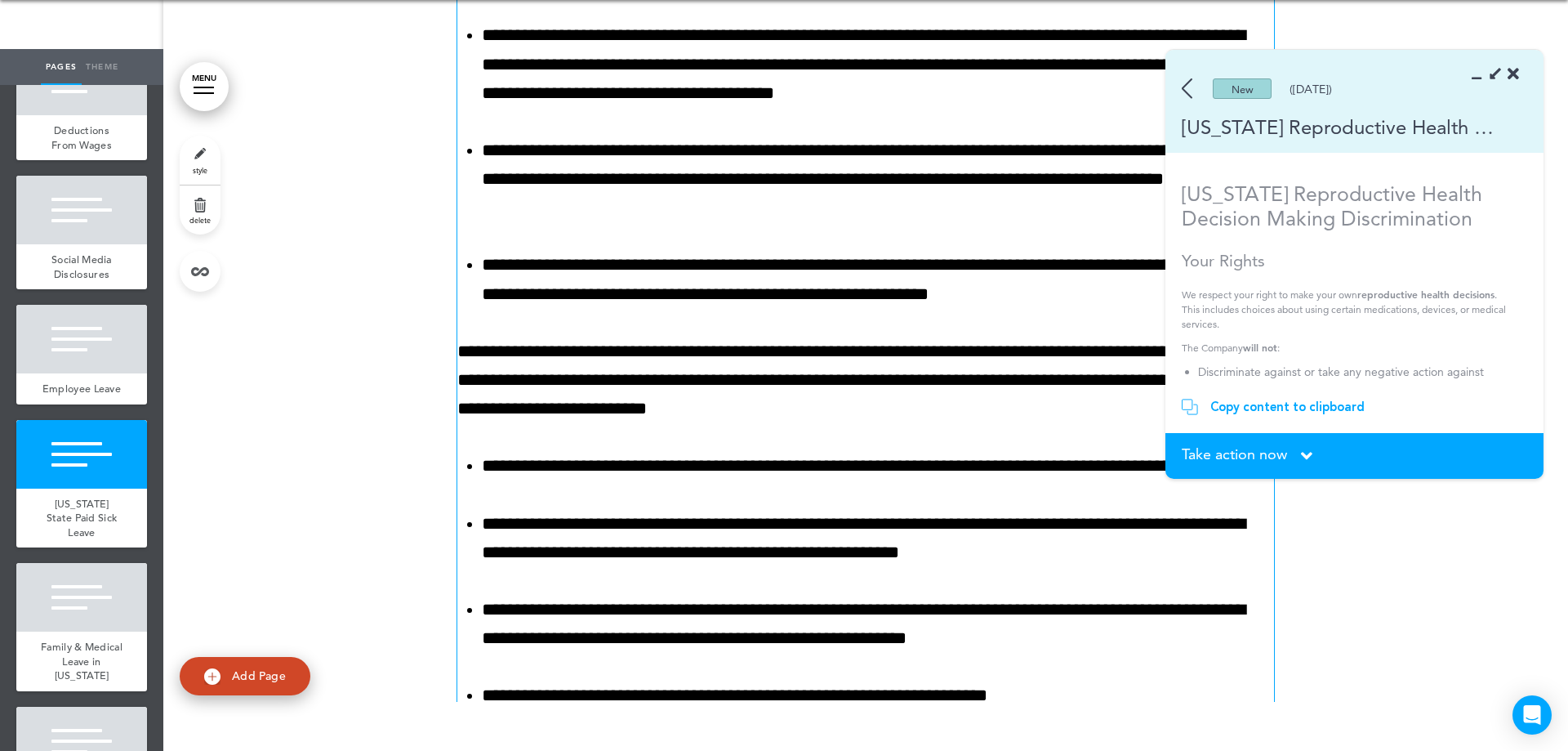
scroll to position [7574, 0]
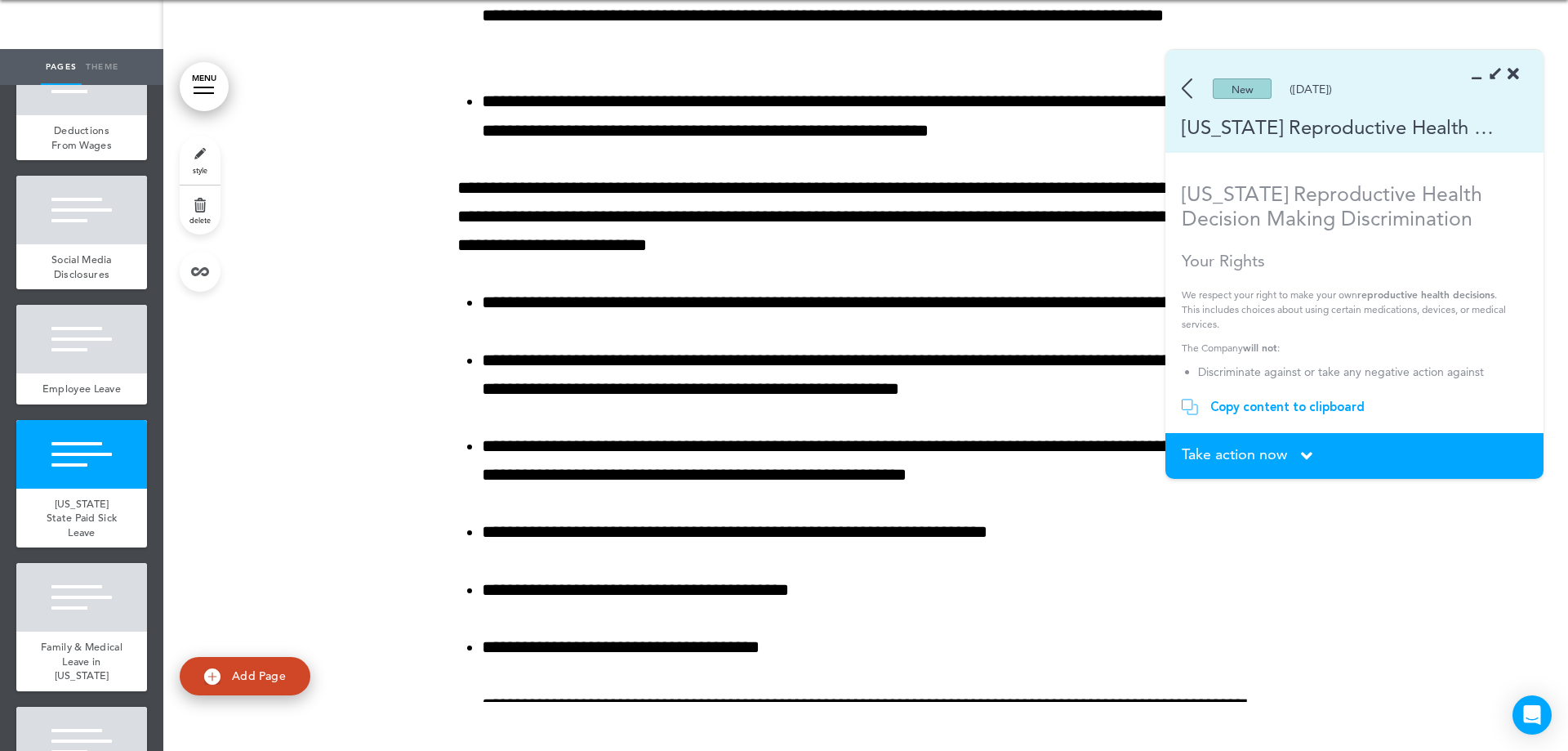
click at [1185, 97] on img at bounding box center [1187, 88] width 11 height 20
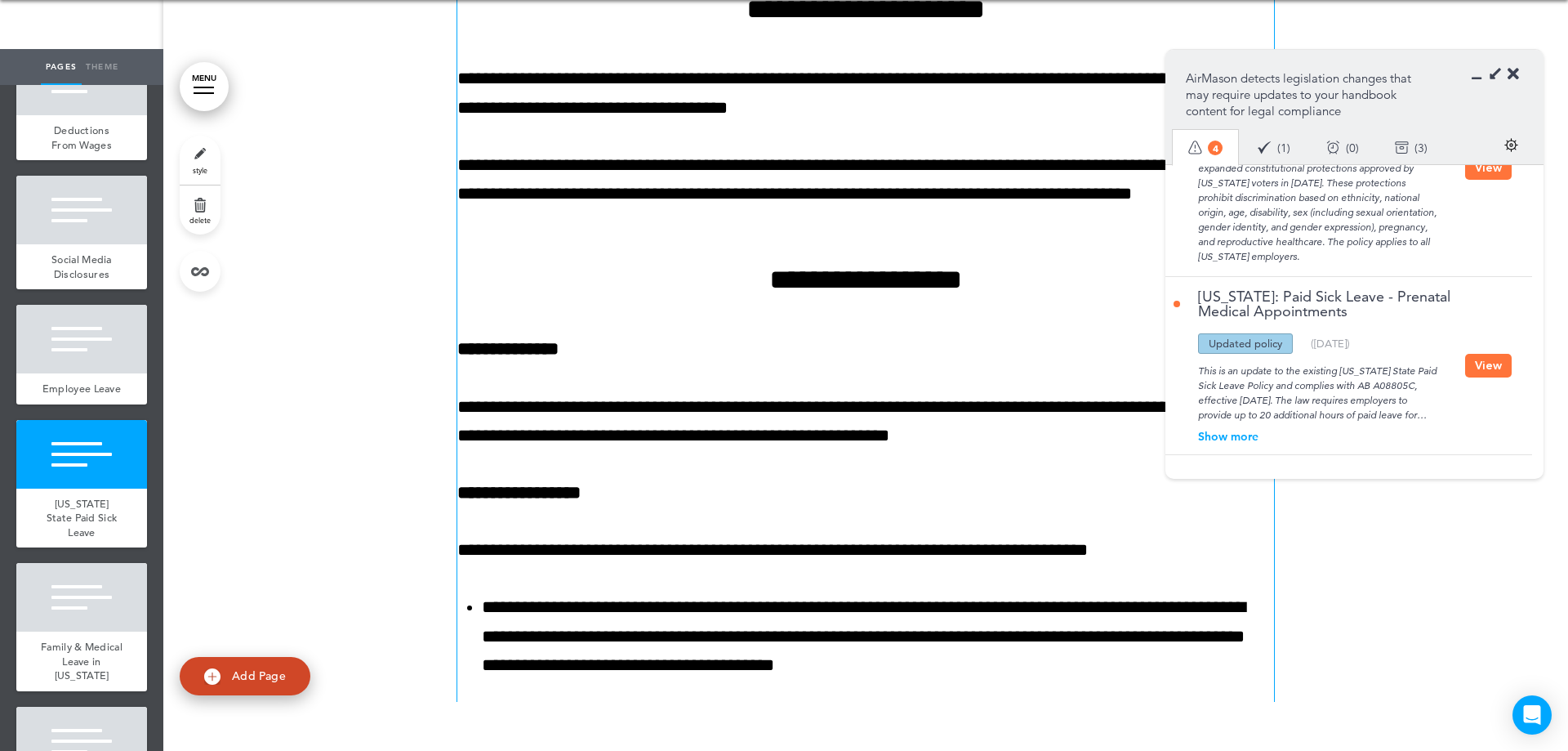
scroll to position [7084, 0]
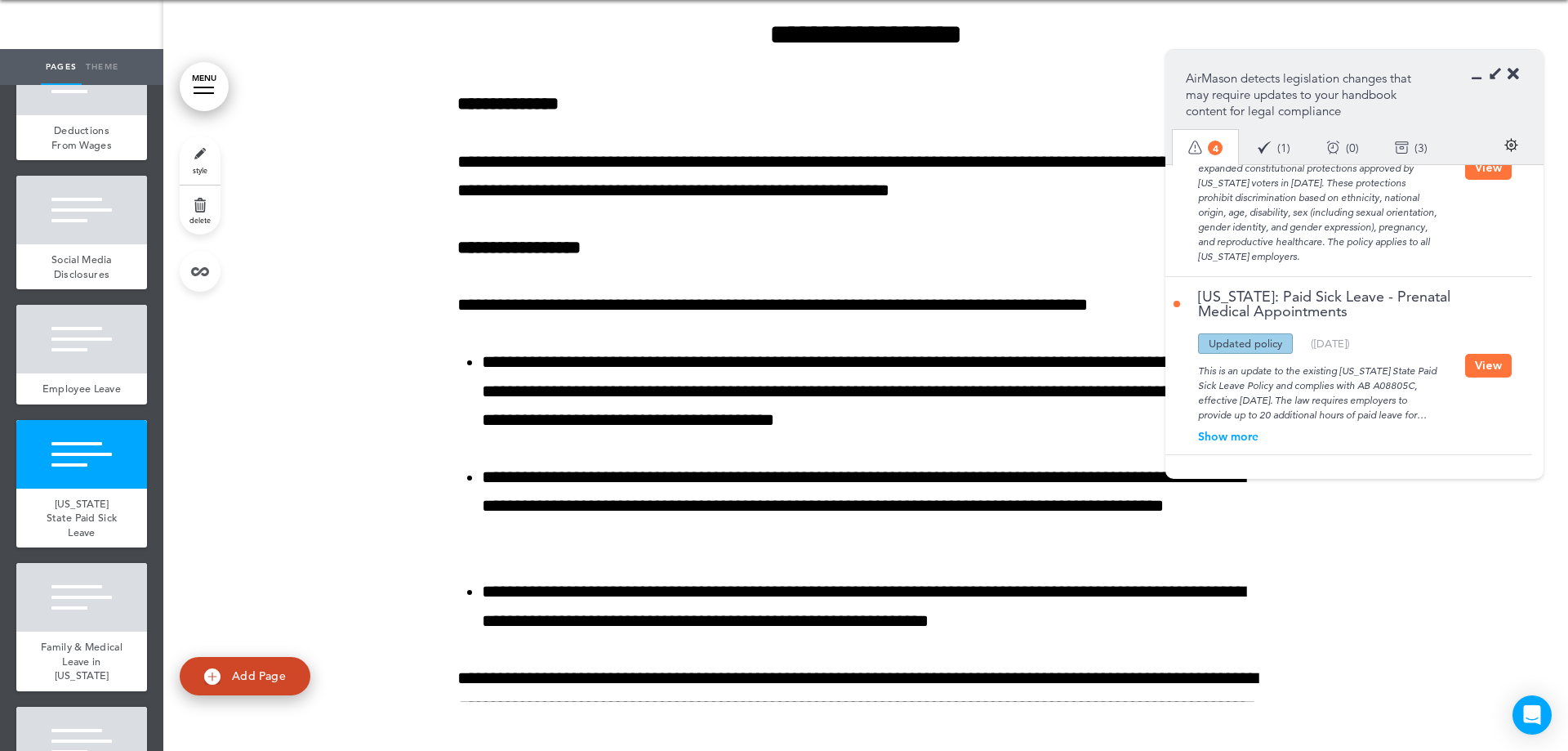
click at [1221, 434] on div "Show more" at bounding box center [1319, 436] width 292 height 12
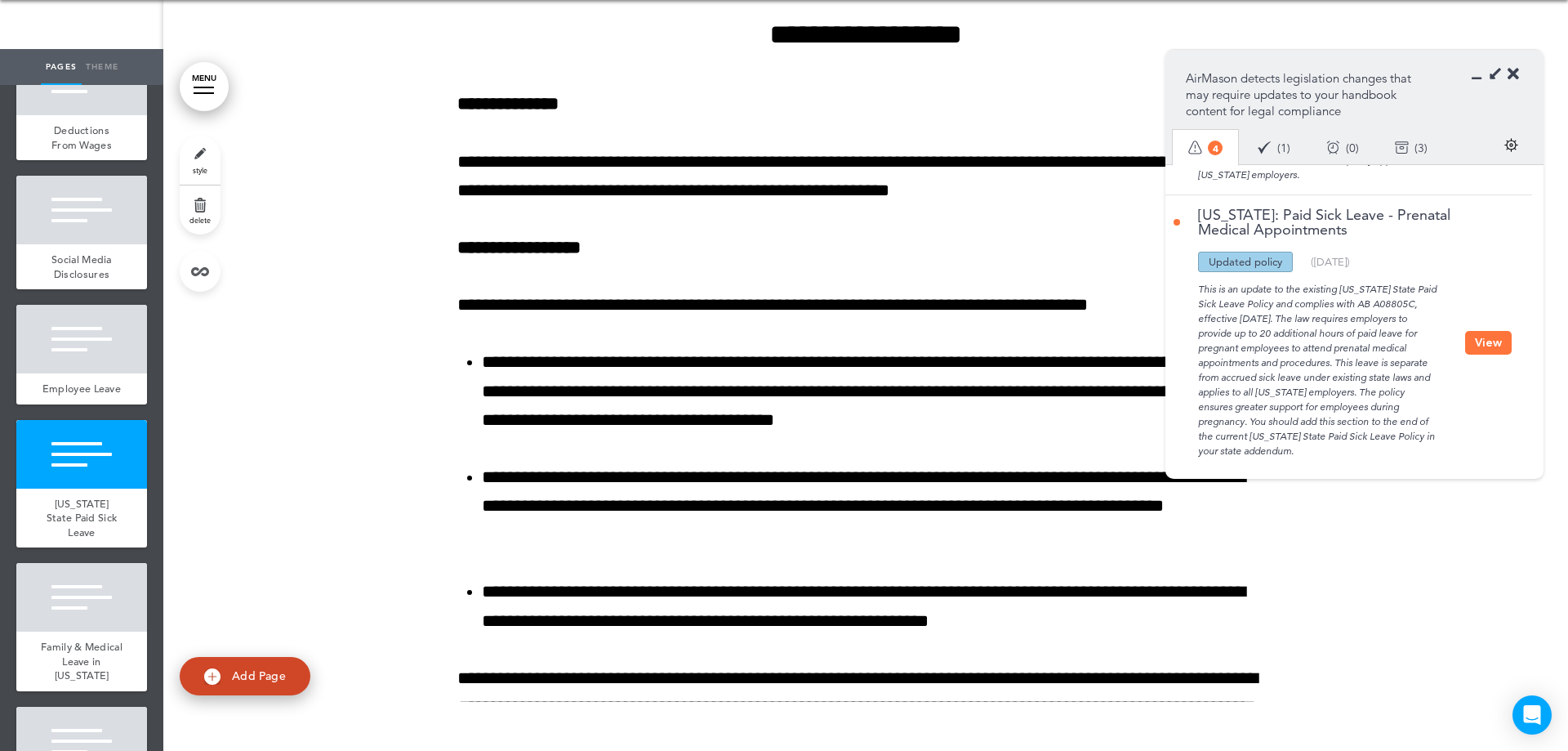
scroll to position [633, 0]
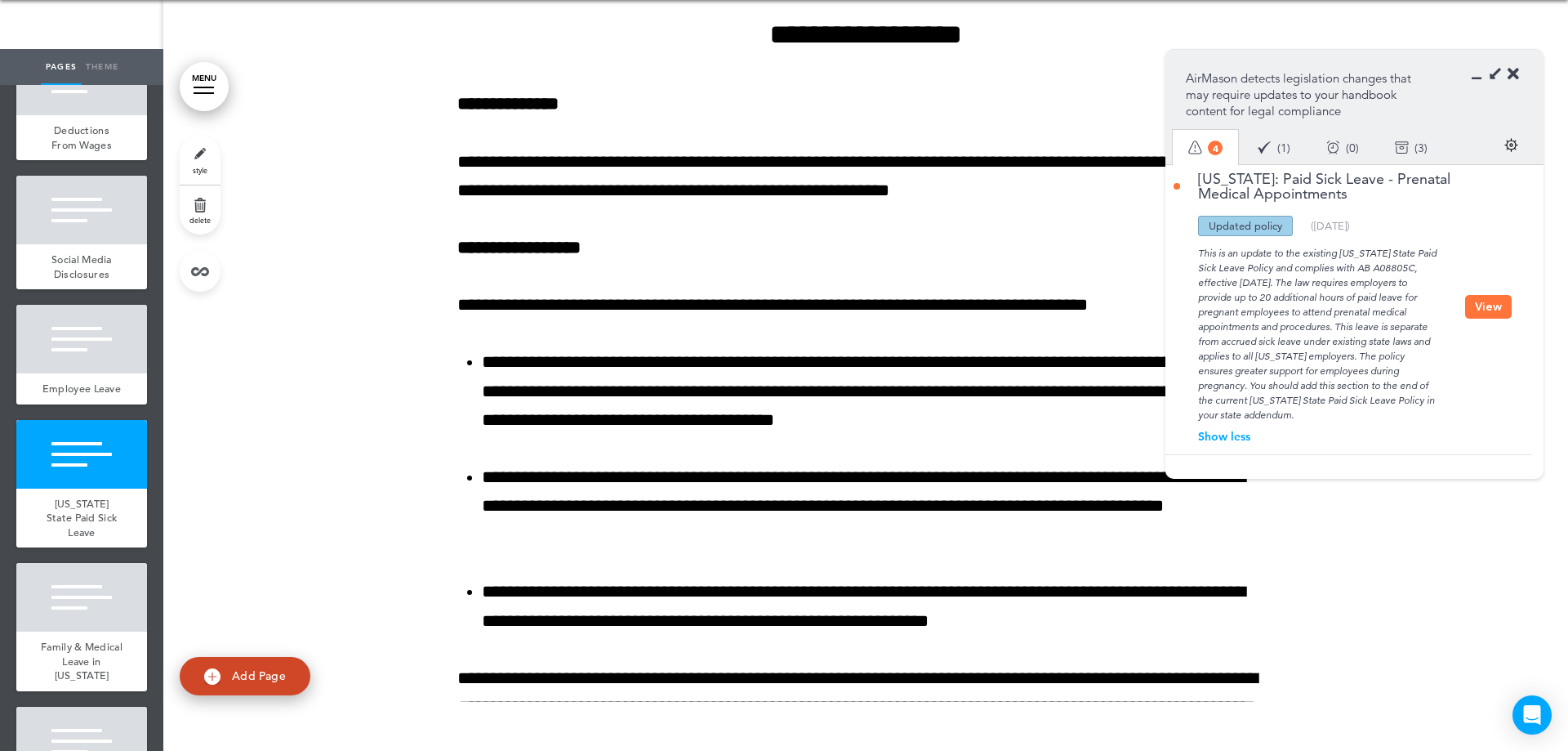
click at [1500, 305] on button "View" at bounding box center [1489, 306] width 47 height 23
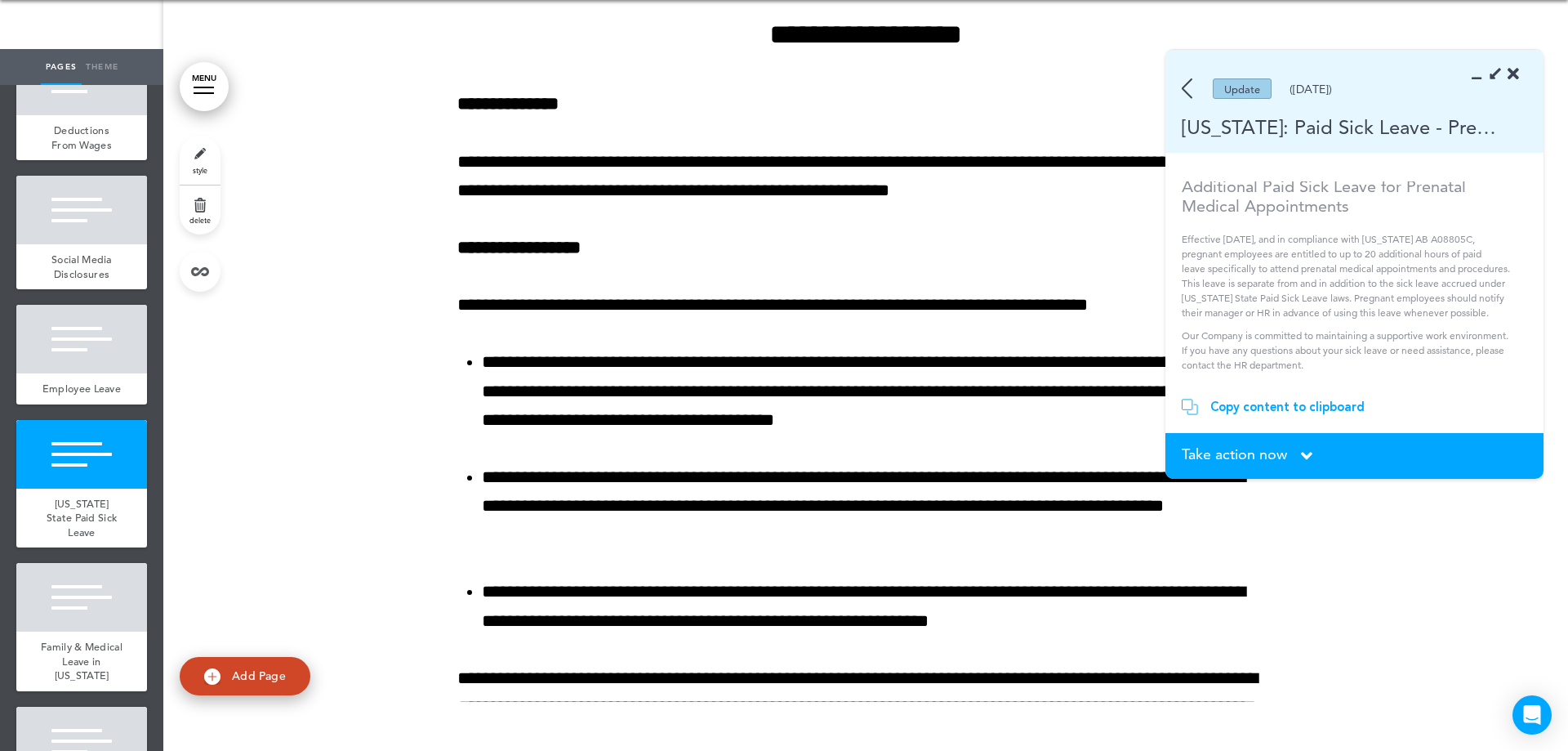
scroll to position [0, 0]
click at [1276, 406] on div "Copy content to clipboard" at bounding box center [1287, 406] width 154 height 16
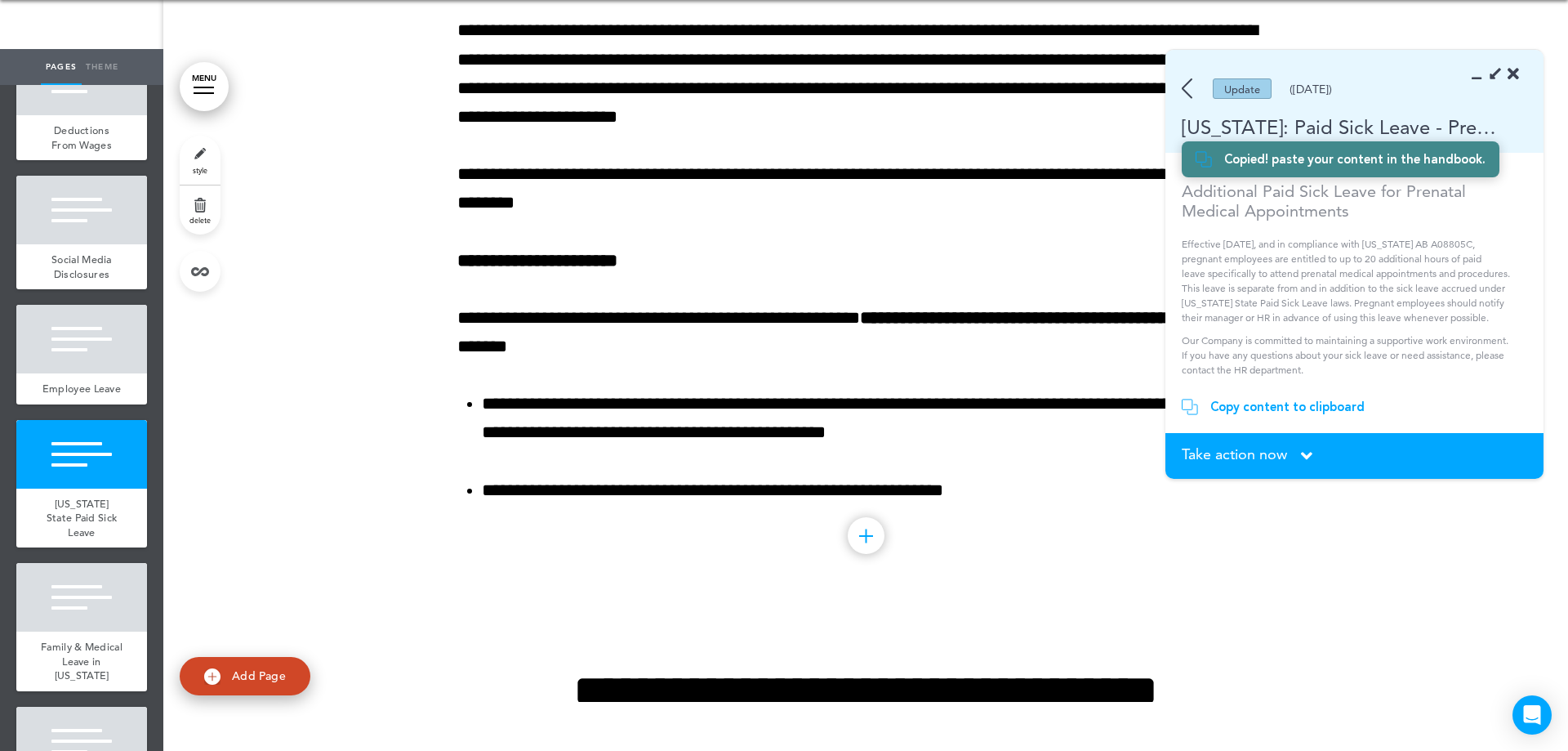
scroll to position [8554, 0]
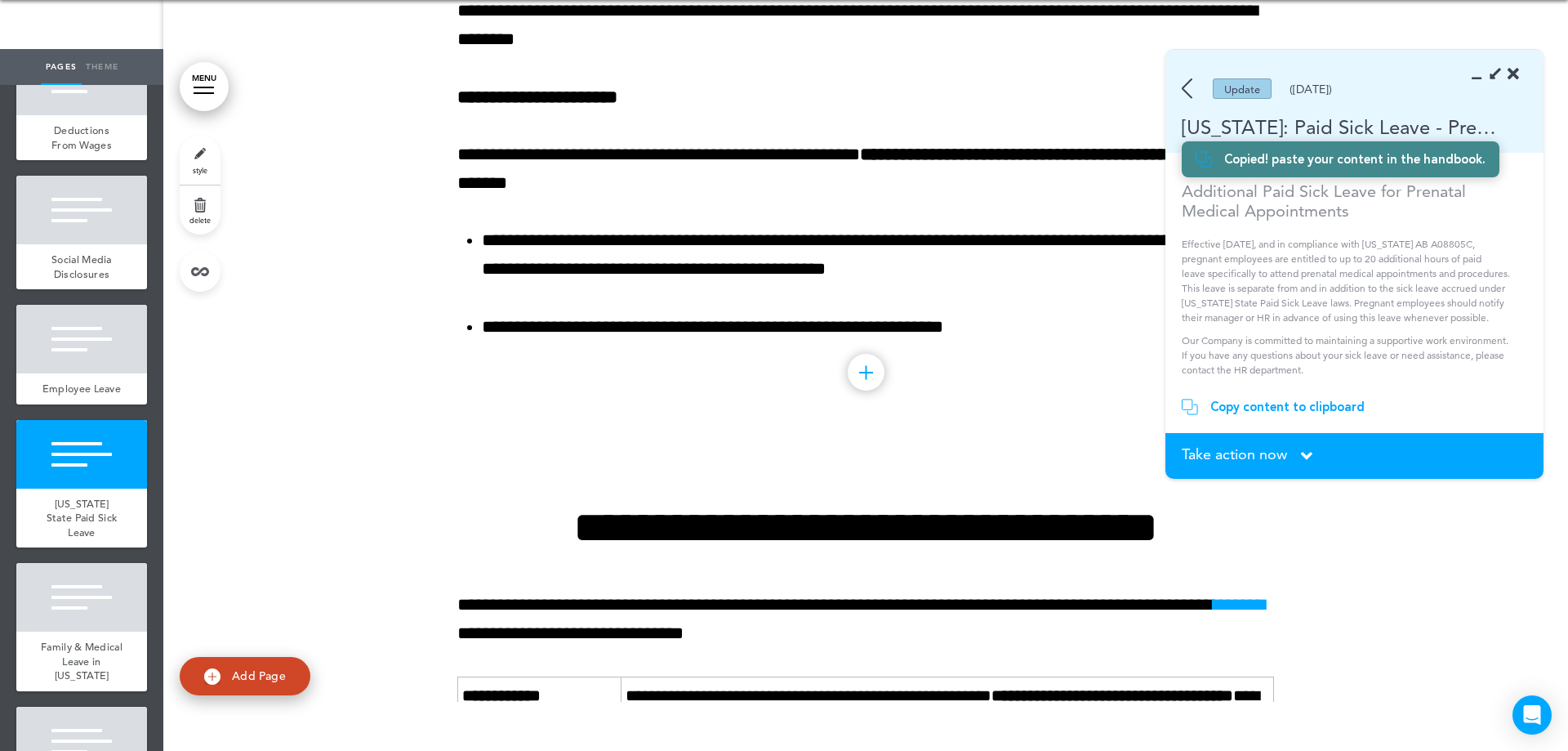
click at [865, 384] on div at bounding box center [866, 372] width 37 height 37
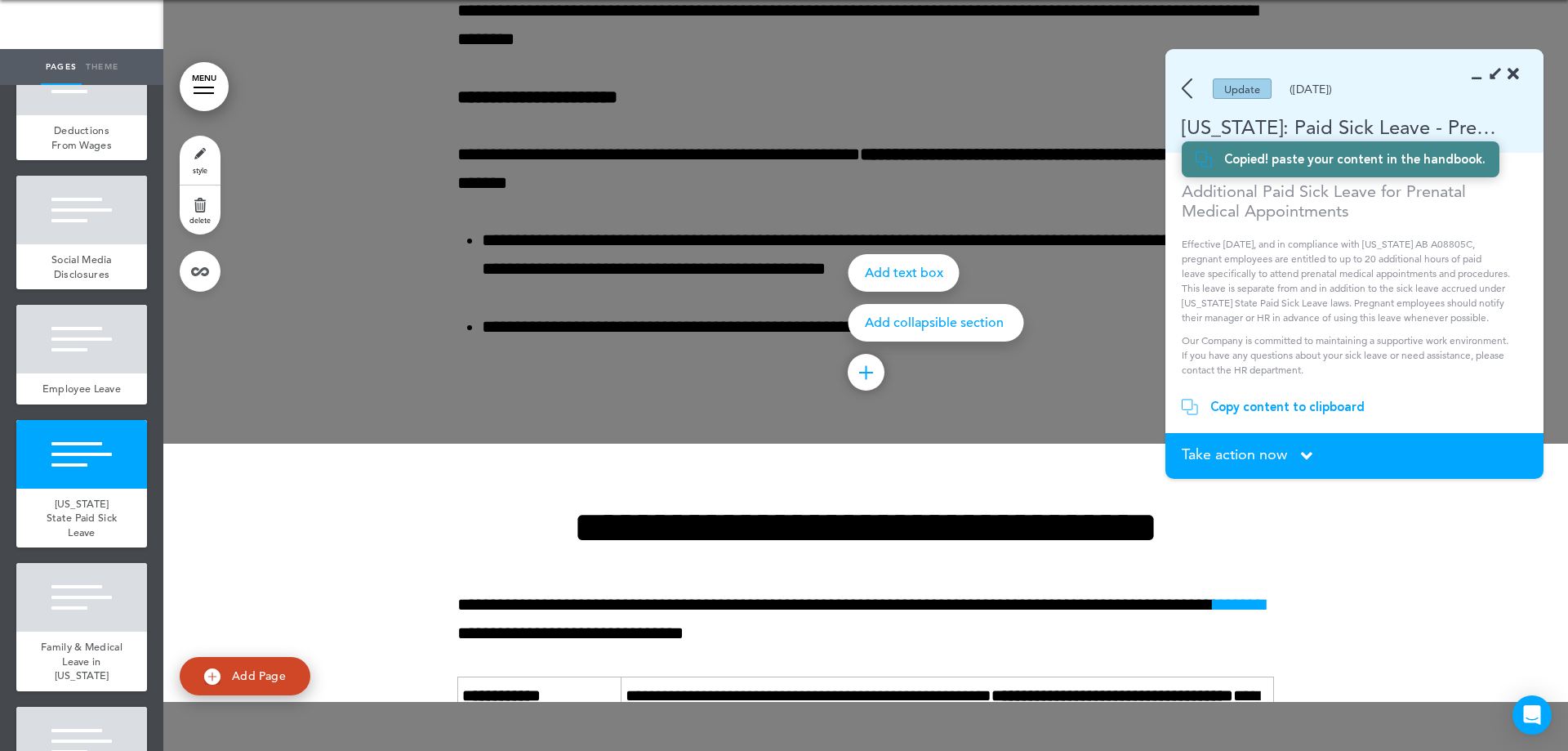
click at [915, 273] on div "Add text box" at bounding box center [904, 272] width 111 height 38
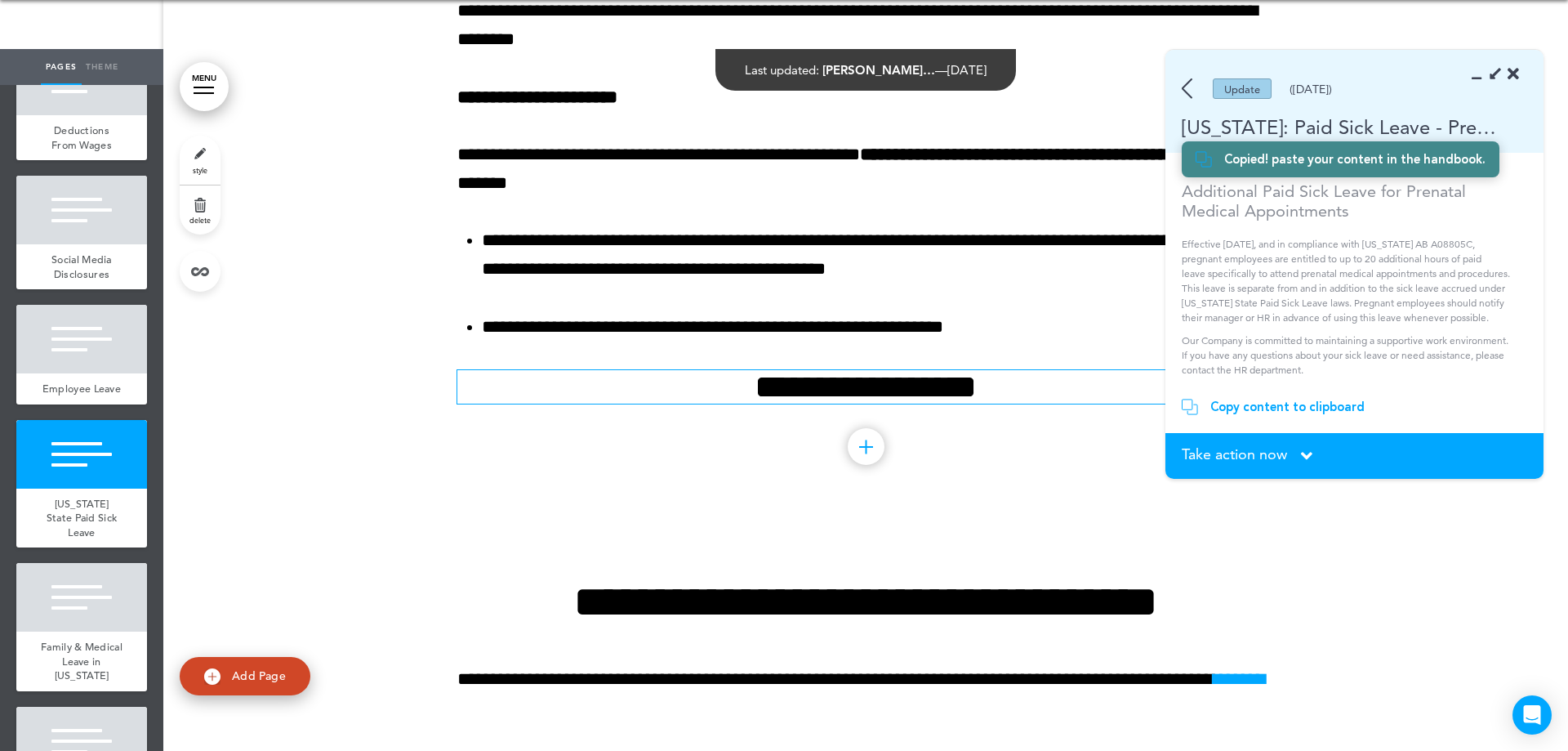
click at [841, 377] on h2 "**********" at bounding box center [865, 387] width 817 height 34
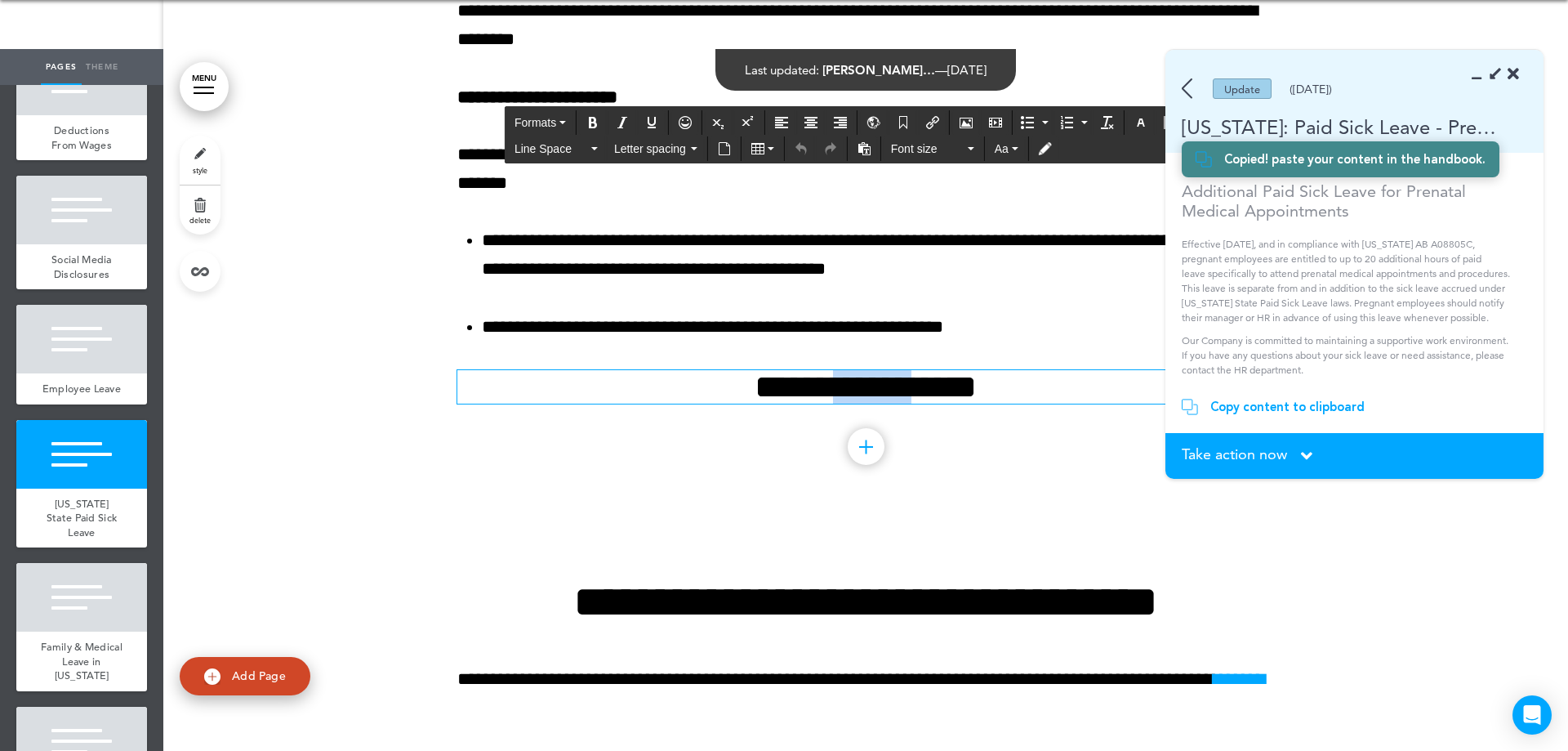
click at [841, 377] on h2 "**********" at bounding box center [865, 387] width 817 height 34
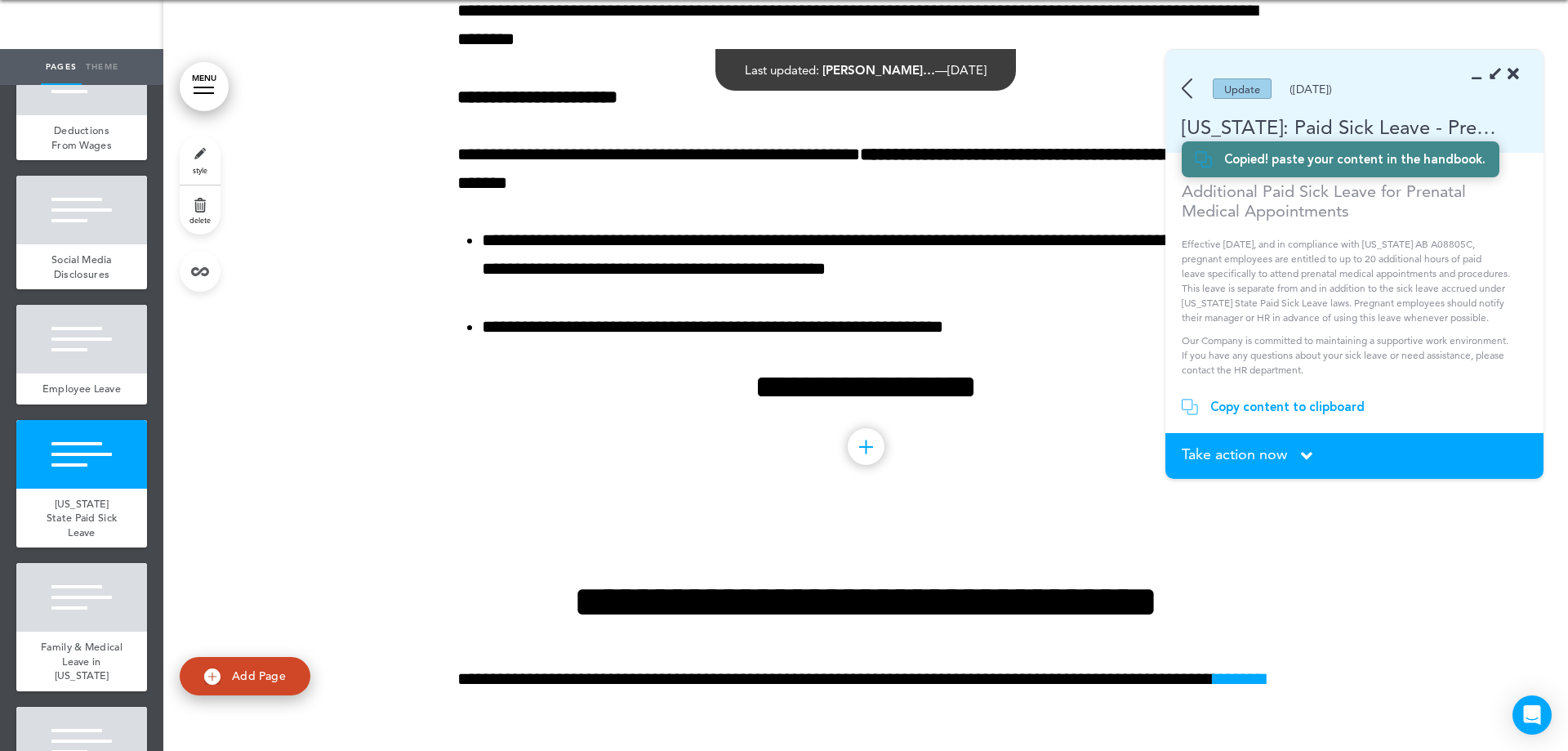
click at [853, 448] on div at bounding box center [866, 447] width 37 height 37
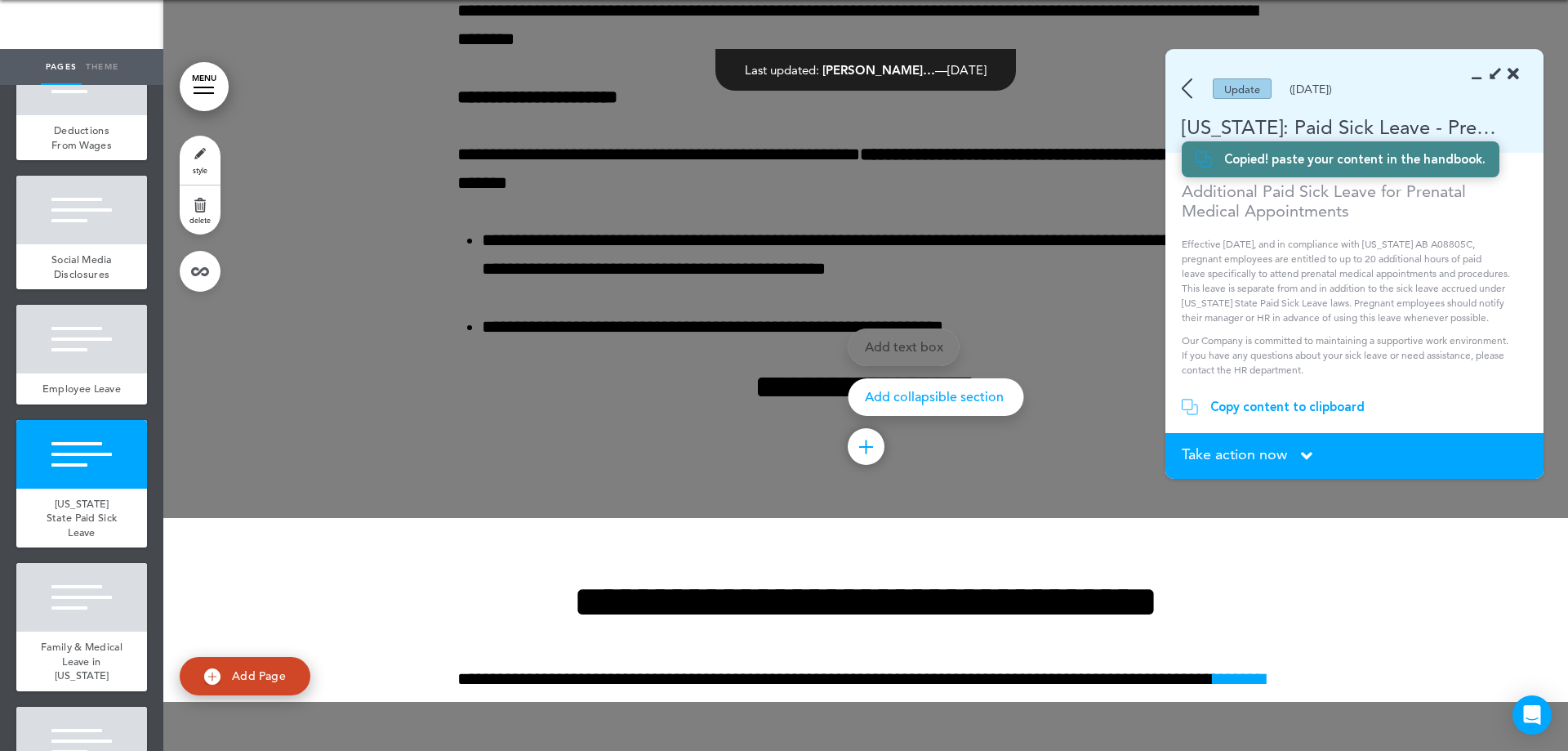
click at [894, 393] on p "Add collapsible section" at bounding box center [937, 396] width 143 height 13
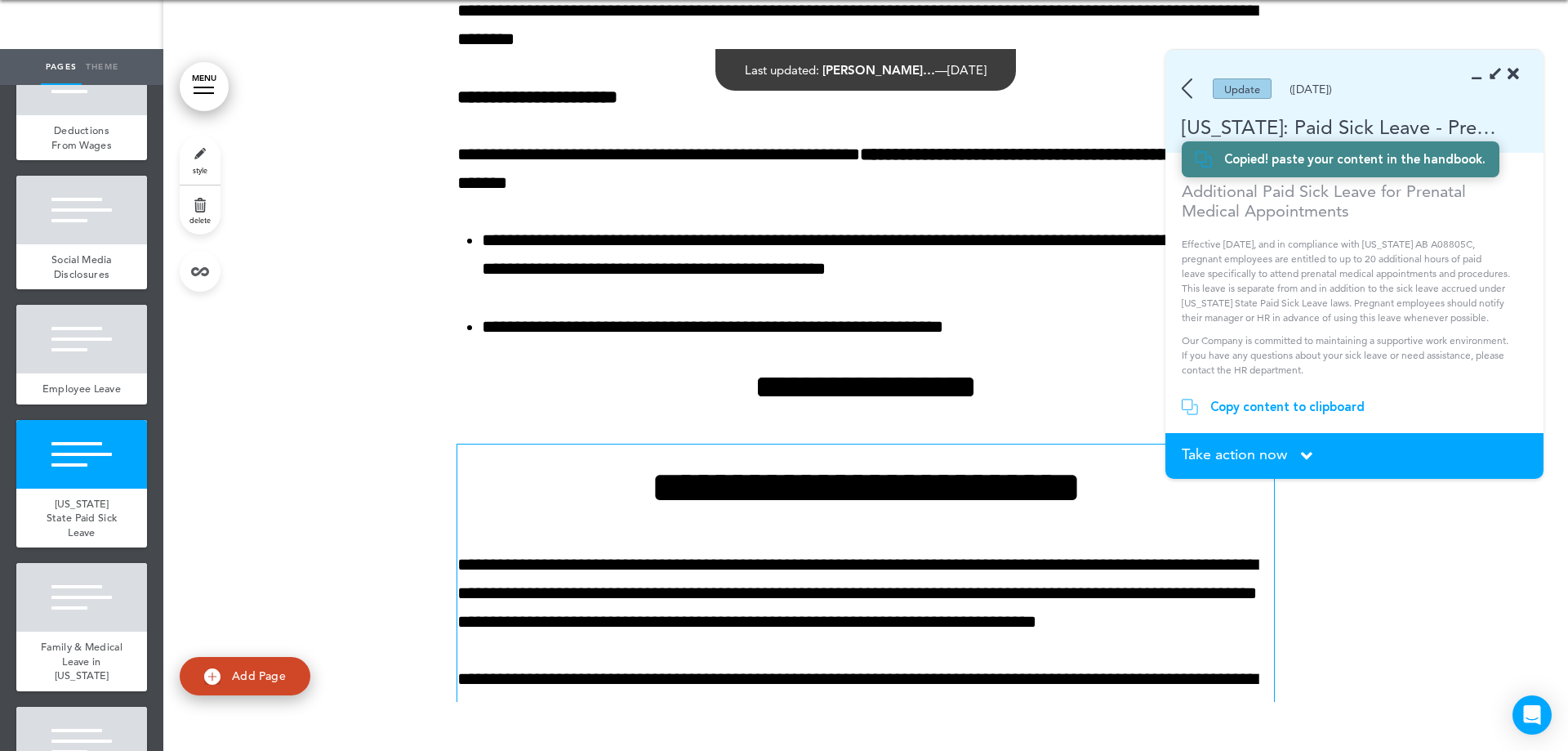
click at [779, 493] on h1 "**********" at bounding box center [865, 487] width 817 height 45
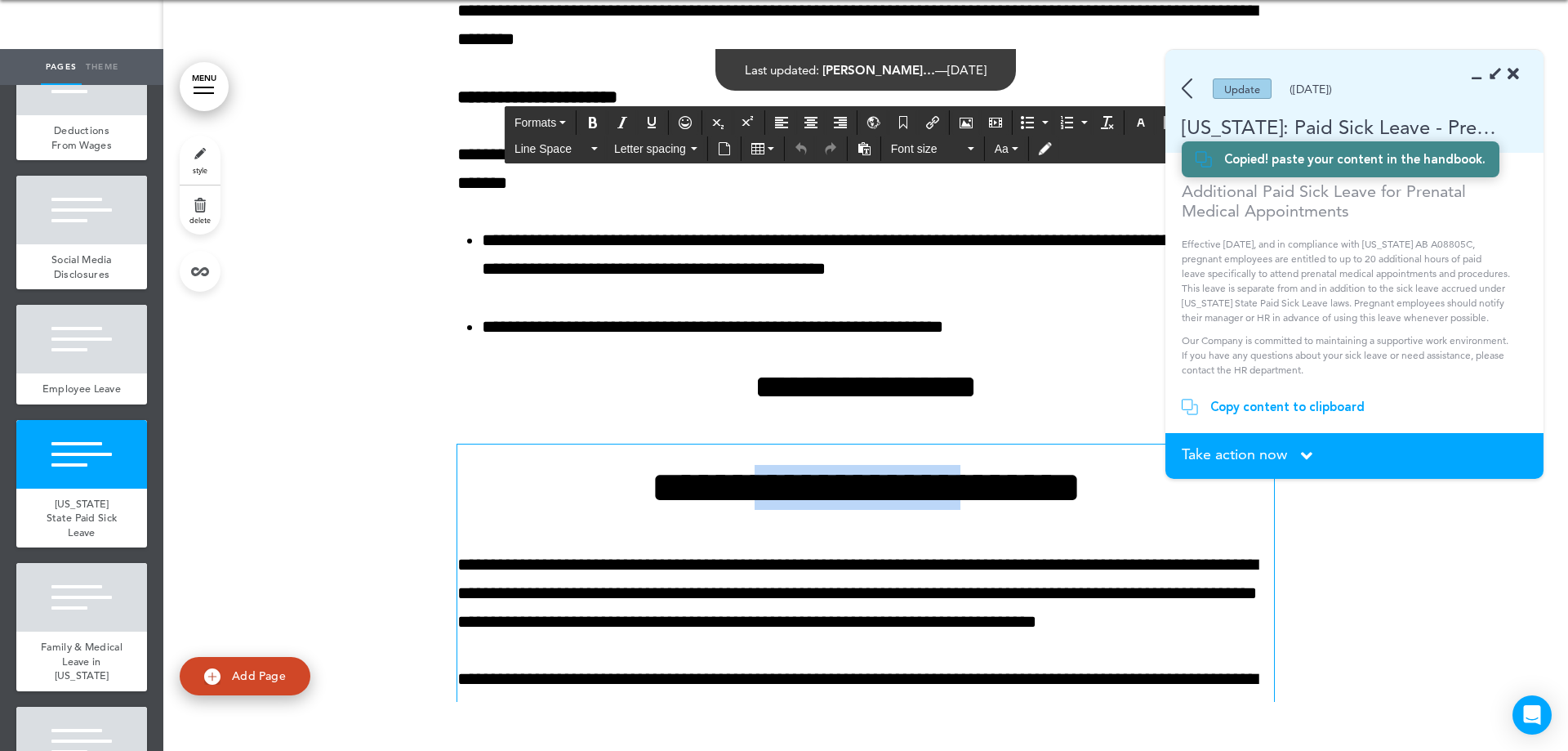
click at [779, 493] on h1 "**********" at bounding box center [865, 487] width 817 height 45
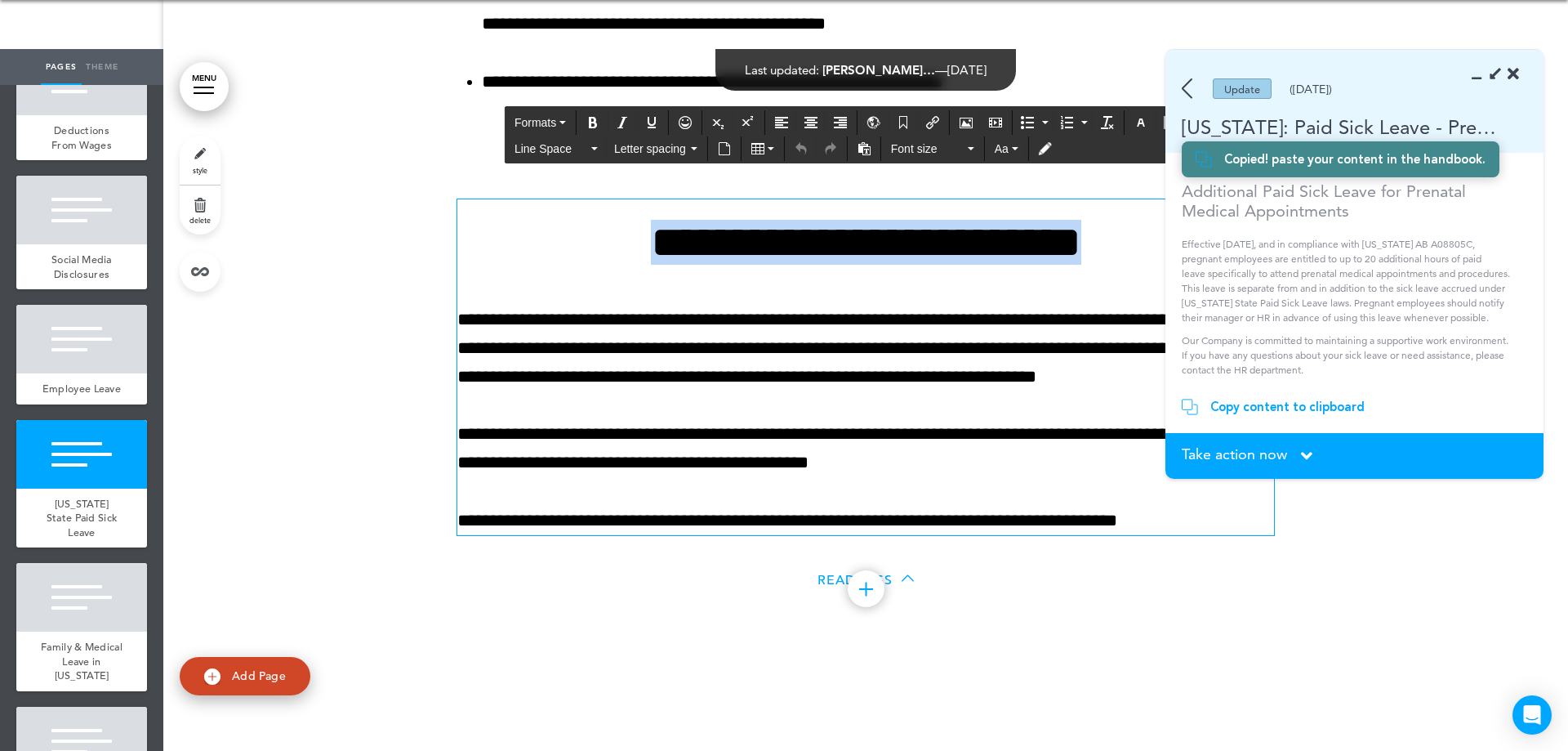
click at [635, 252] on h1 "**********" at bounding box center [865, 242] width 817 height 45
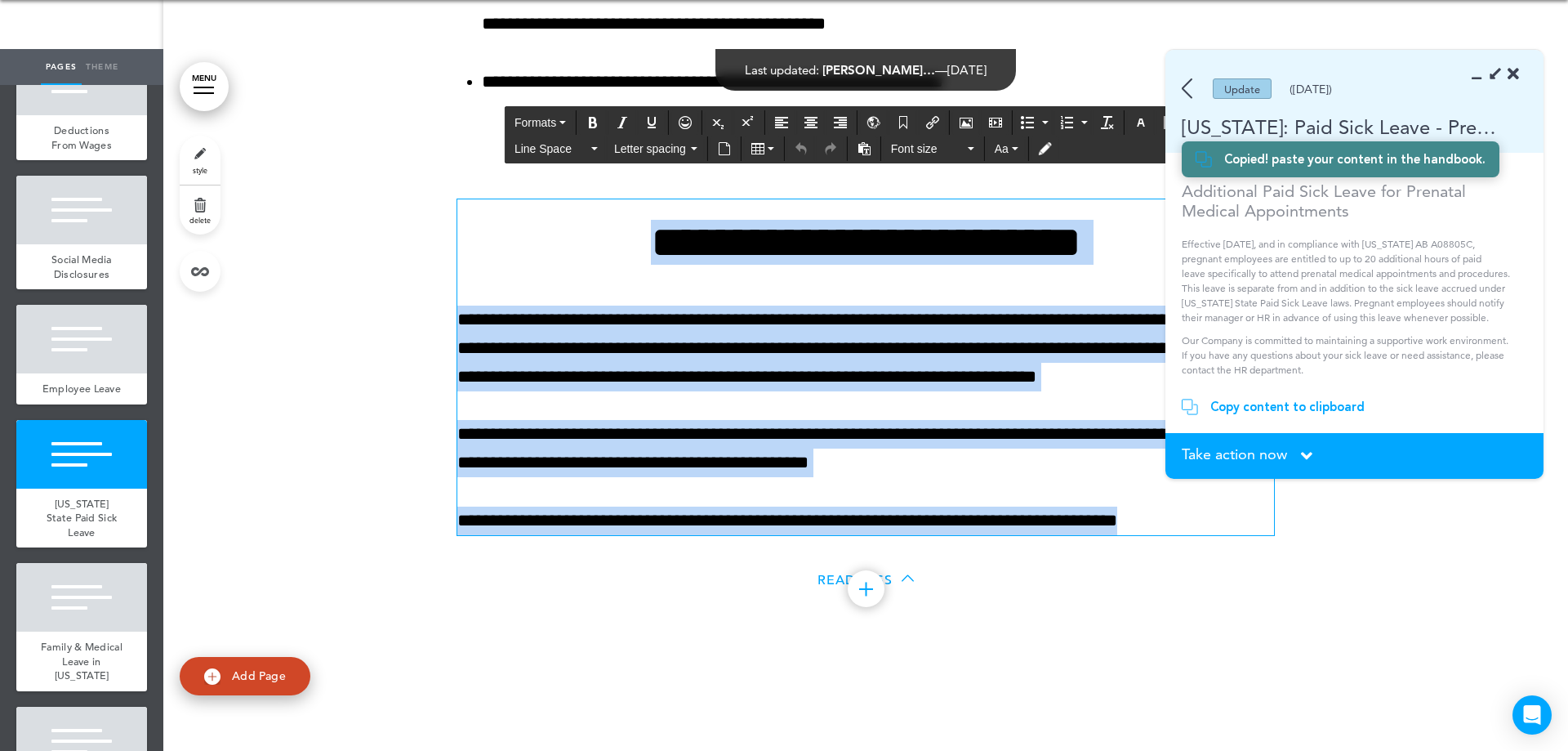
drag, startPoint x: 623, startPoint y: 247, endPoint x: 1187, endPoint y: 528, distance: 630.1
click at [1187, 528] on div "**********" at bounding box center [865, 377] width 817 height 315
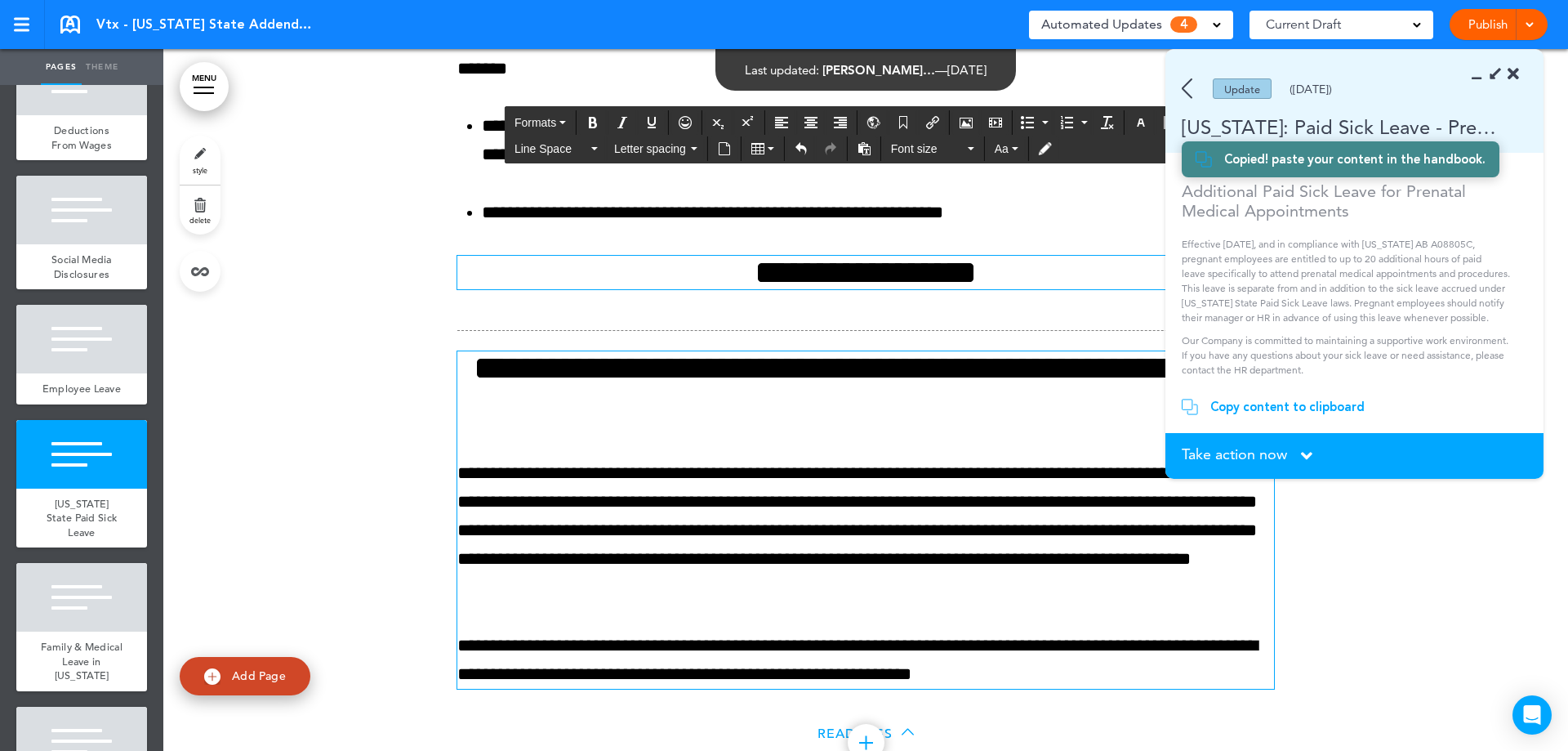
scroll to position [8718, 0]
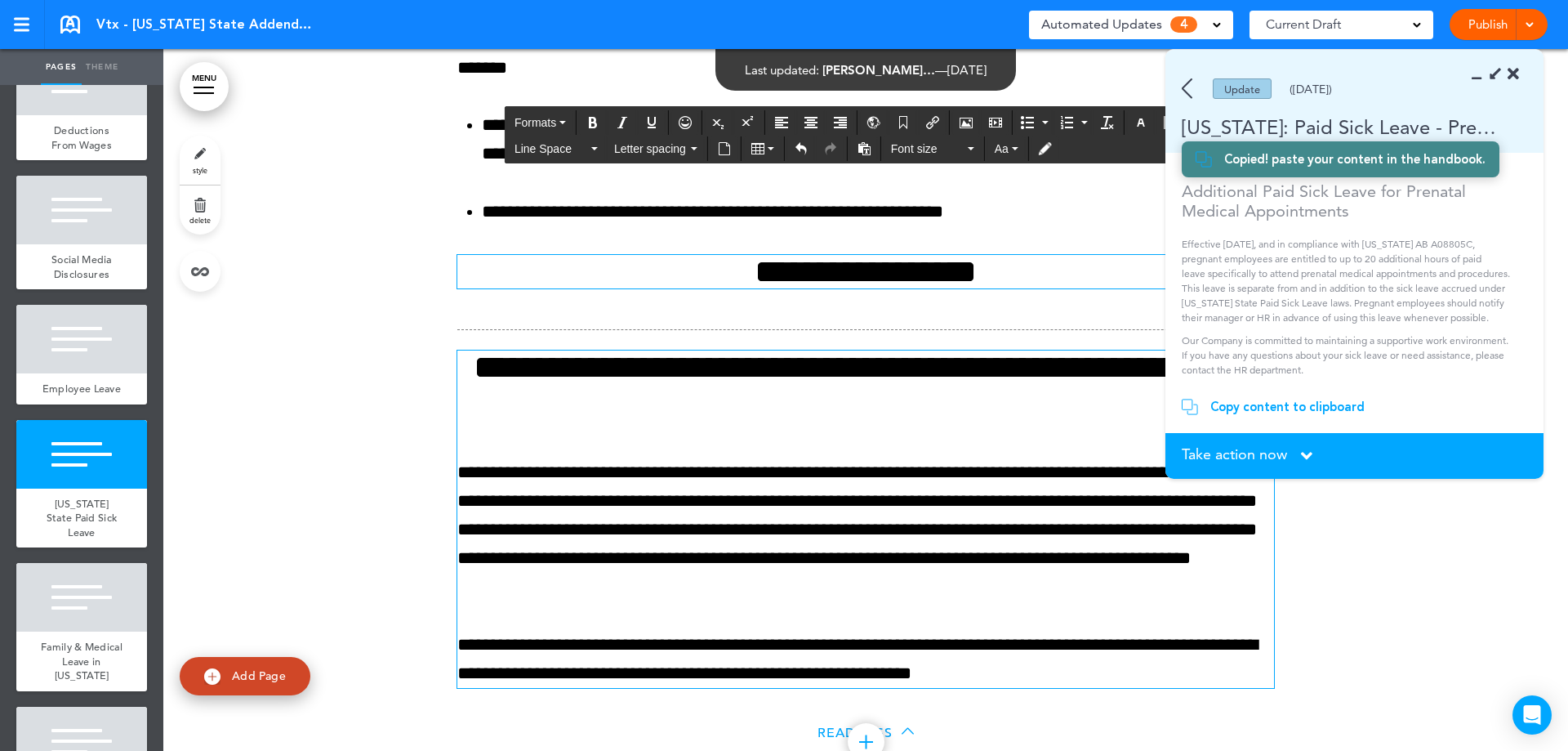
click at [793, 271] on h2 "**********" at bounding box center [865, 271] width 817 height 34
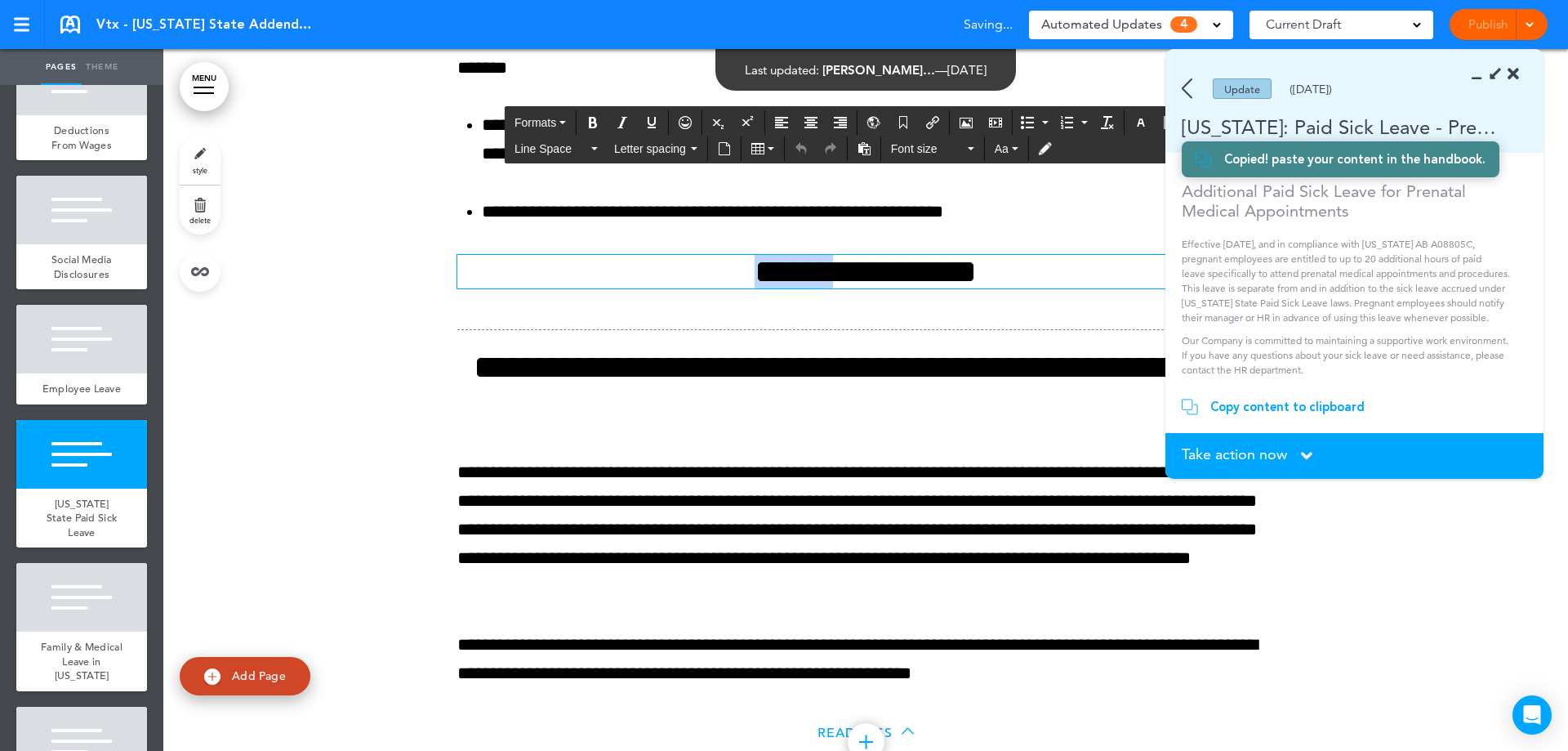
click at [793, 271] on h2 "**********" at bounding box center [865, 271] width 817 height 34
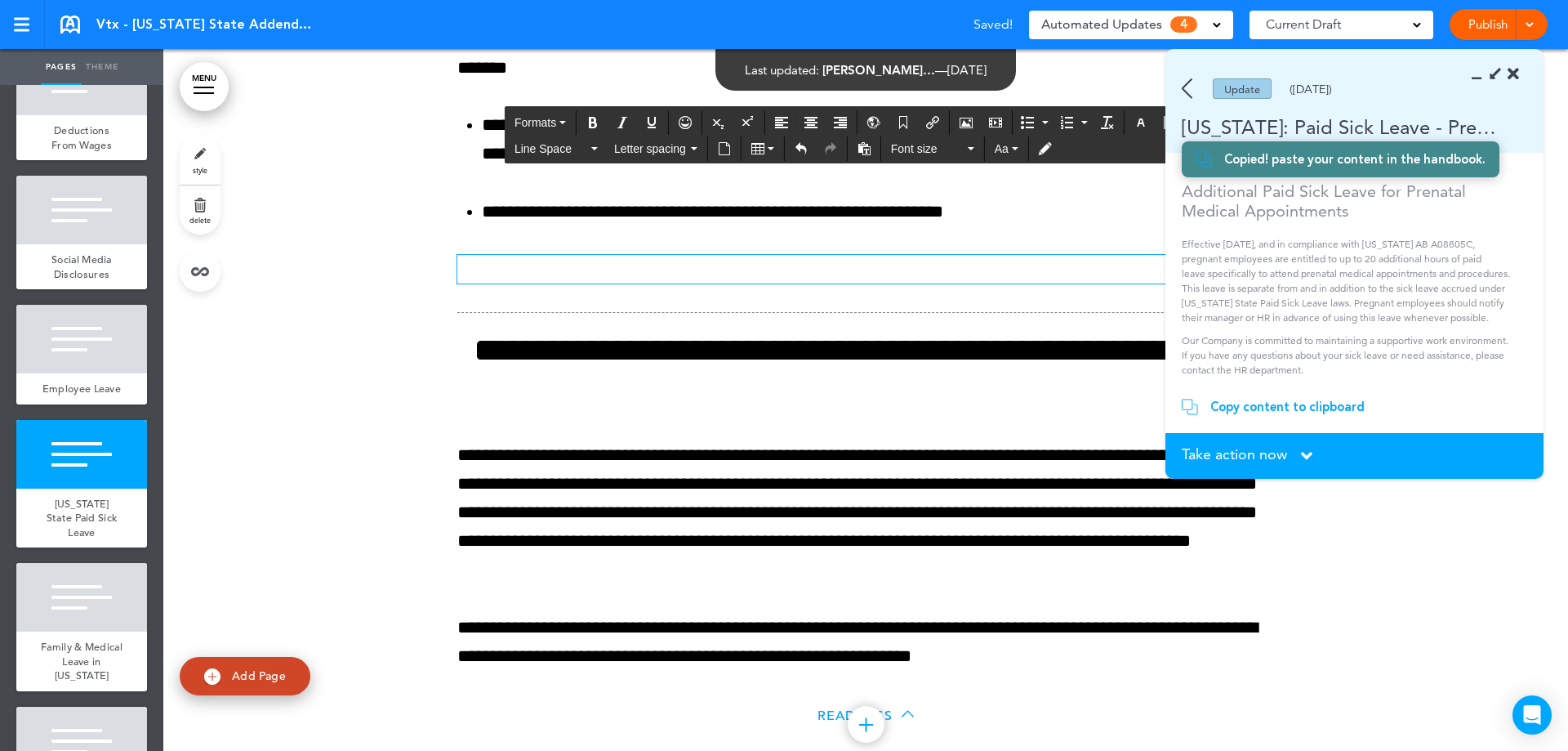
click at [820, 264] on p at bounding box center [865, 269] width 817 height 29
drag, startPoint x: 820, startPoint y: 264, endPoint x: 1200, endPoint y: 252, distance: 380.2
click at [1099, 265] on p at bounding box center [865, 269] width 817 height 29
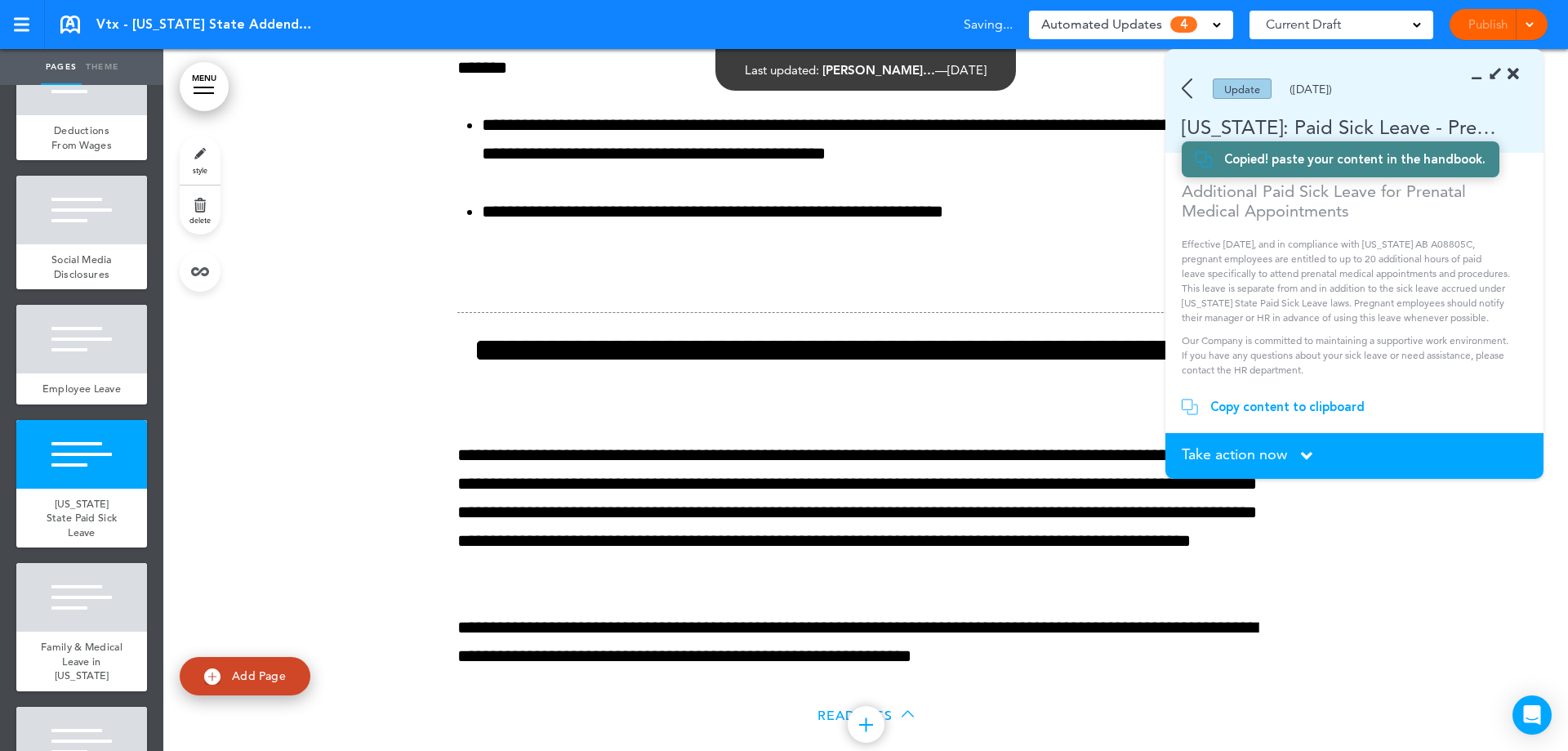
click at [1482, 78] on icon at bounding box center [1482, 74] width 0 height 16
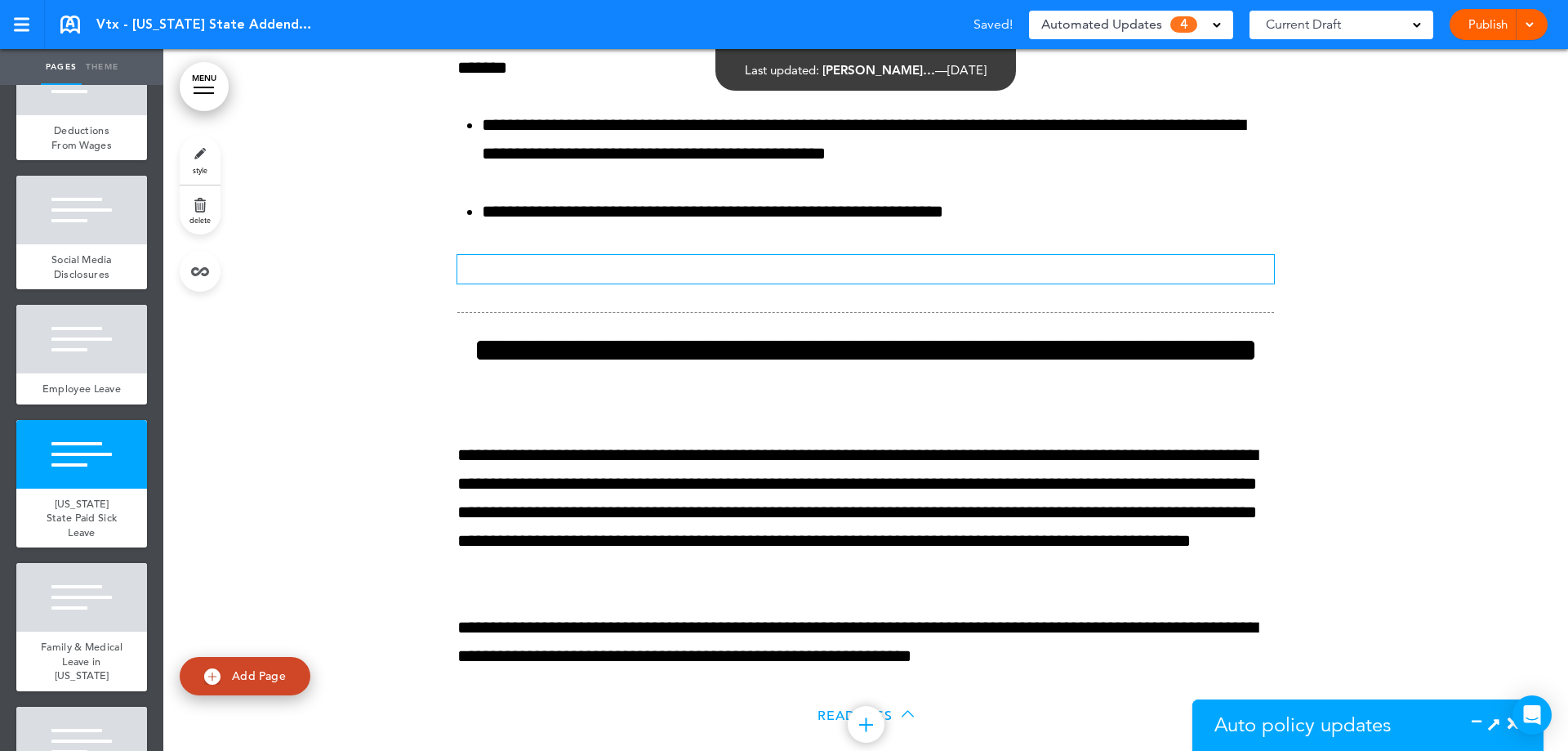
scroll to position [677, 0]
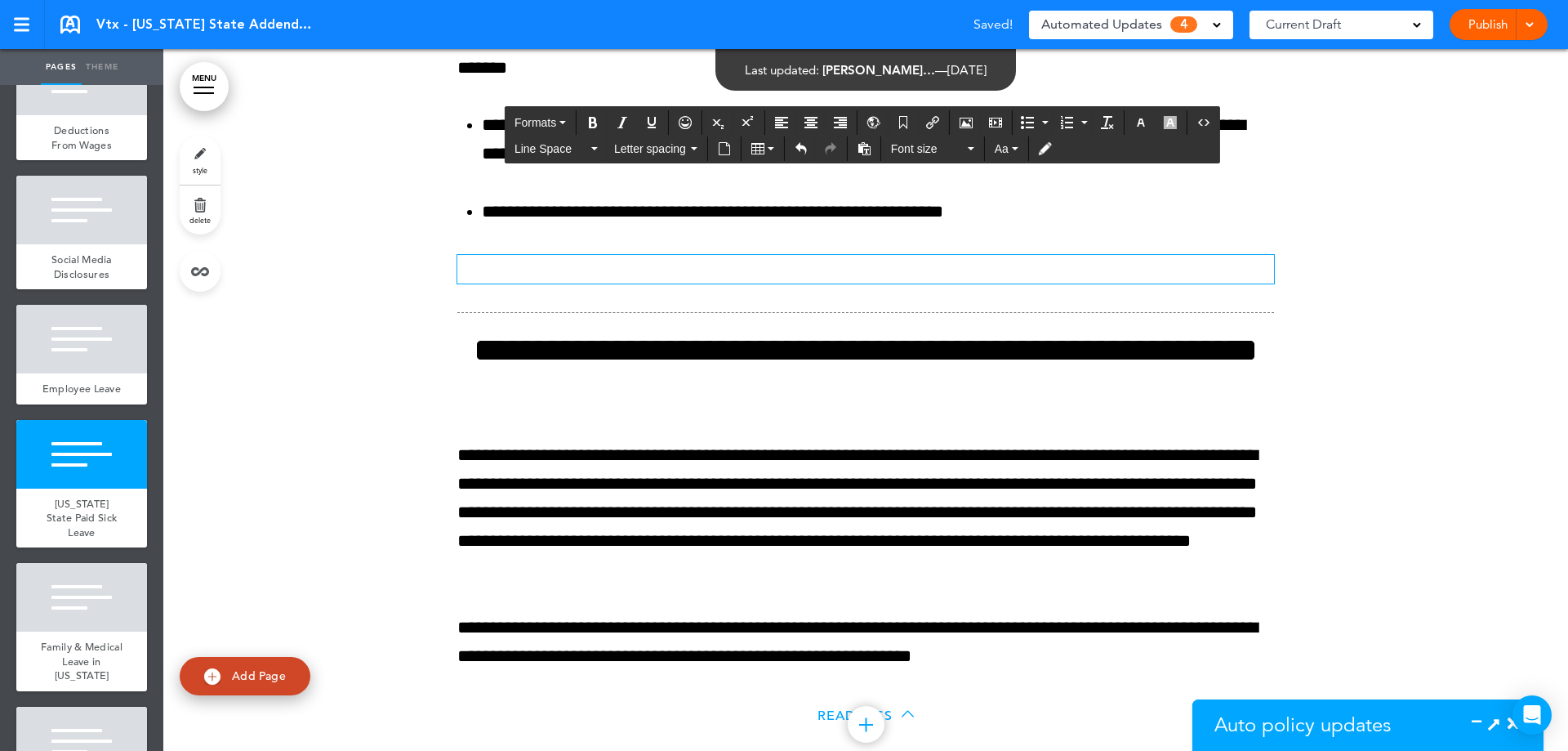
drag, startPoint x: 1046, startPoint y: 279, endPoint x: 871, endPoint y: 290, distance: 175.3
click at [1046, 278] on p at bounding box center [865, 269] width 817 height 29
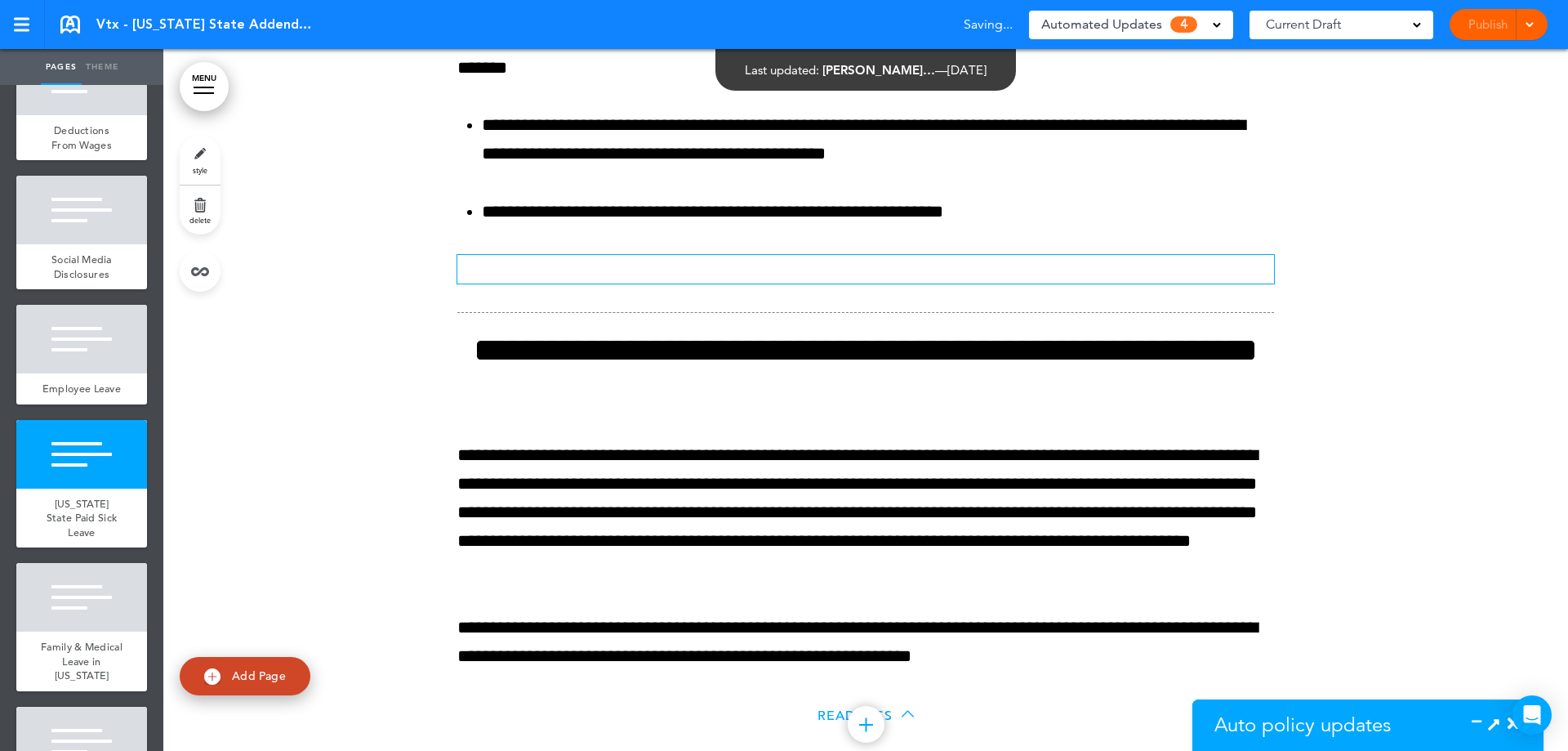
drag, startPoint x: 645, startPoint y: 235, endPoint x: 654, endPoint y: 258, distance: 24.7
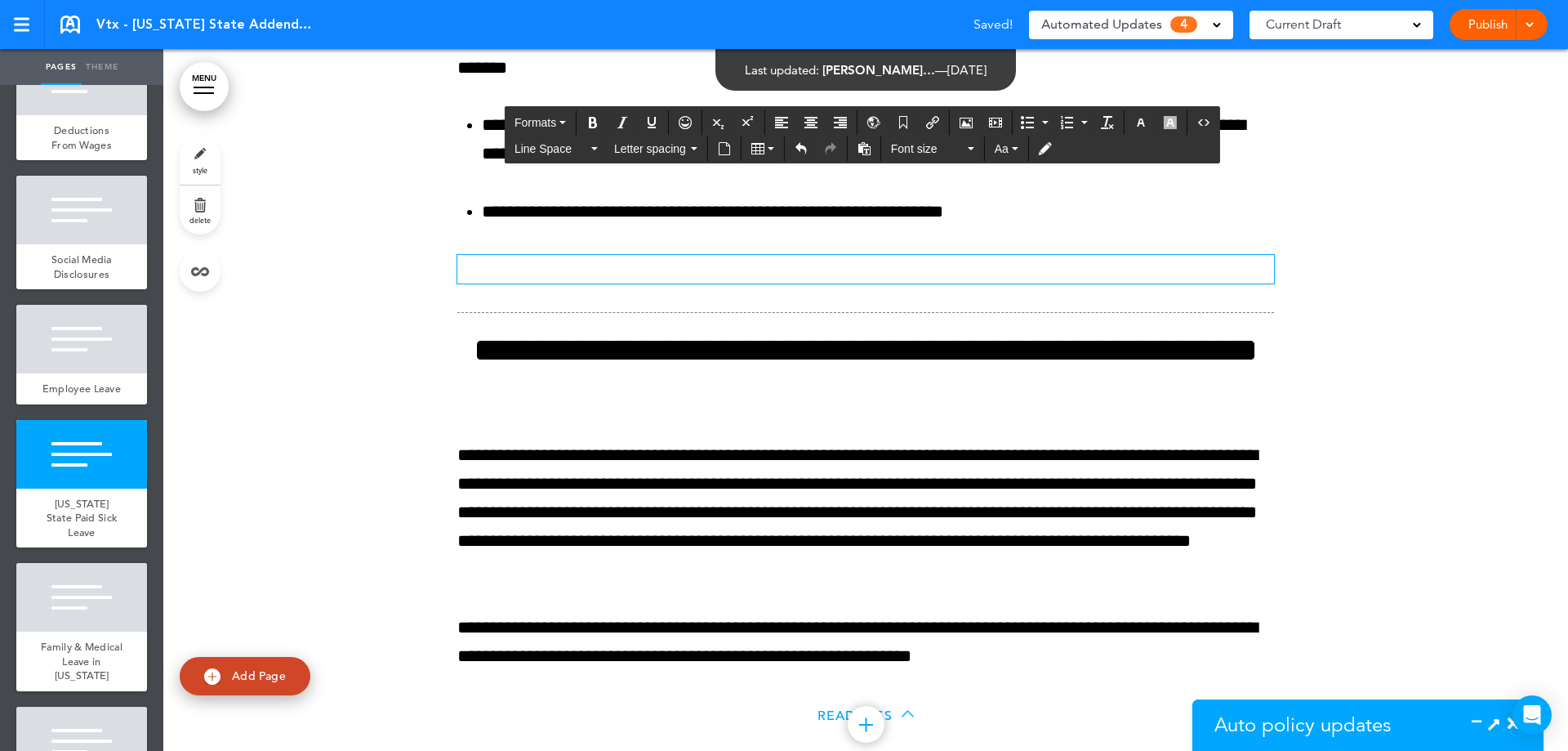
click at [655, 275] on p at bounding box center [865, 269] width 817 height 29
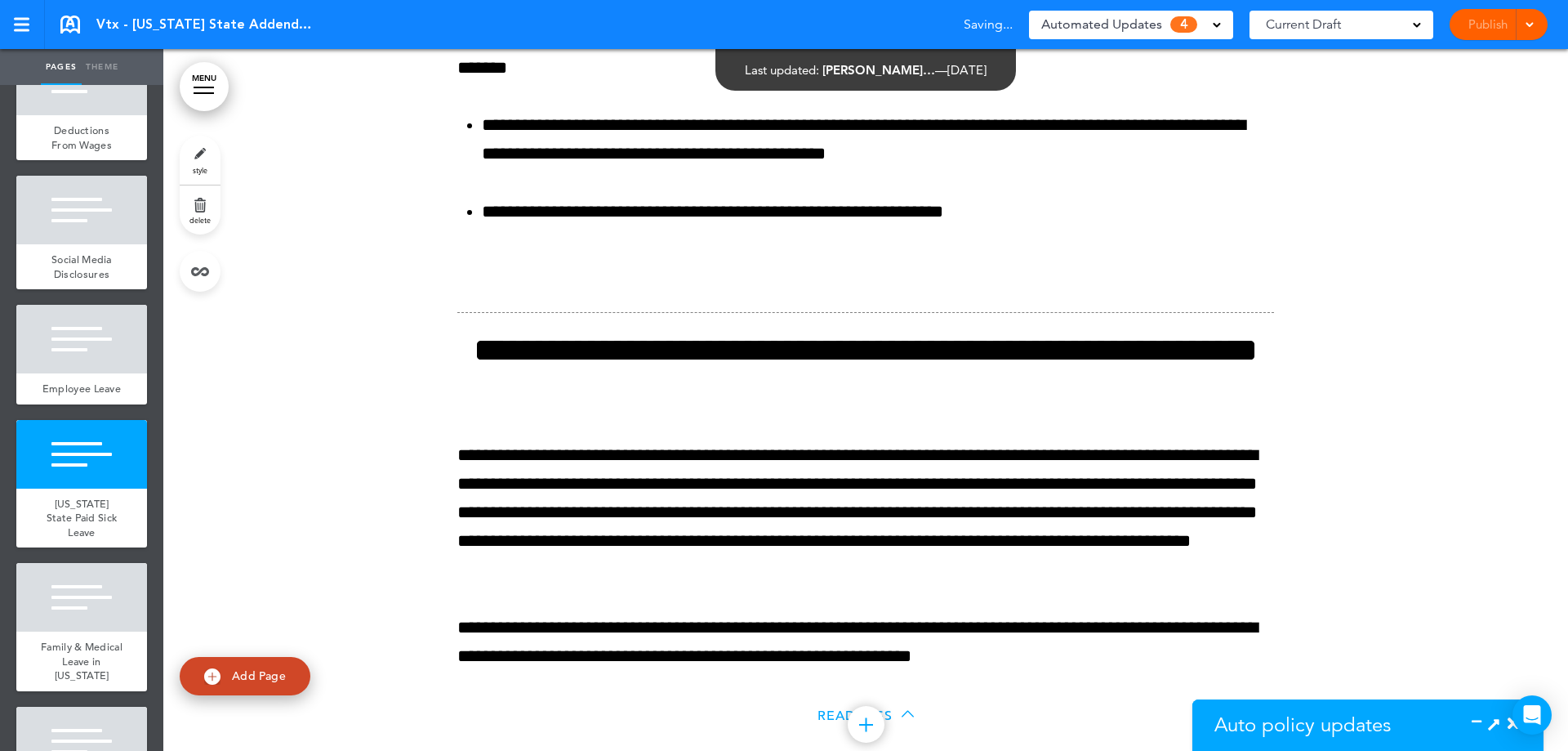
click at [210, 215] on link "delete" at bounding box center [200, 209] width 41 height 49
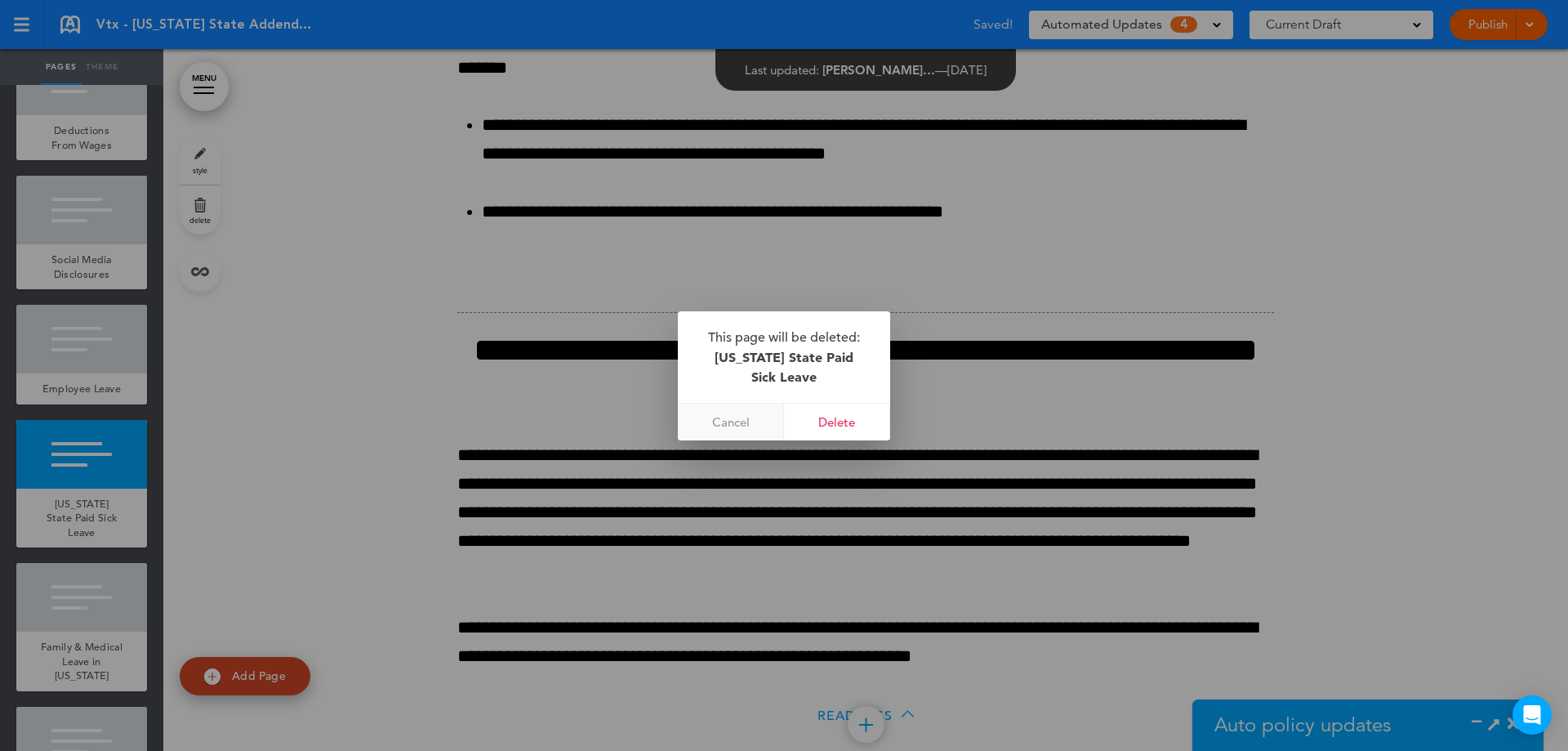
click at [741, 418] on link "Cancel" at bounding box center [732, 422] width 107 height 37
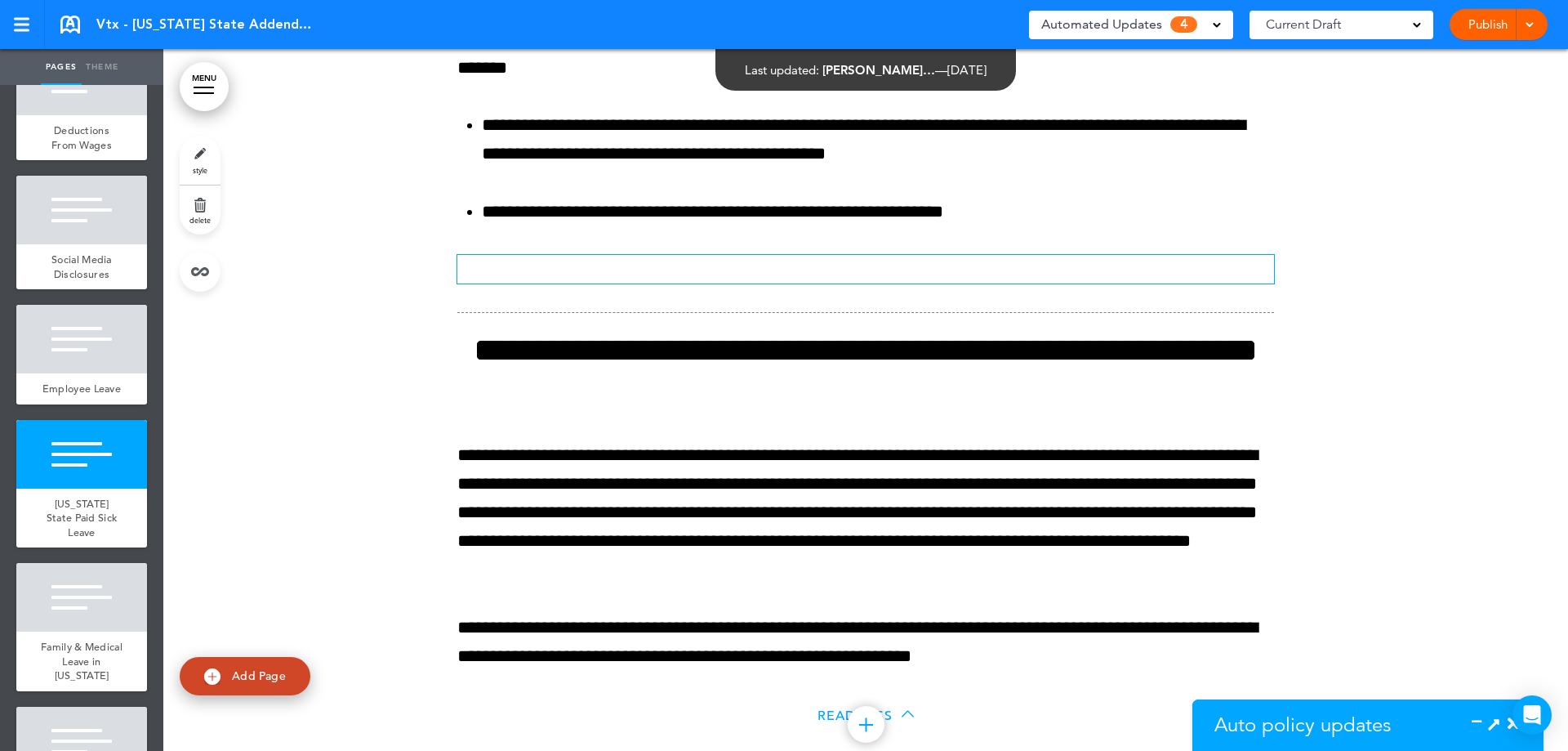
click at [657, 268] on p at bounding box center [865, 269] width 817 height 29
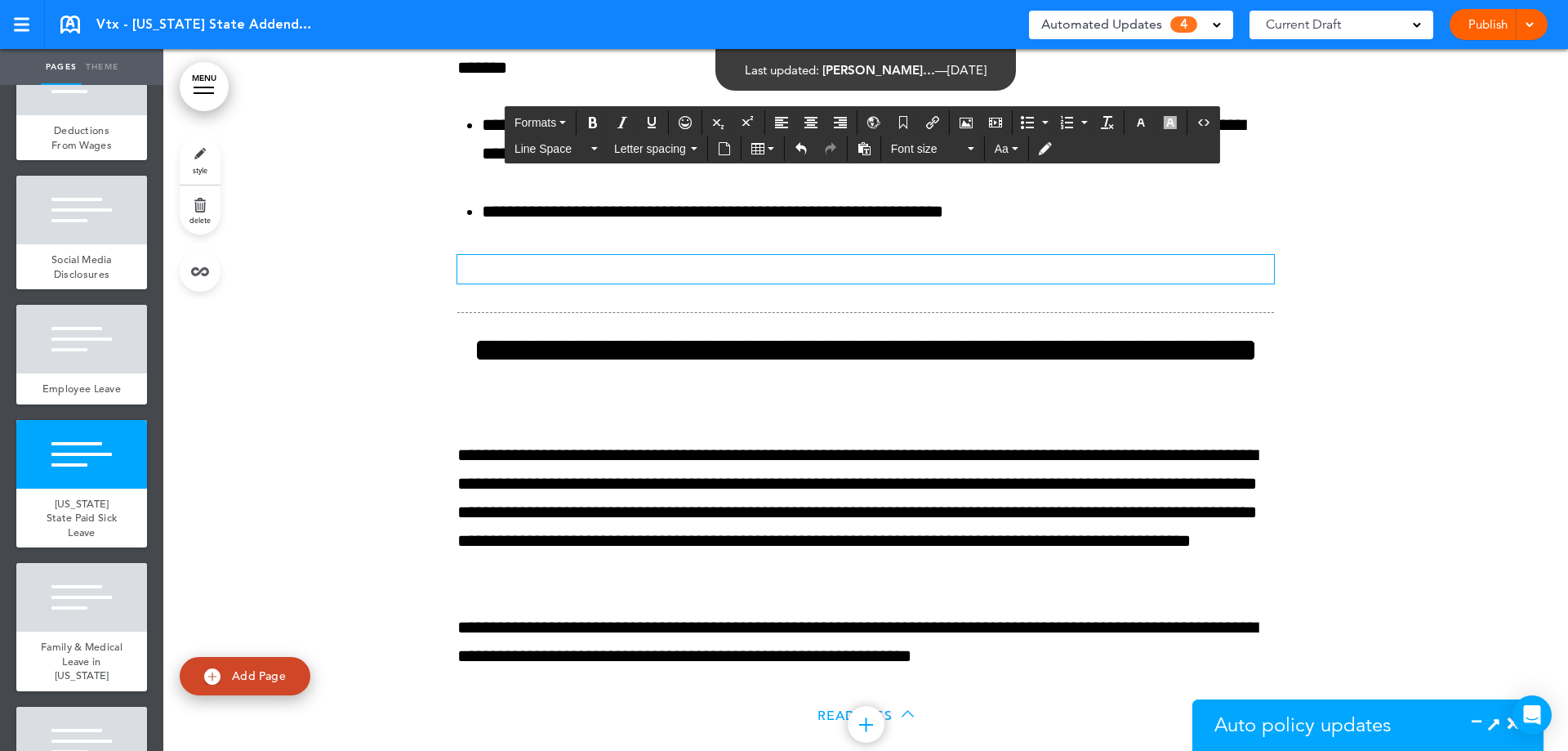
click at [507, 272] on p at bounding box center [865, 269] width 817 height 29
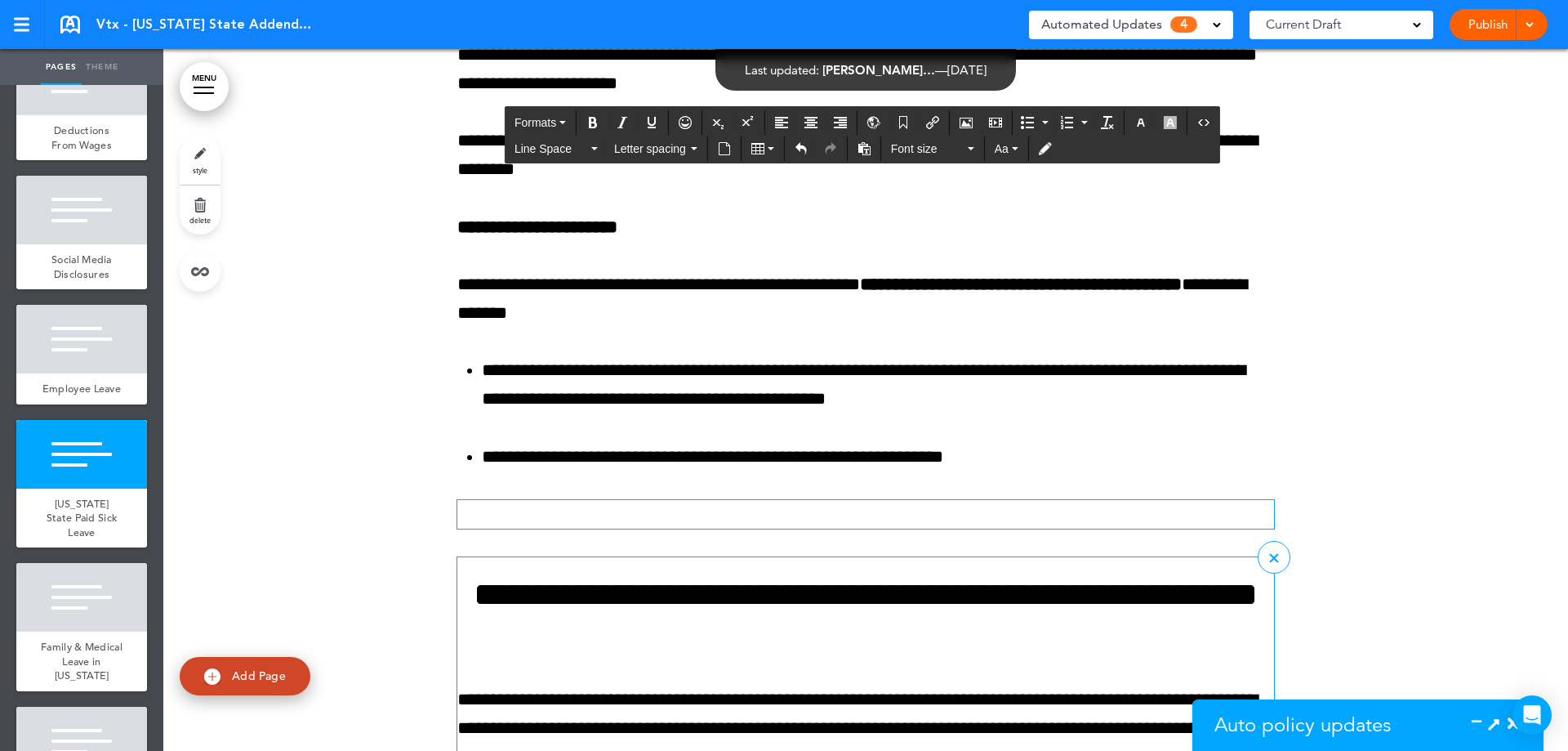
scroll to position [8881, 0]
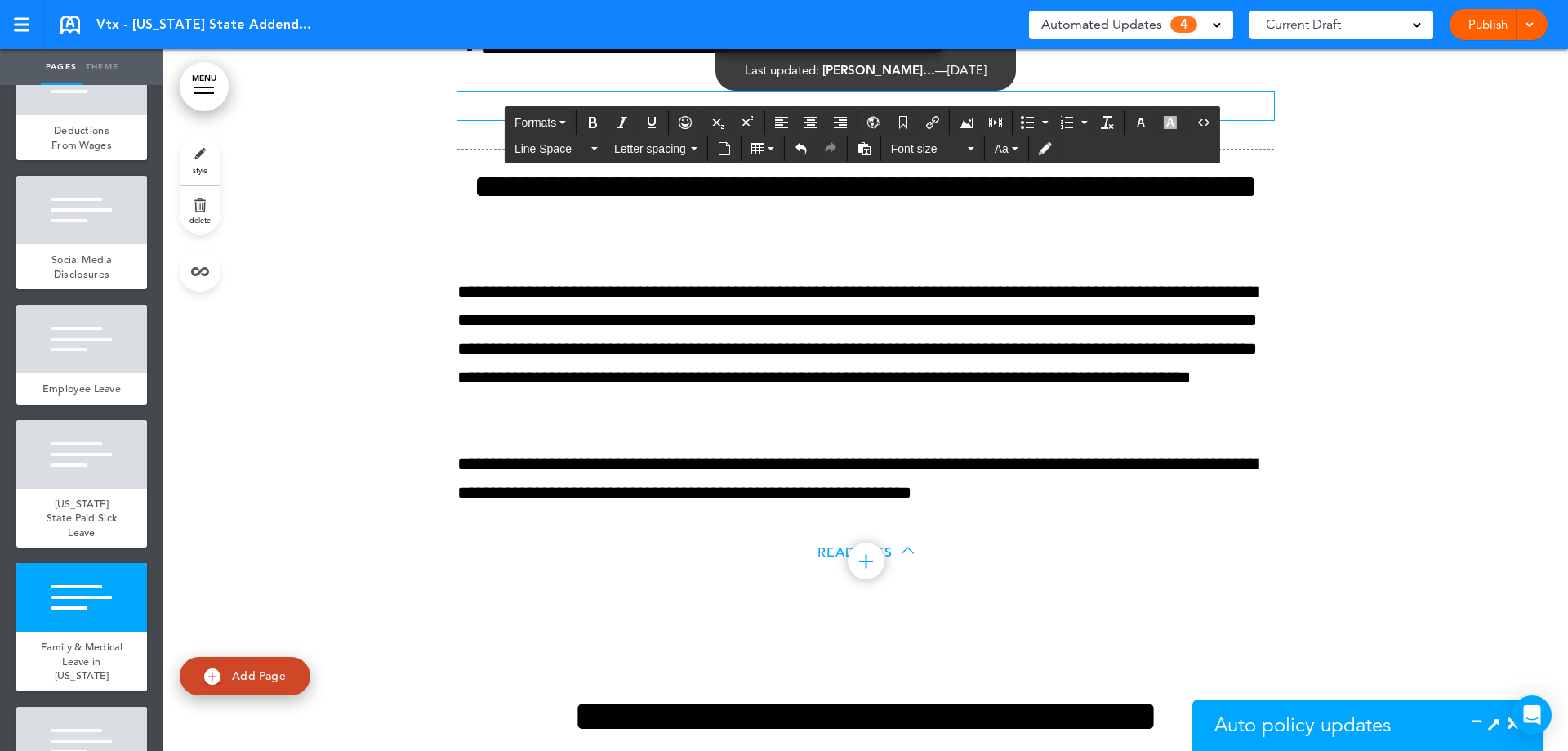
click at [1497, 723] on icon at bounding box center [1494, 724] width 17 height 17
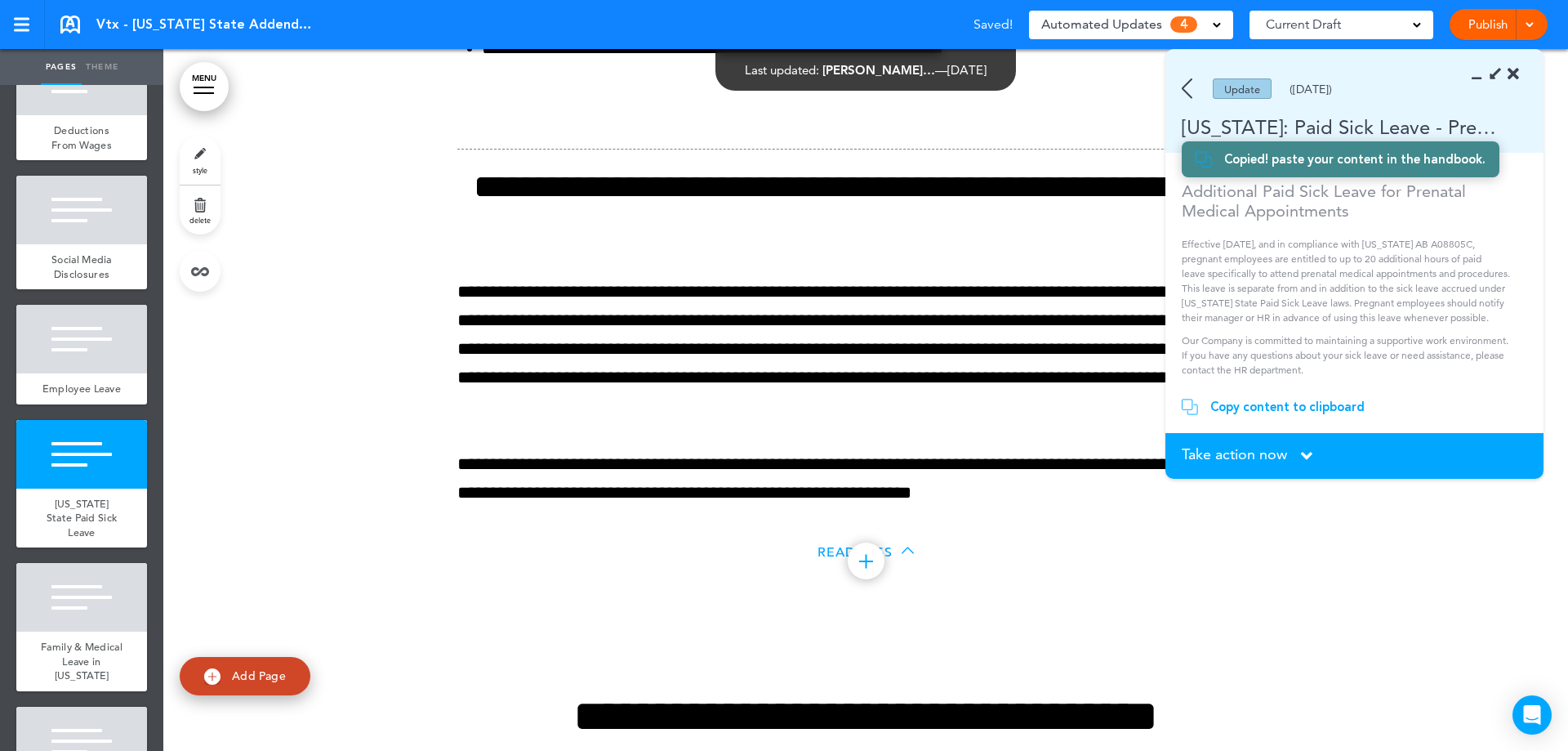
scroll to position [633, 0]
click at [1303, 450] on icon at bounding box center [1307, 455] width 12 height 18
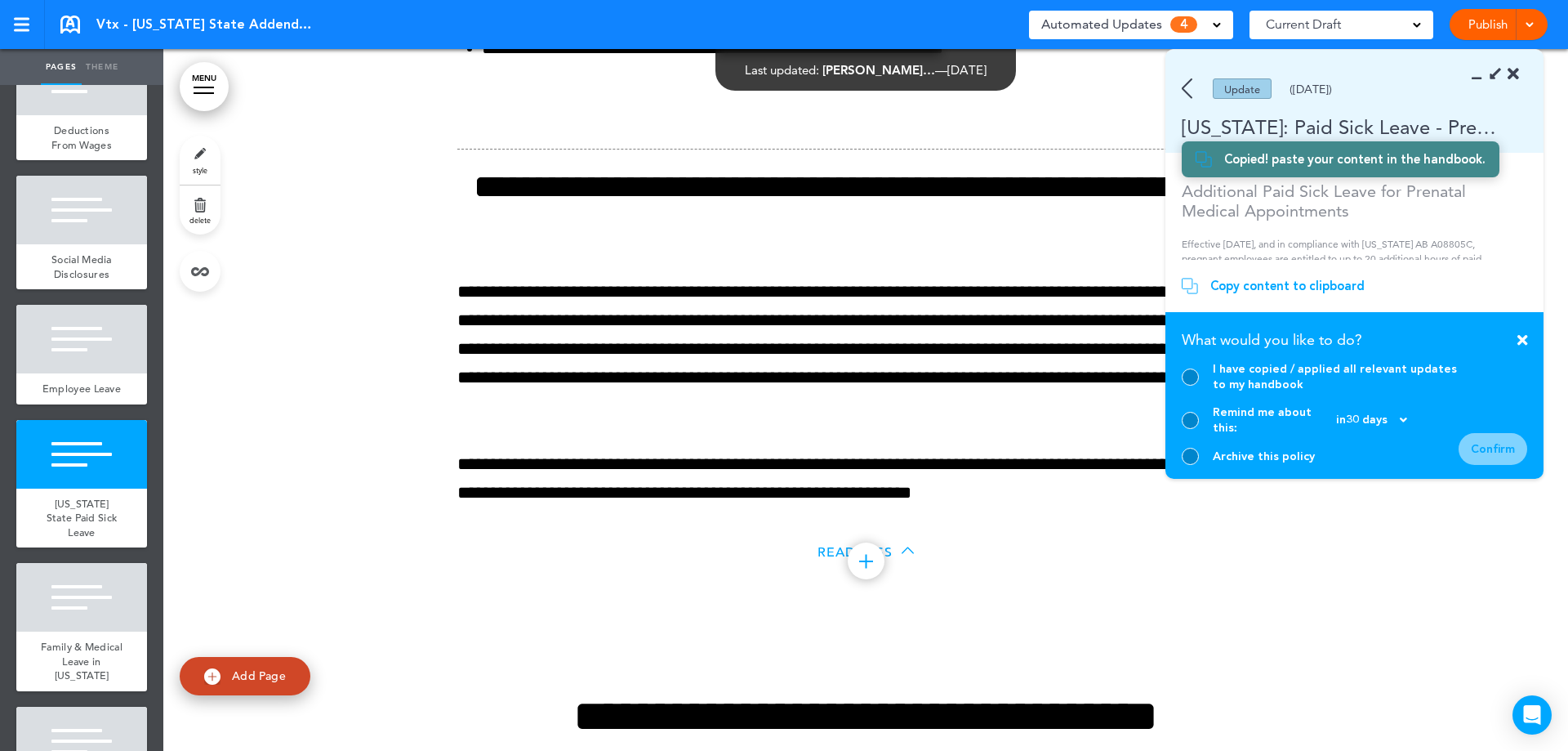
click at [1185, 386] on div at bounding box center [1191, 377] width 17 height 17
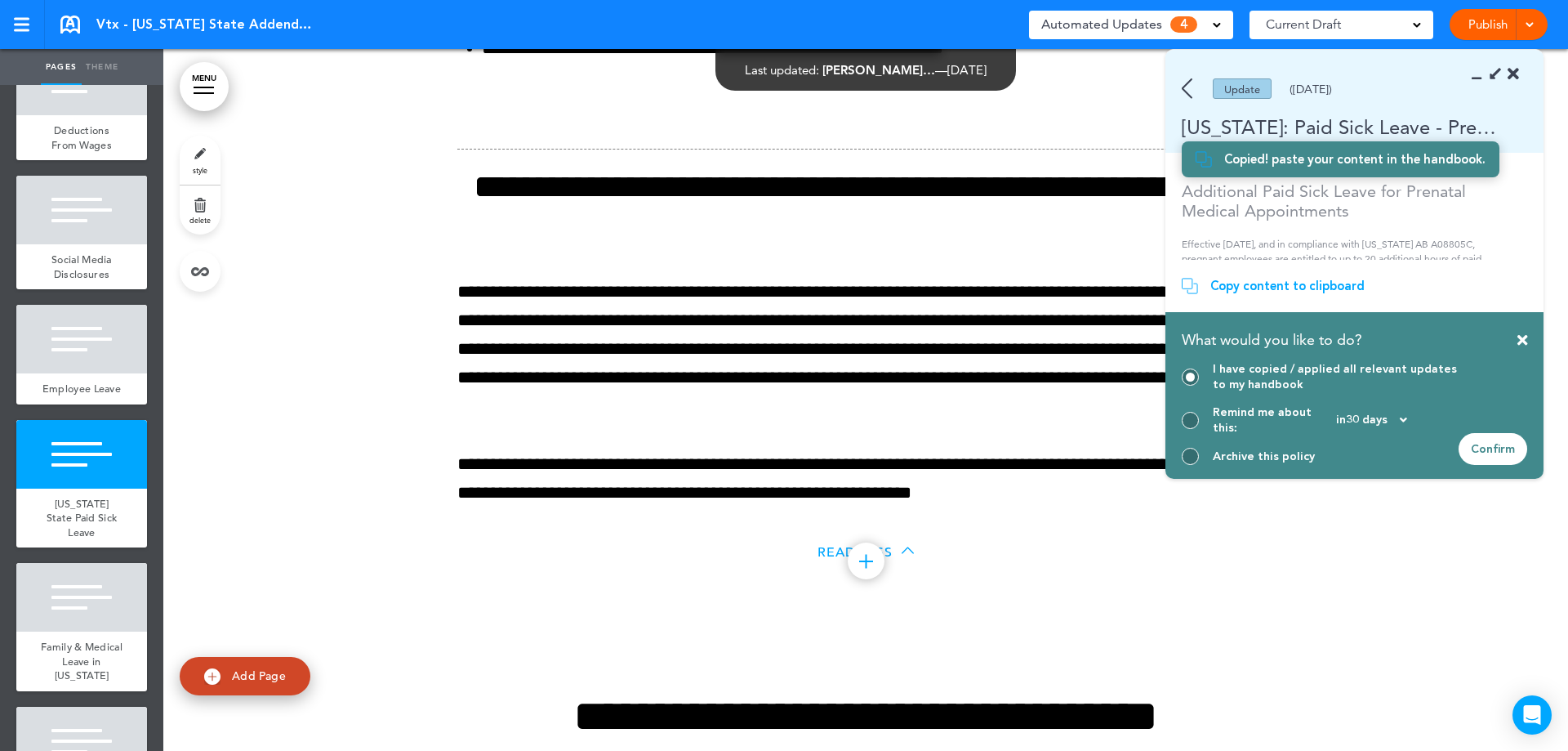
click at [1493, 455] on div "Confirm" at bounding box center [1492, 449] width 69 height 32
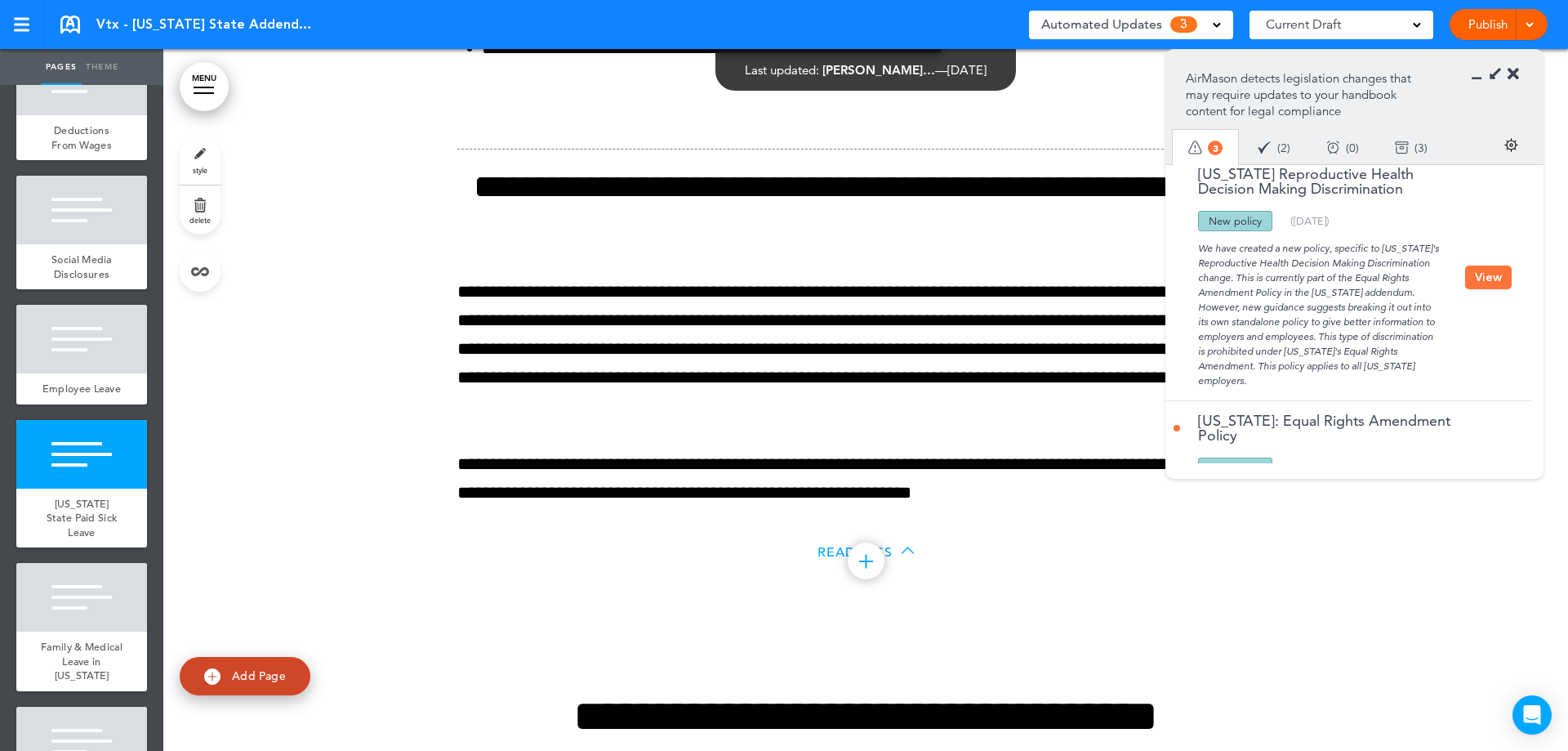
scroll to position [0, 0]
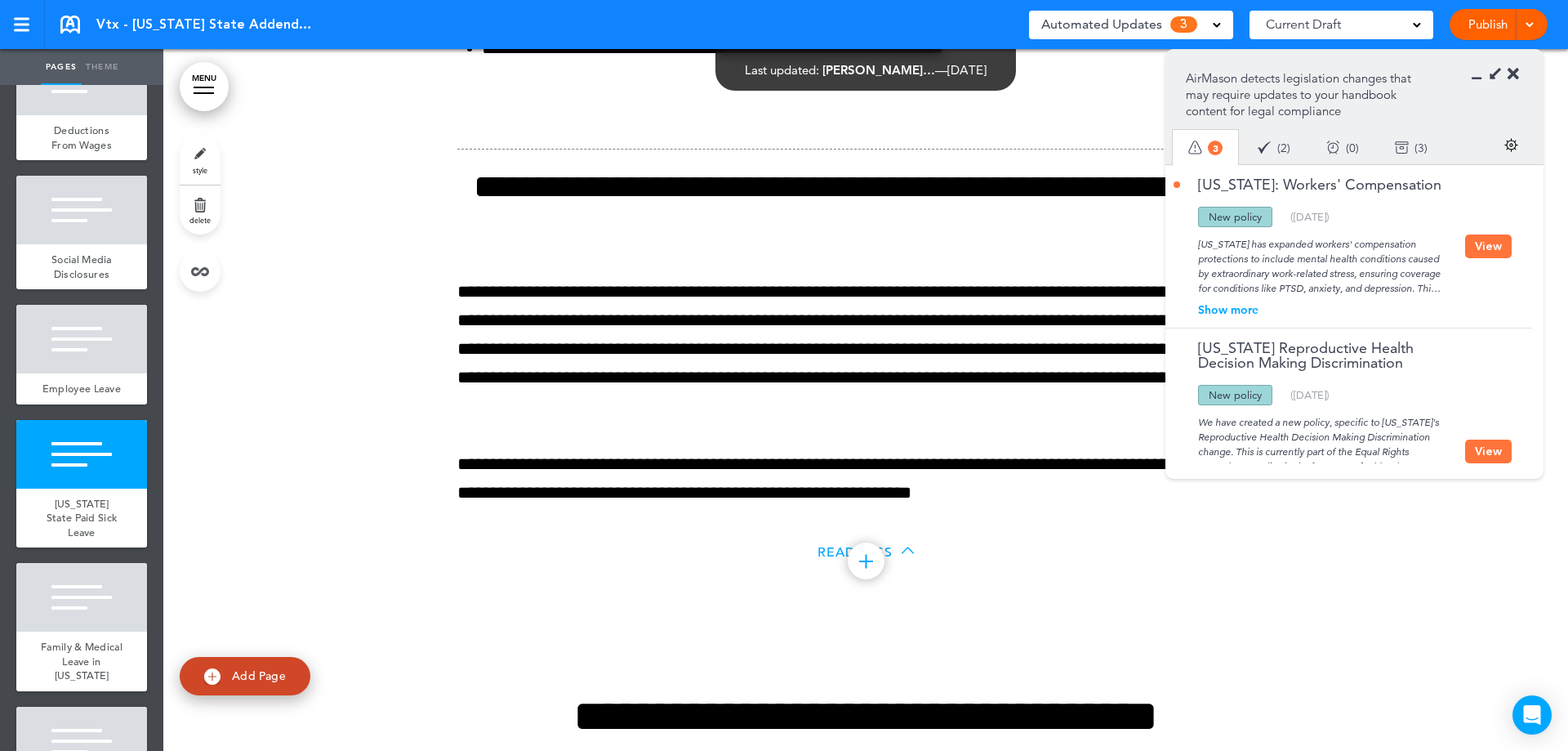
click at [1248, 308] on div "Show more" at bounding box center [1319, 310] width 292 height 12
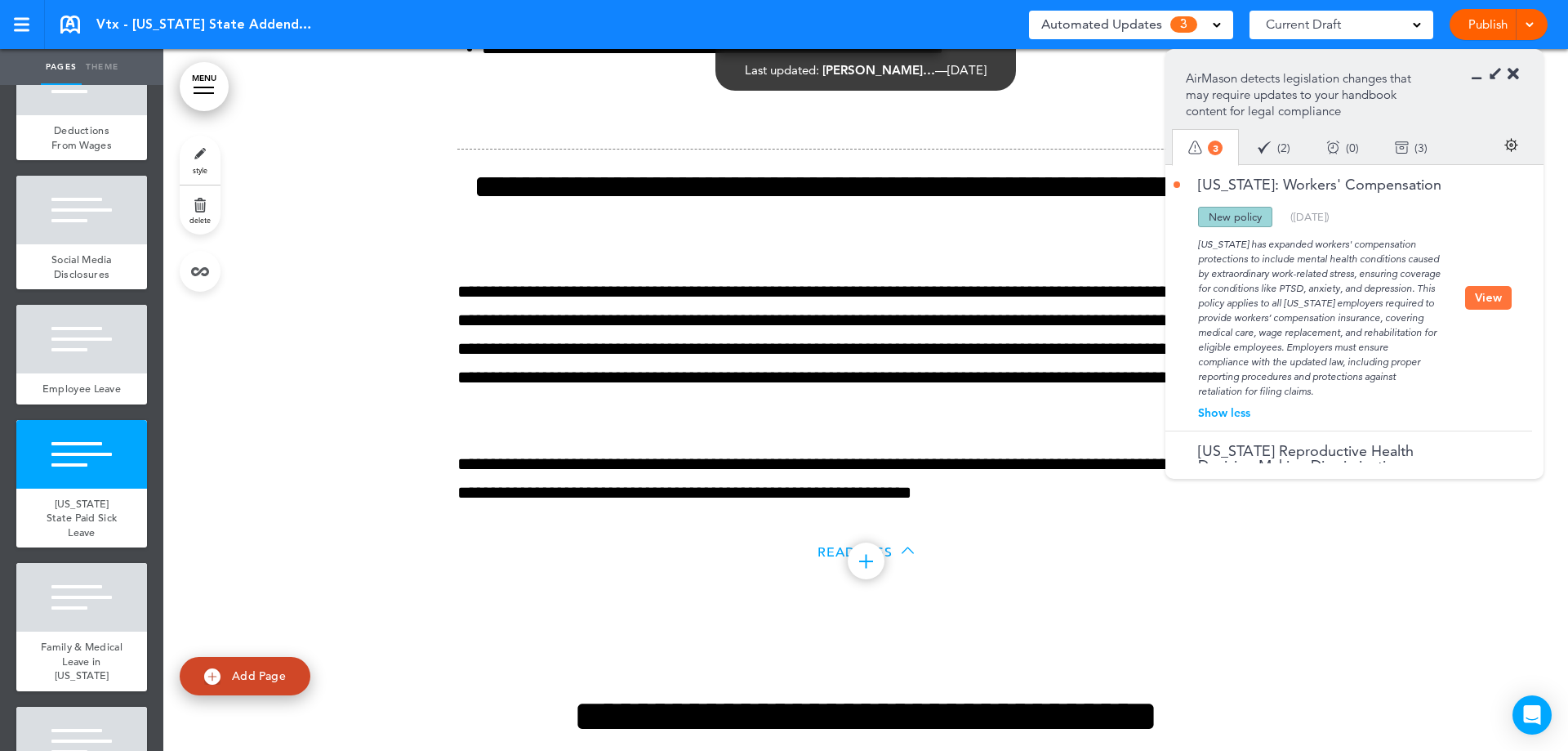
click at [1471, 300] on button "View" at bounding box center [1489, 297] width 47 height 23
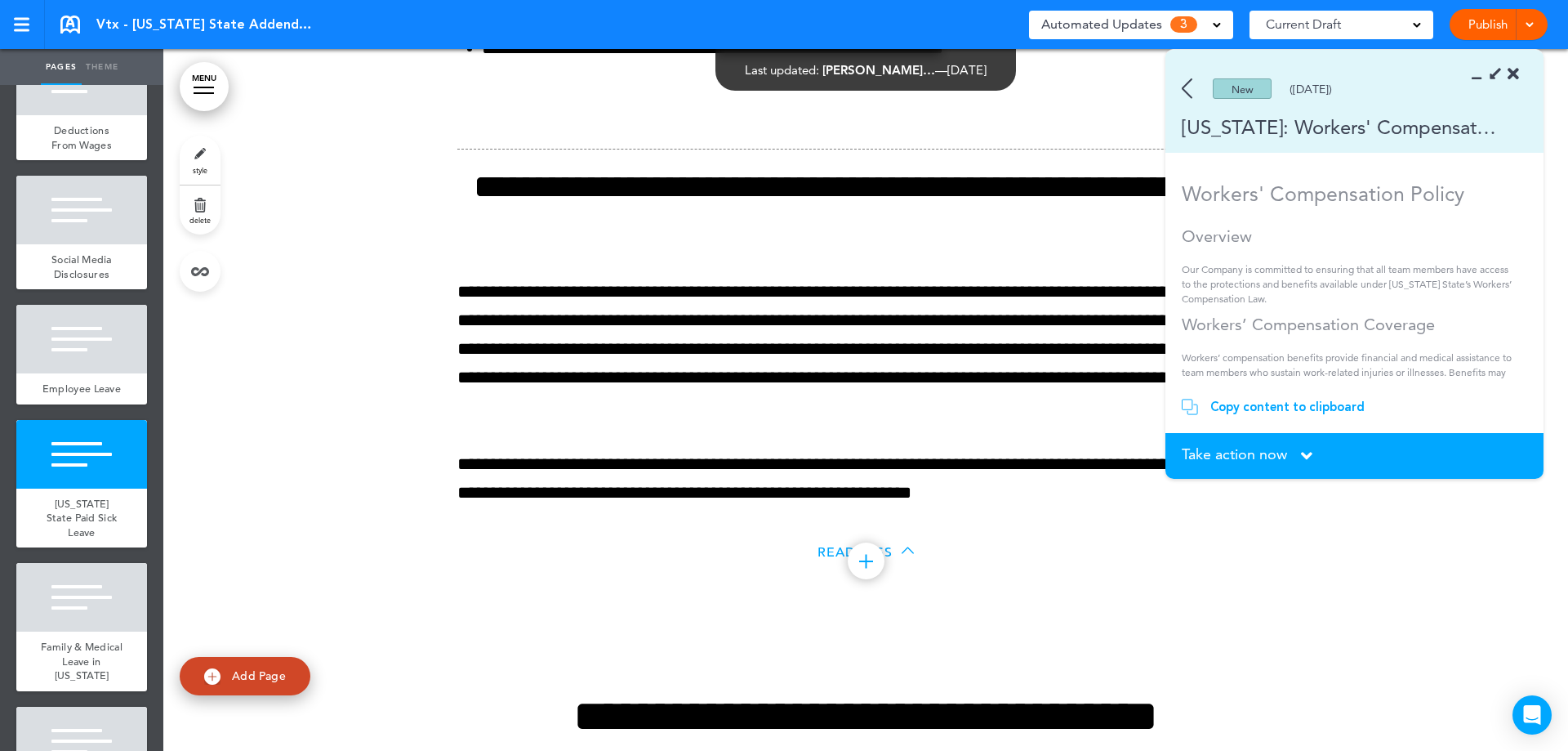
click at [1235, 449] on span "Take action now" at bounding box center [1235, 454] width 106 height 15
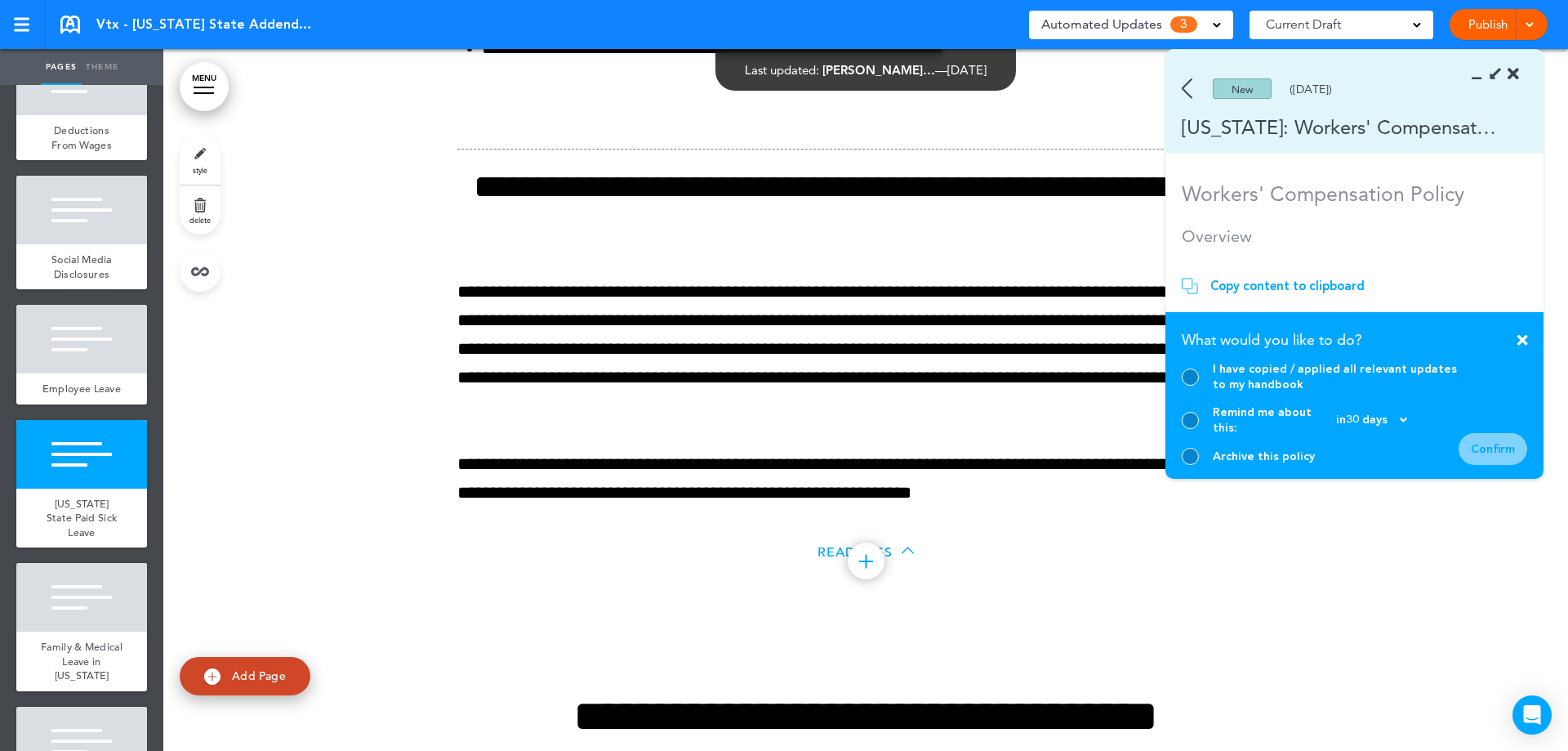
click at [1196, 386] on div at bounding box center [1191, 377] width 17 height 17
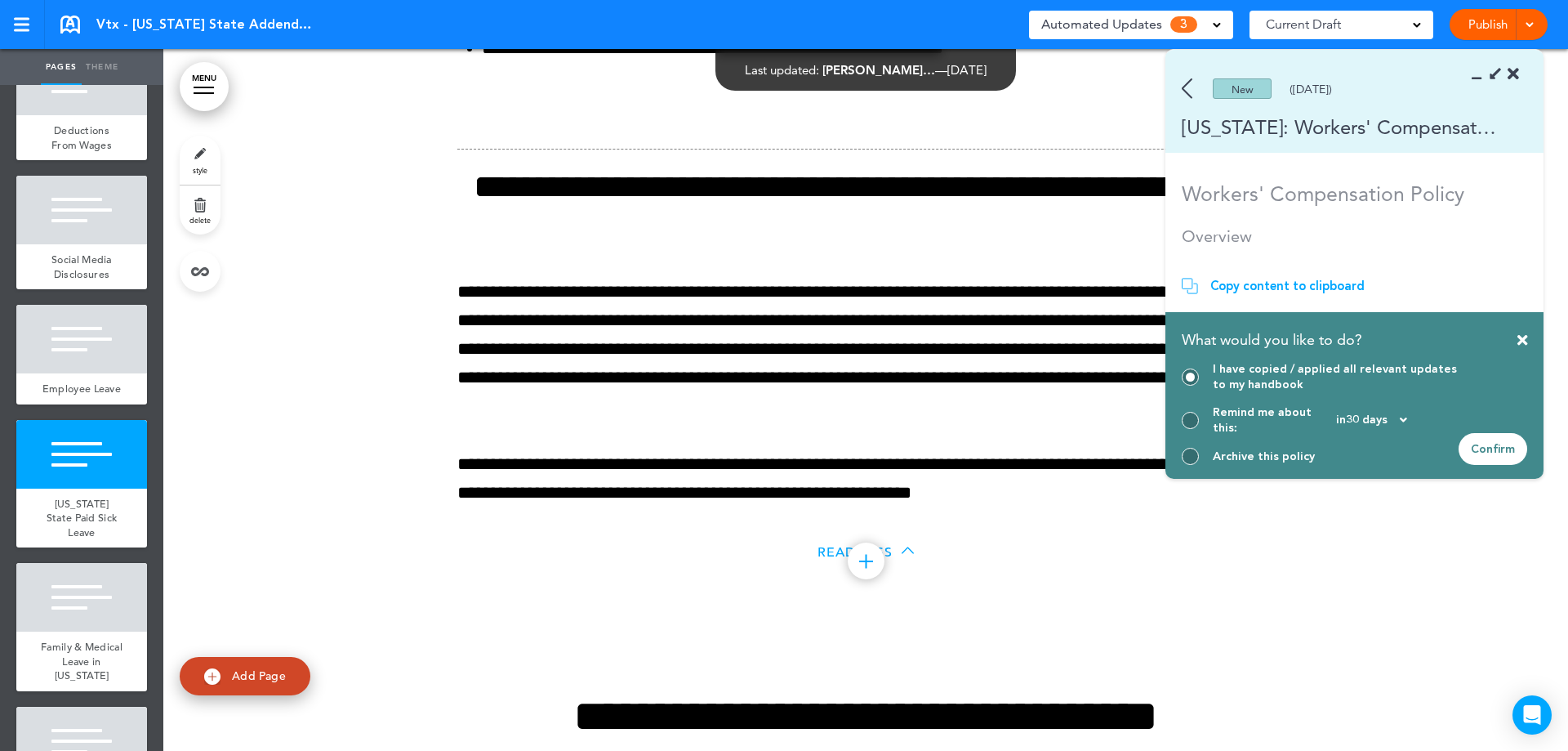
click at [1521, 451] on div "Confirm" at bounding box center [1492, 449] width 69 height 32
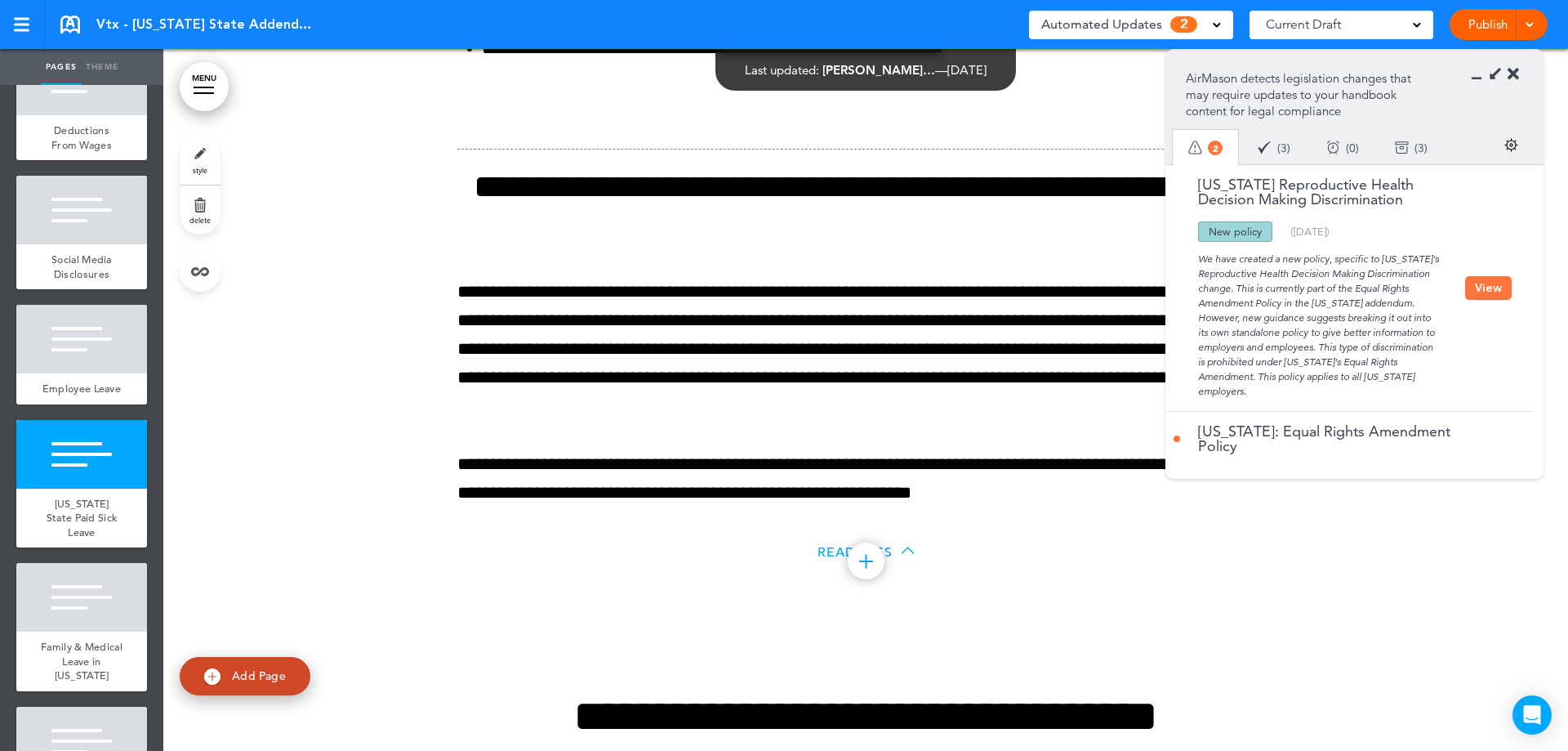
click at [1484, 293] on button "View" at bounding box center [1489, 288] width 47 height 23
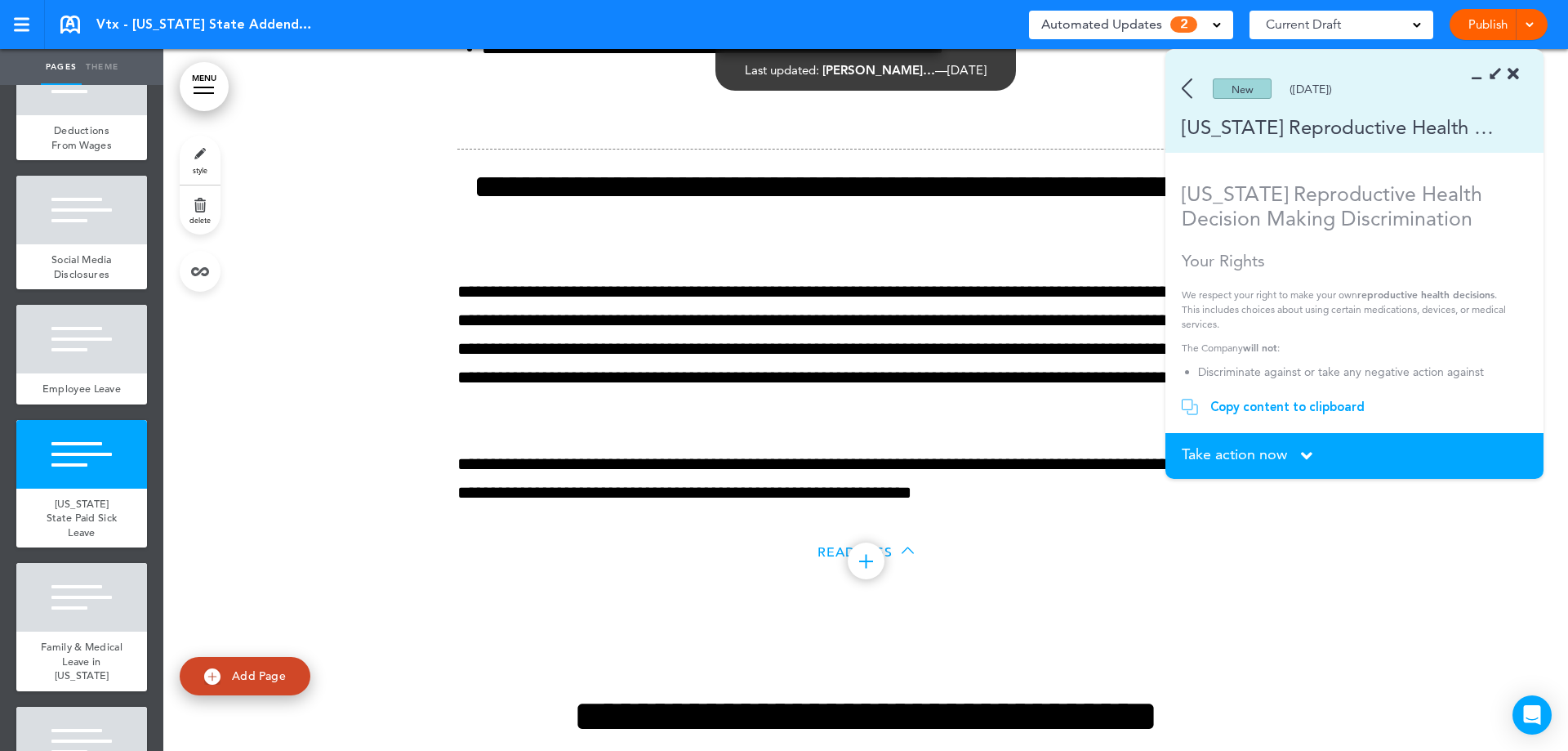
click at [1261, 453] on span "Take action now" at bounding box center [1235, 454] width 106 height 15
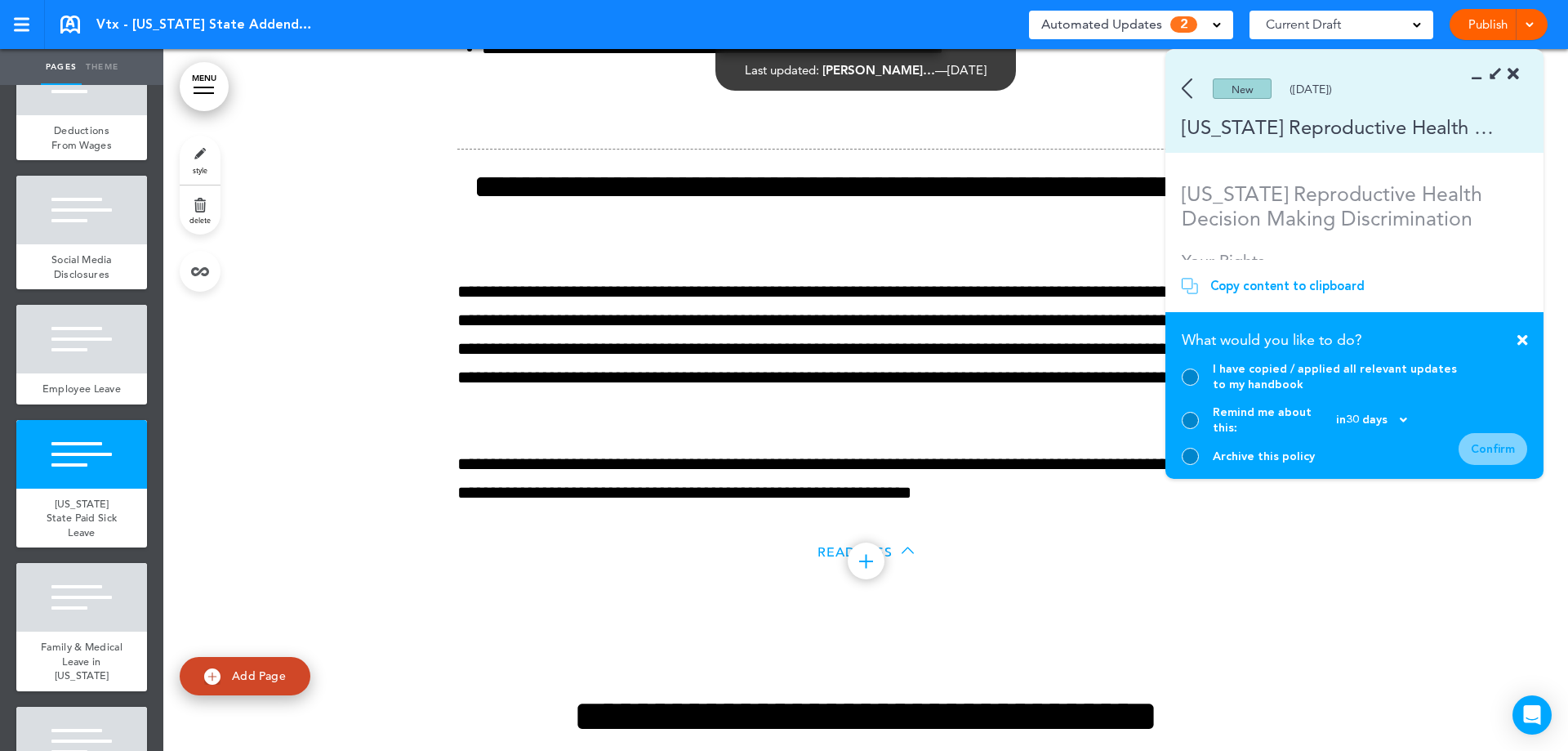
click at [1194, 386] on div at bounding box center [1191, 377] width 17 height 17
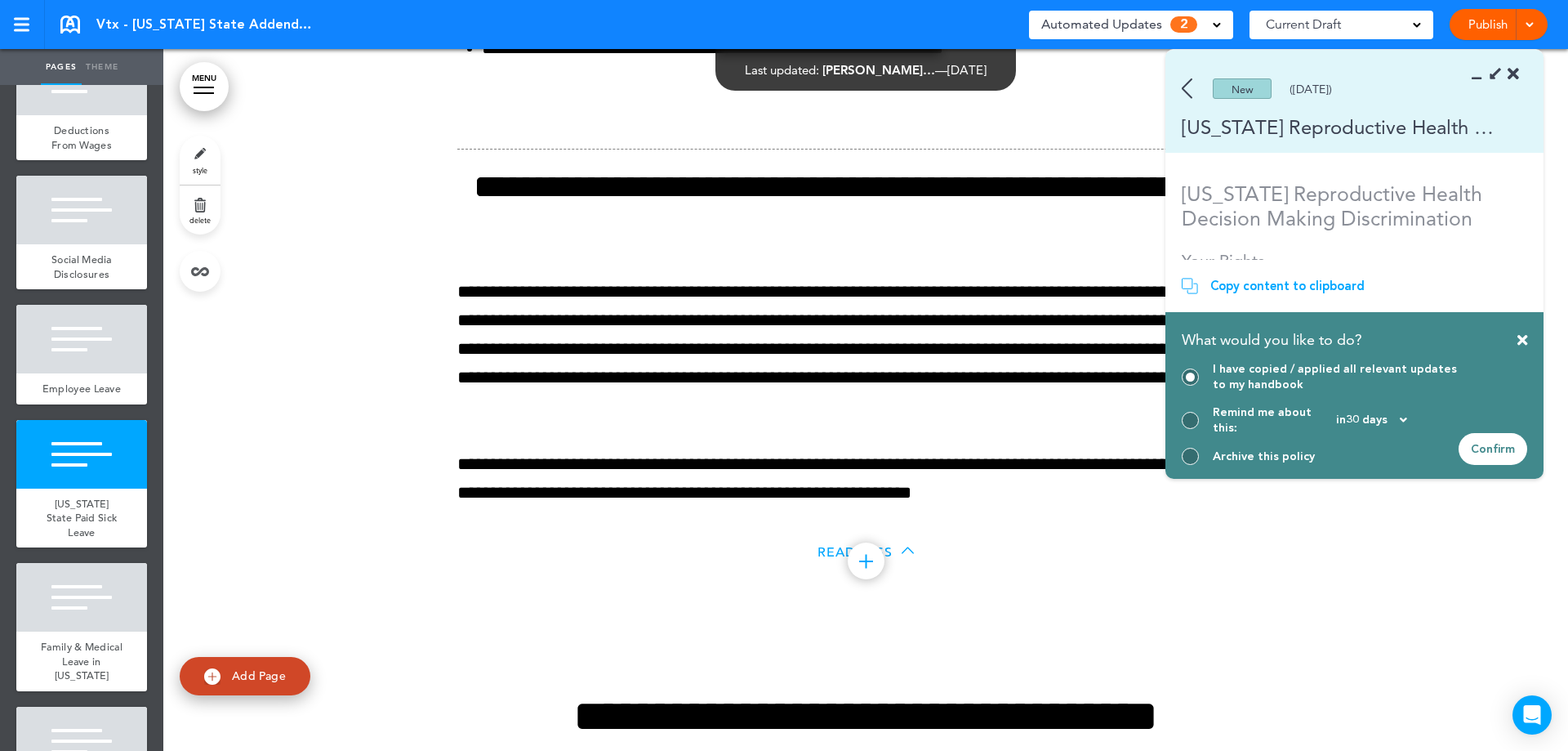
click at [1509, 439] on div "Confirm" at bounding box center [1492, 449] width 69 height 32
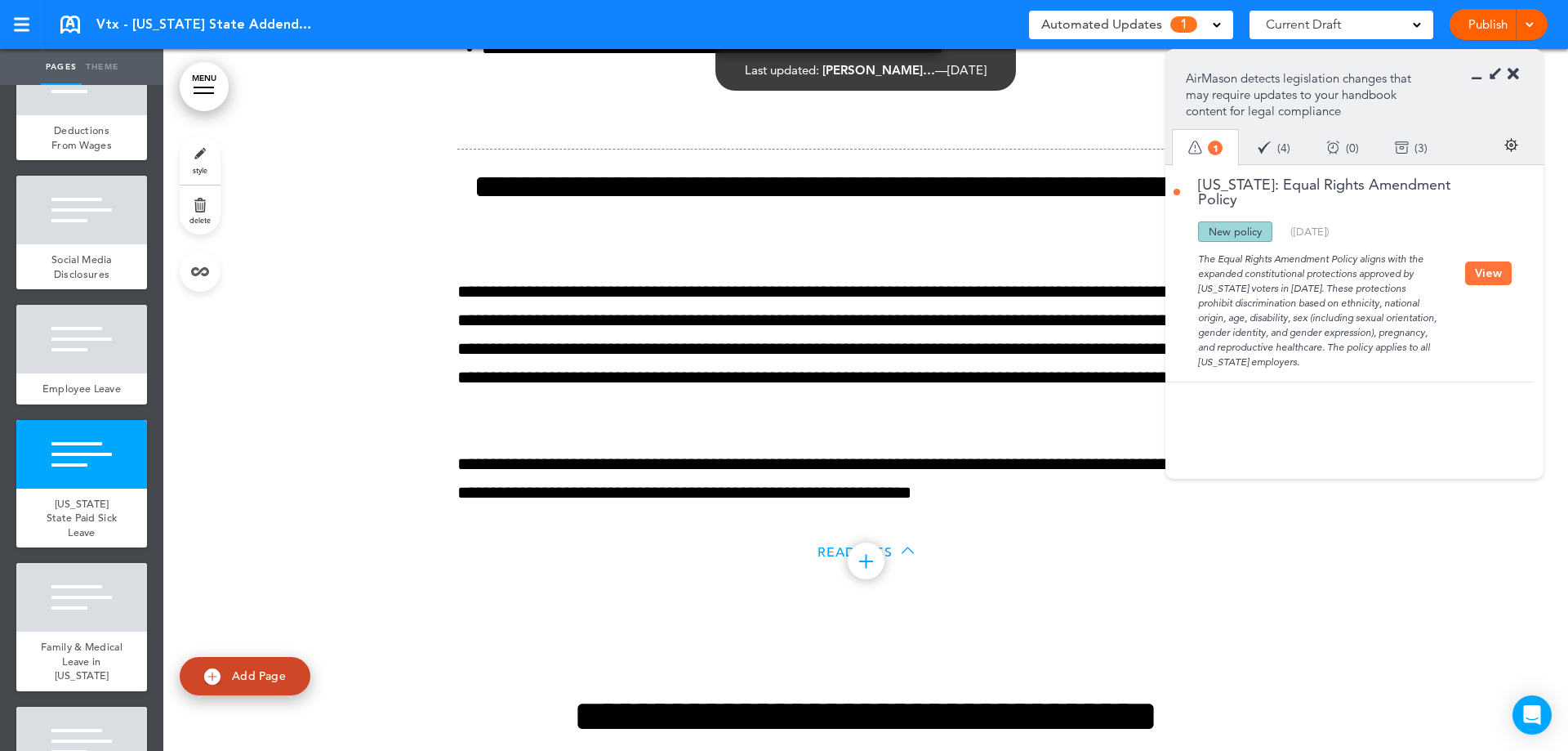
click at [1490, 276] on button "View" at bounding box center [1489, 273] width 47 height 23
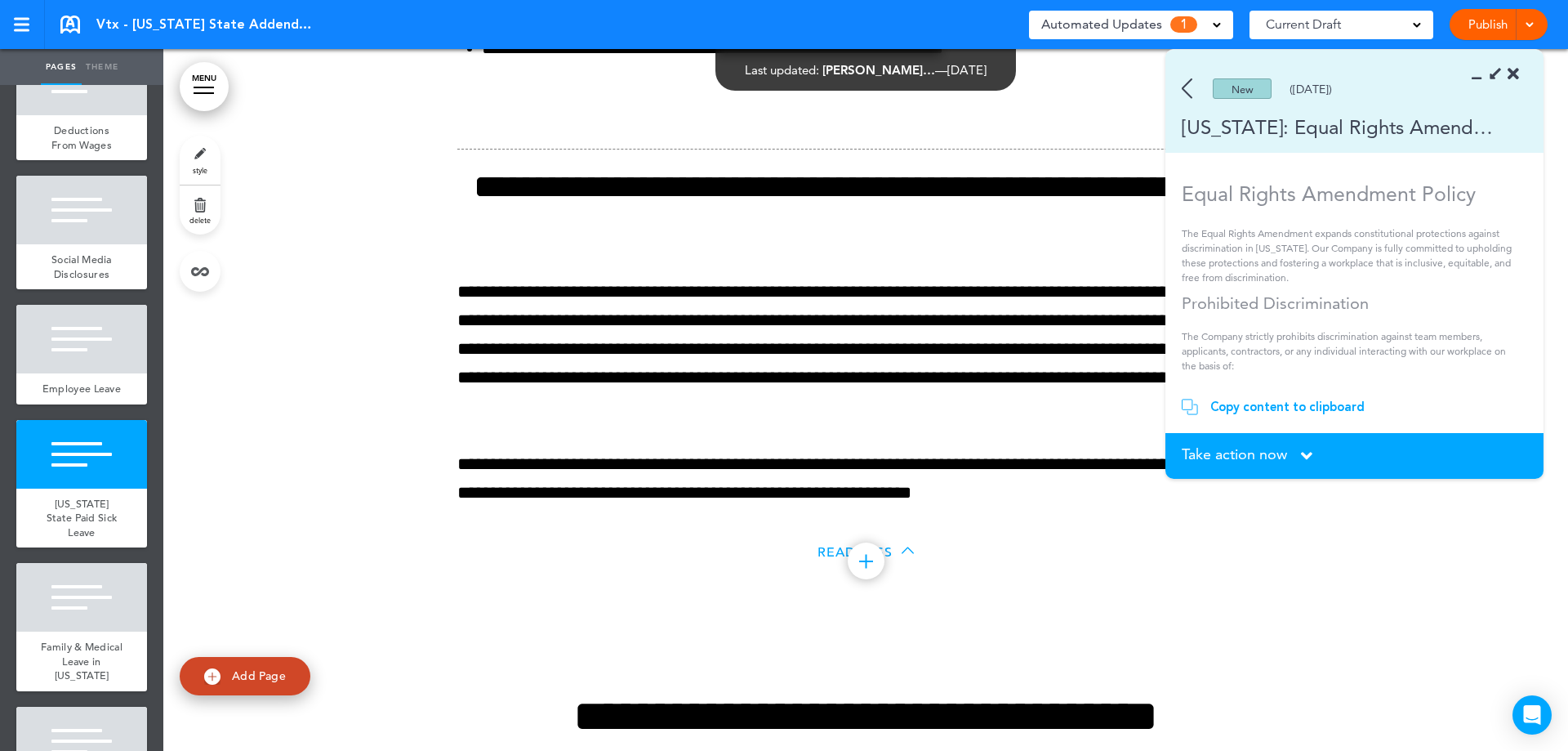
click at [1298, 459] on div "Take action now Click here to change the status" at bounding box center [1355, 455] width 346 height 18
click at [1201, 461] on span "Take action now" at bounding box center [1235, 454] width 106 height 15
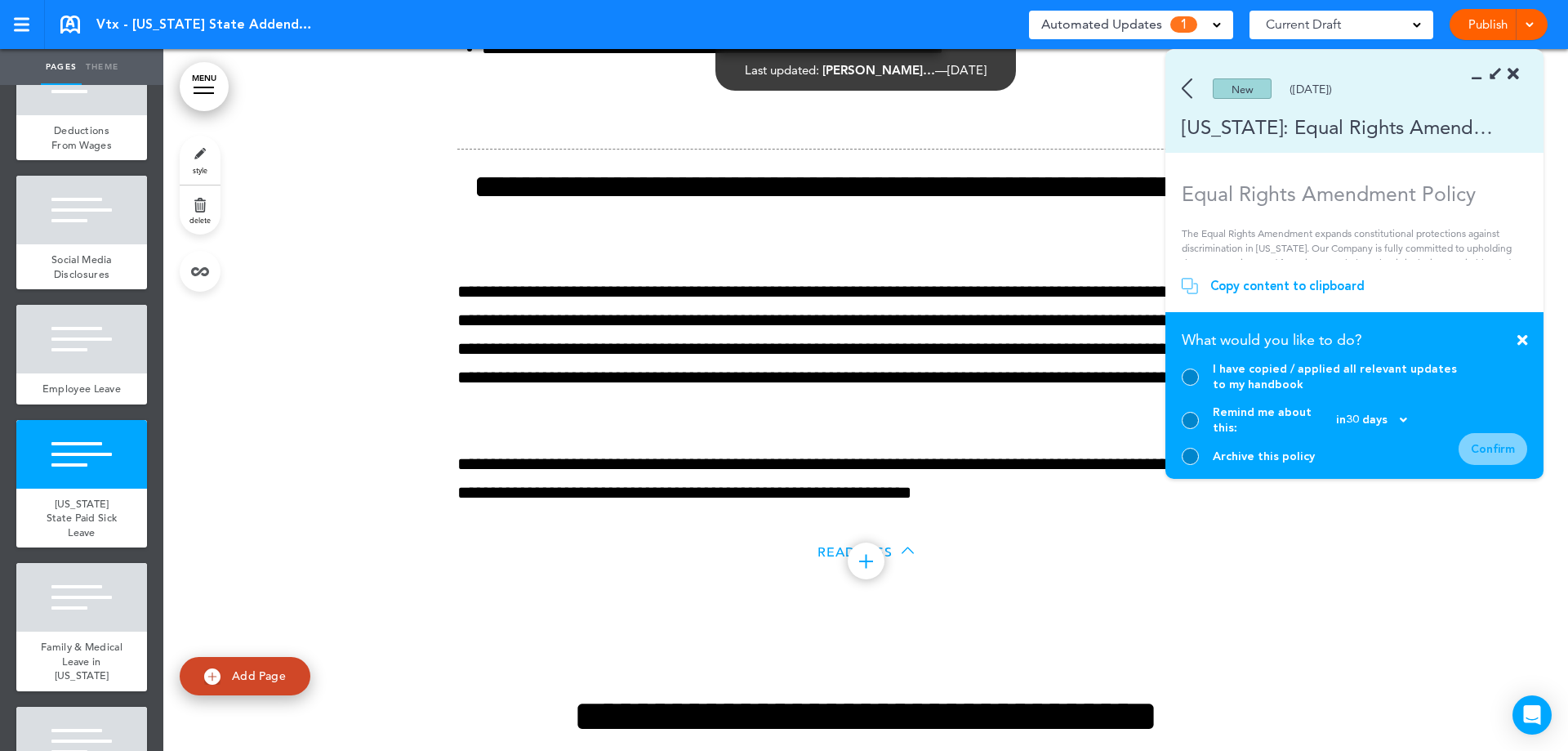
click at [1197, 386] on div at bounding box center [1191, 377] width 17 height 17
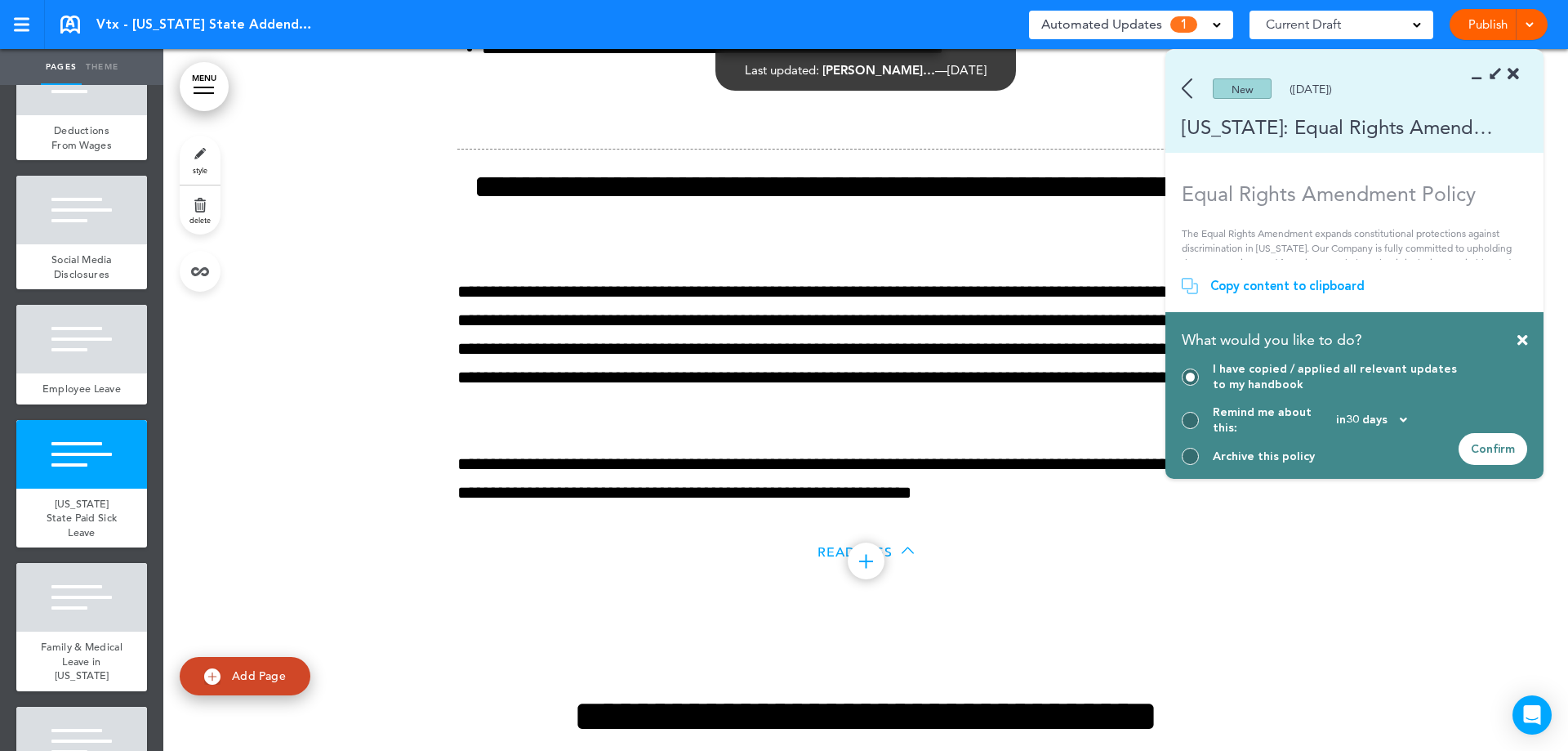
click at [1493, 442] on div "Confirm" at bounding box center [1492, 449] width 69 height 32
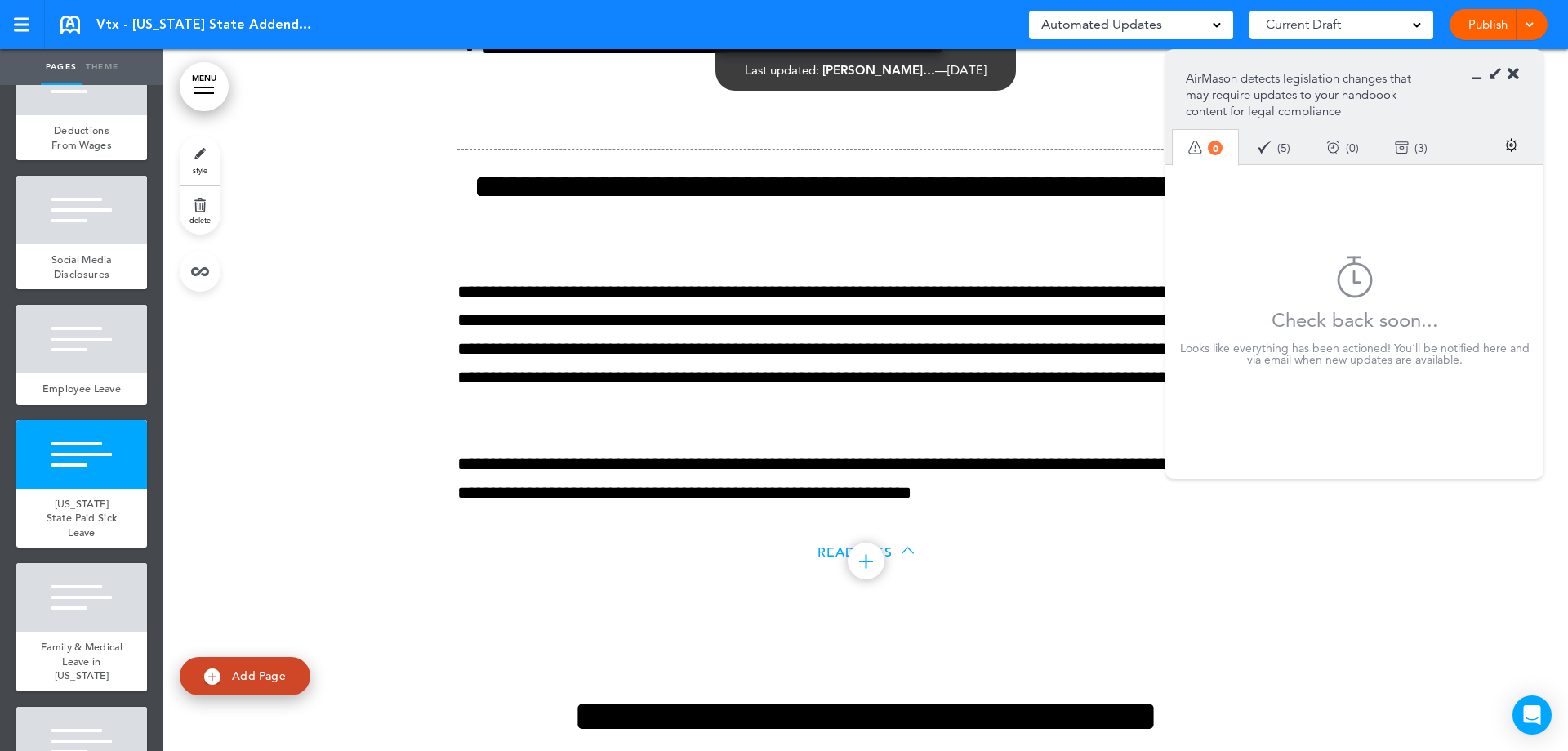
click at [1515, 74] on icon at bounding box center [1514, 74] width 12 height 16
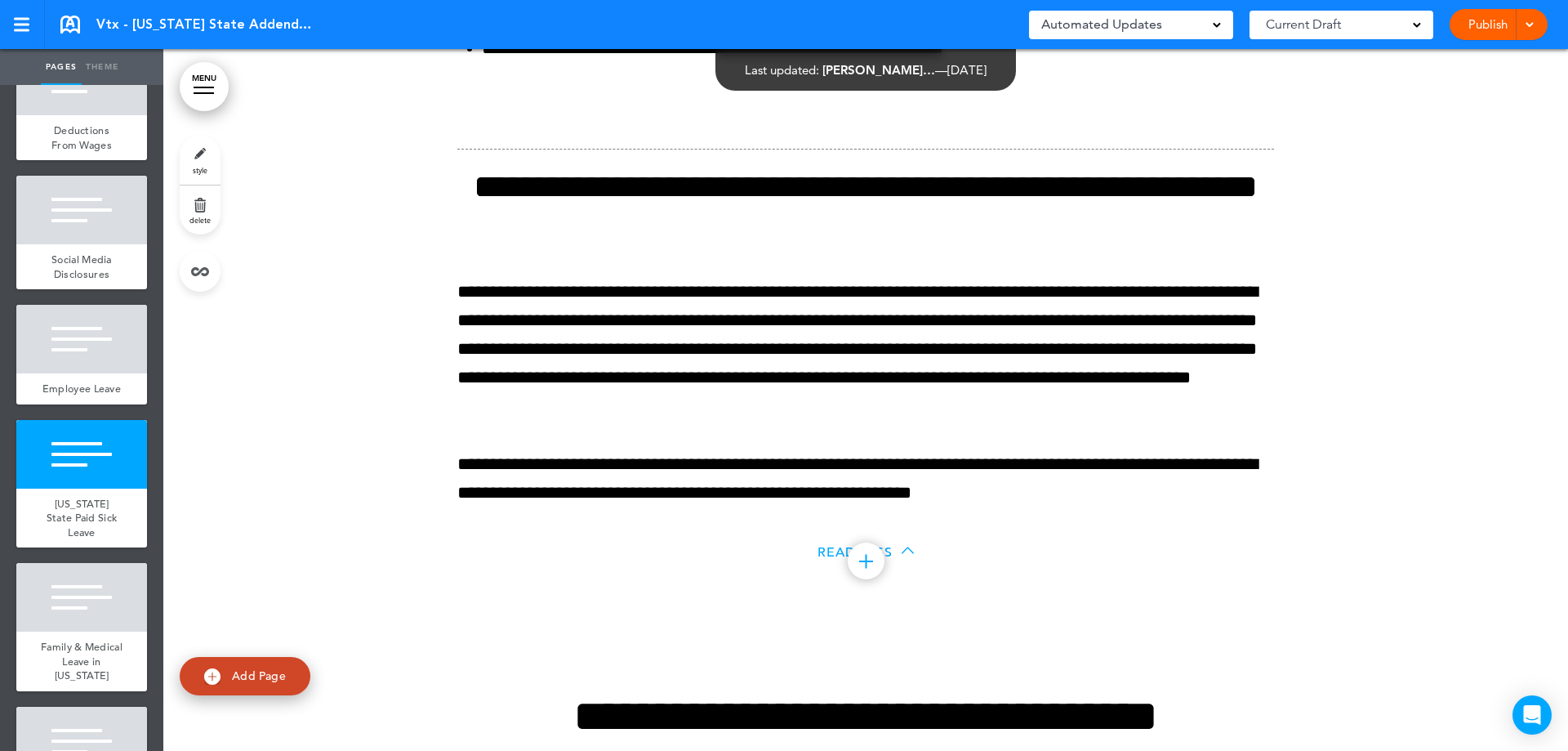
click at [1531, 17] on div at bounding box center [1527, 24] width 16 height 31
click at [1334, 29] on span "Current Draft" at bounding box center [1304, 24] width 76 height 23
click at [1184, 38] on div "Automated Updates 0" at bounding box center [1131, 25] width 204 height 29
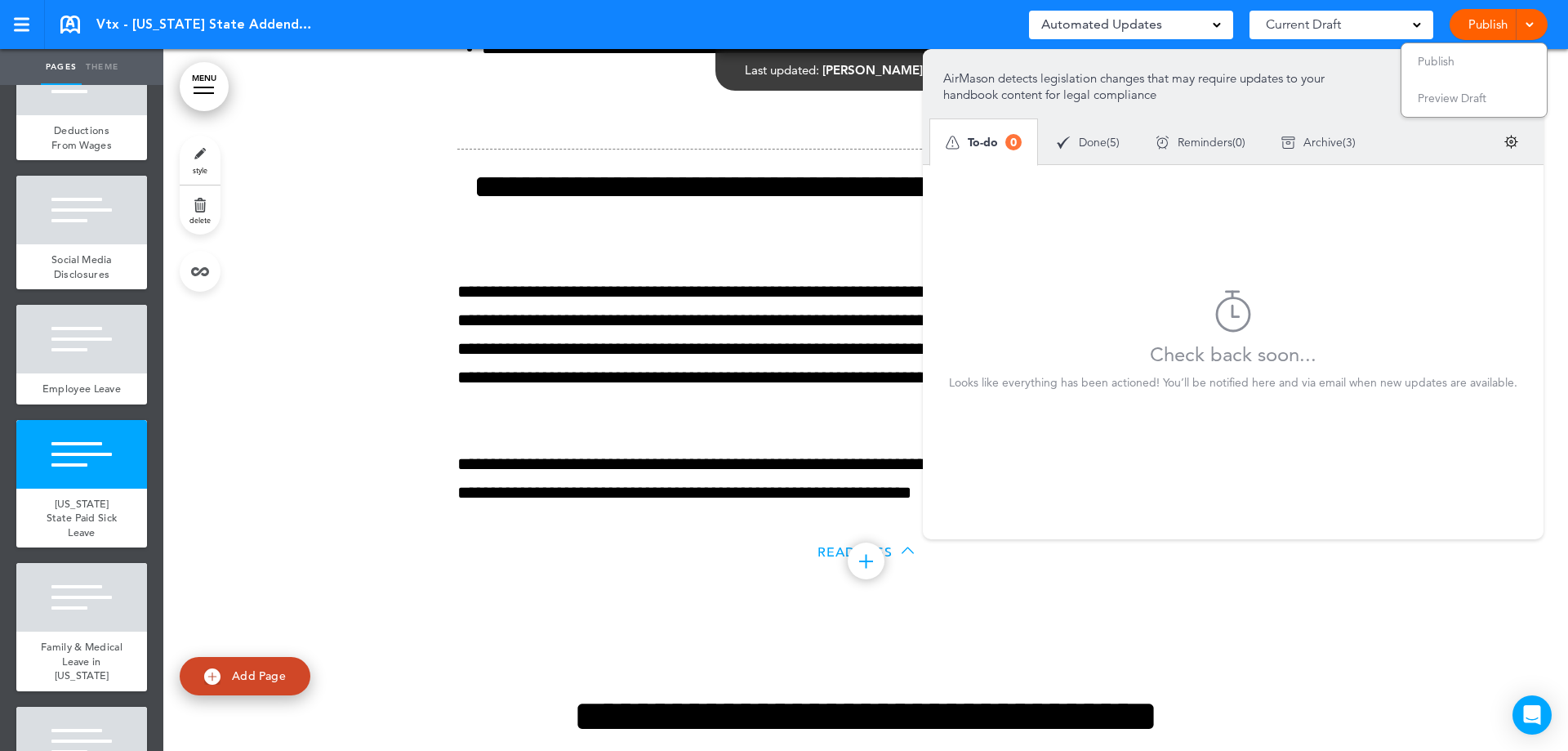
click at [1456, 54] on li "Publish" at bounding box center [1474, 62] width 145 height 37
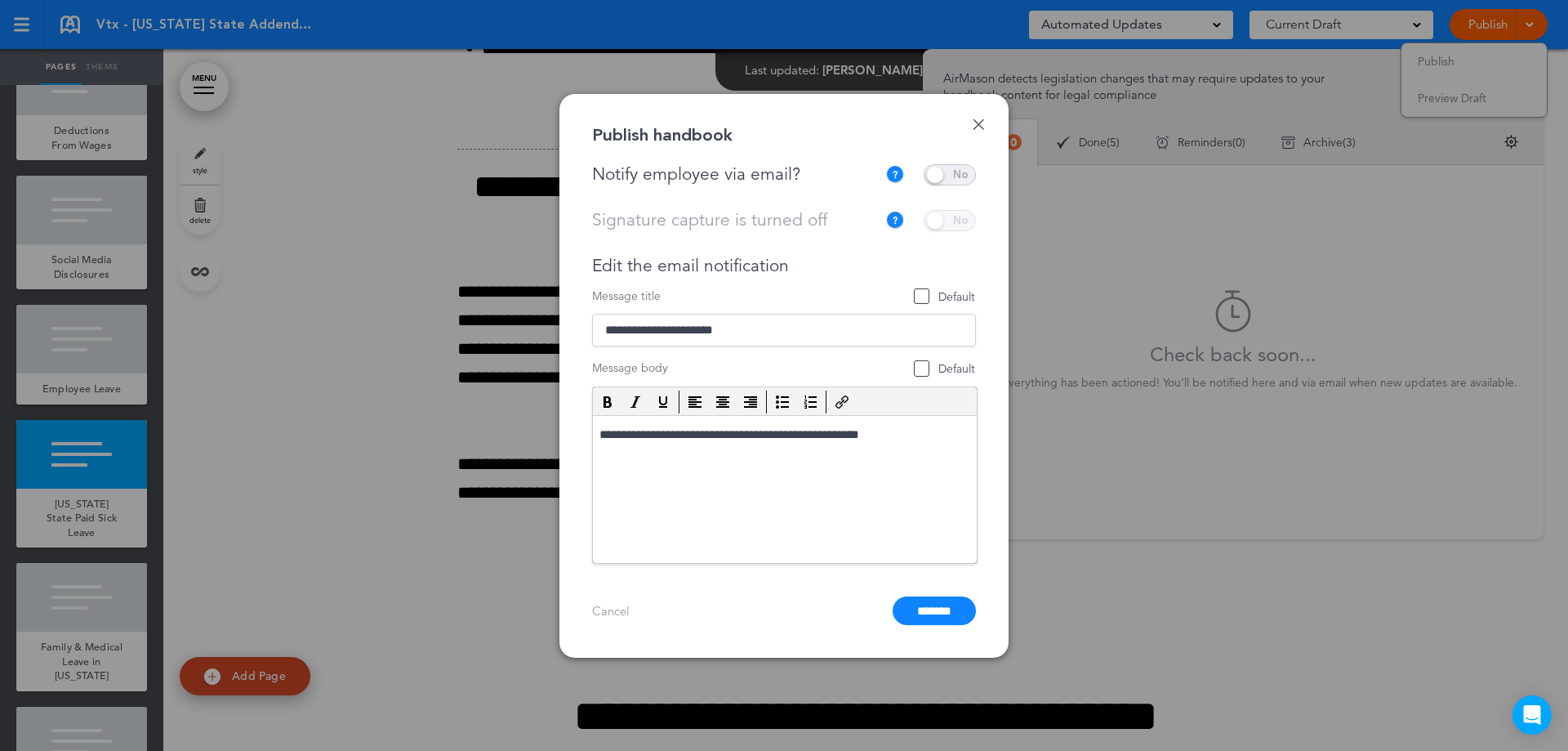
click at [952, 178] on span at bounding box center [950, 174] width 52 height 21
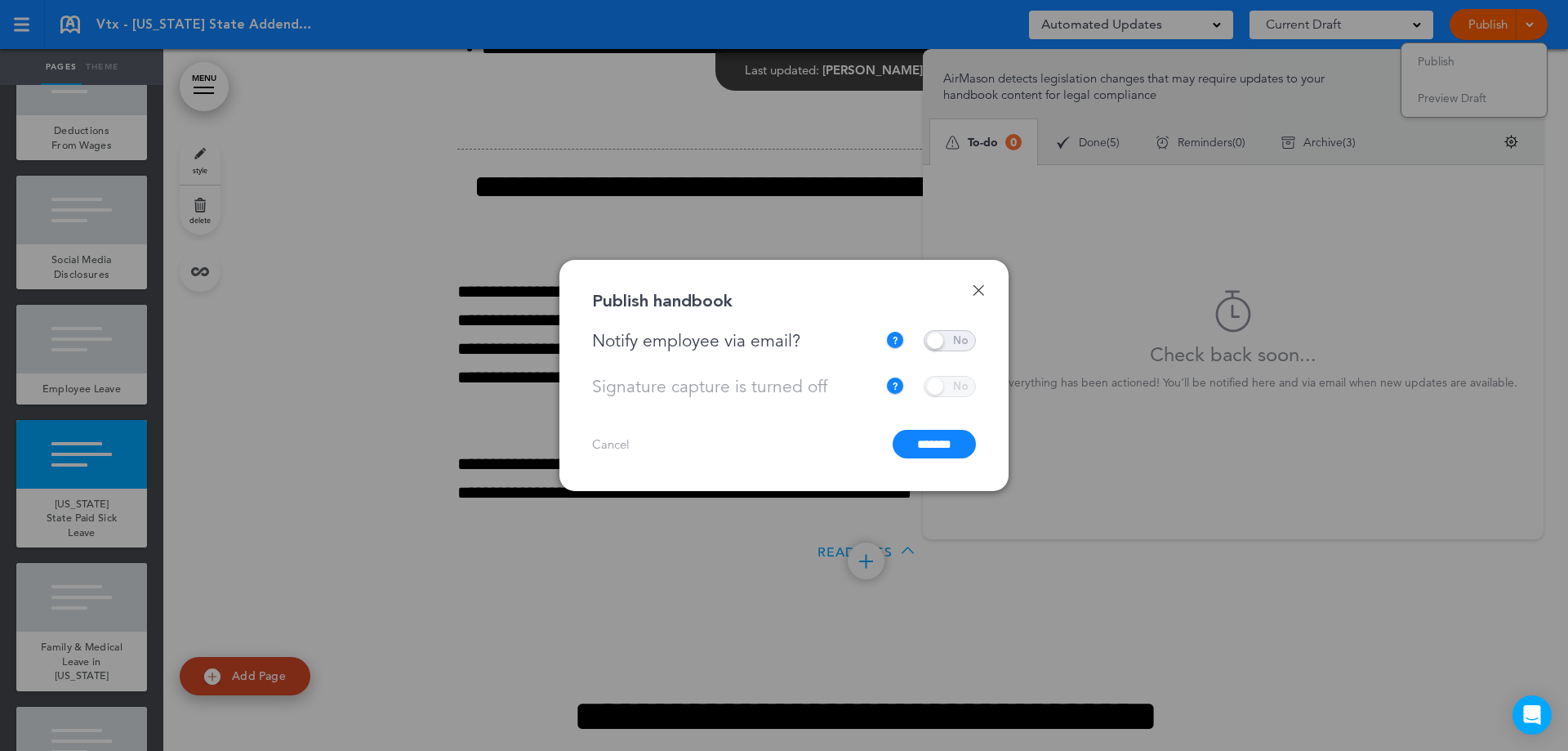
click at [935, 451] on input "*******" at bounding box center [934, 444] width 83 height 29
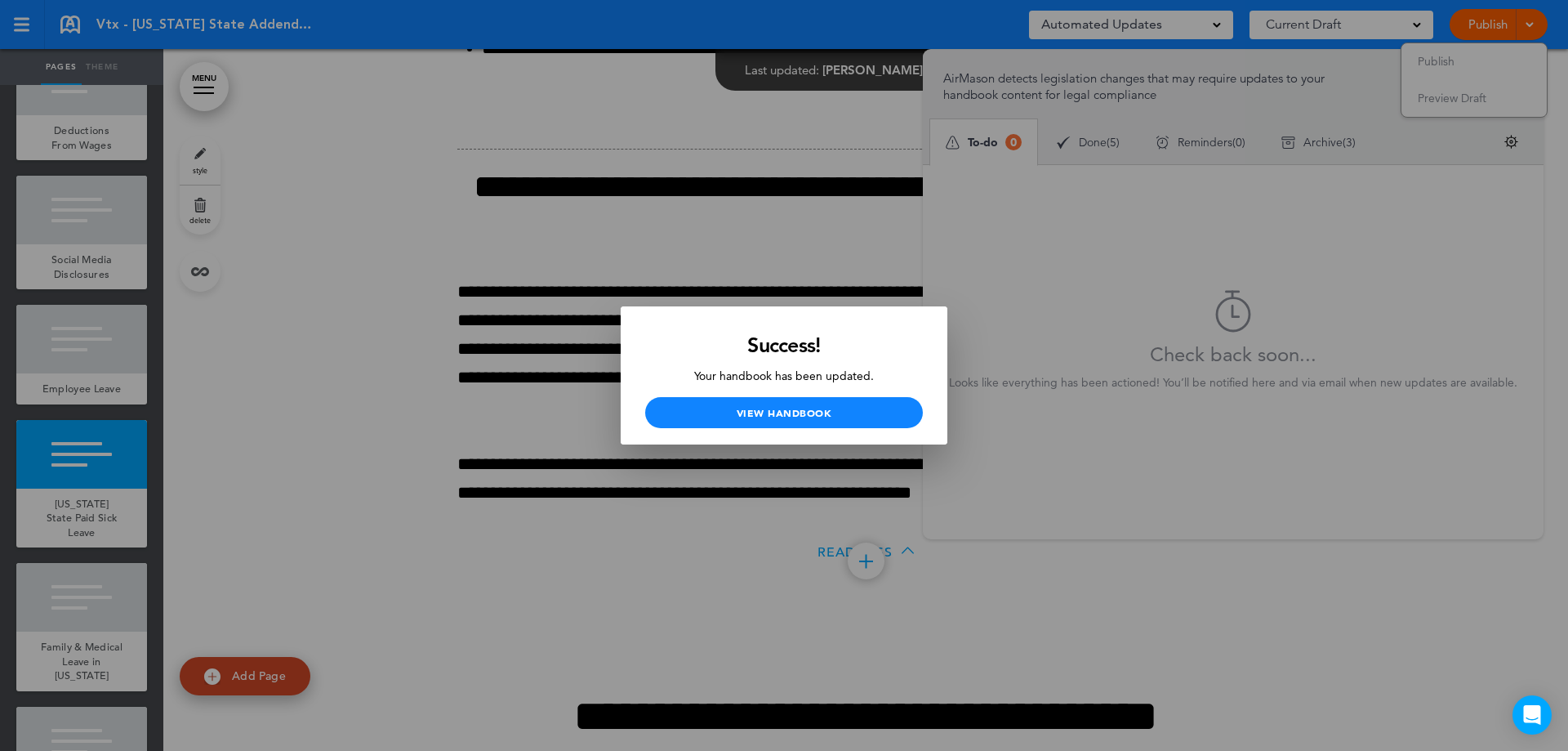
click at [226, 42] on div at bounding box center [784, 375] width 1568 height 751
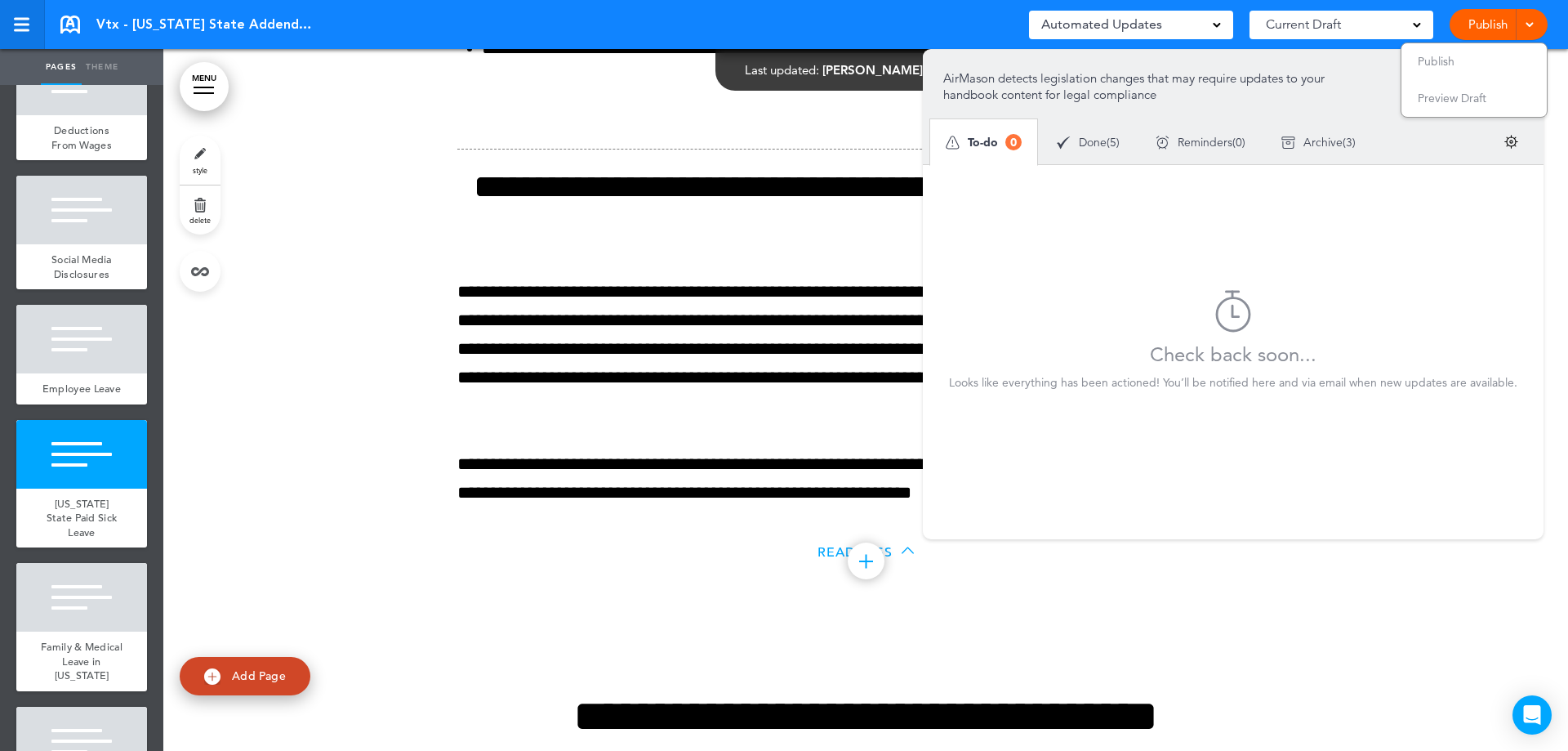
click at [31, 35] on link at bounding box center [22, 24] width 45 height 49
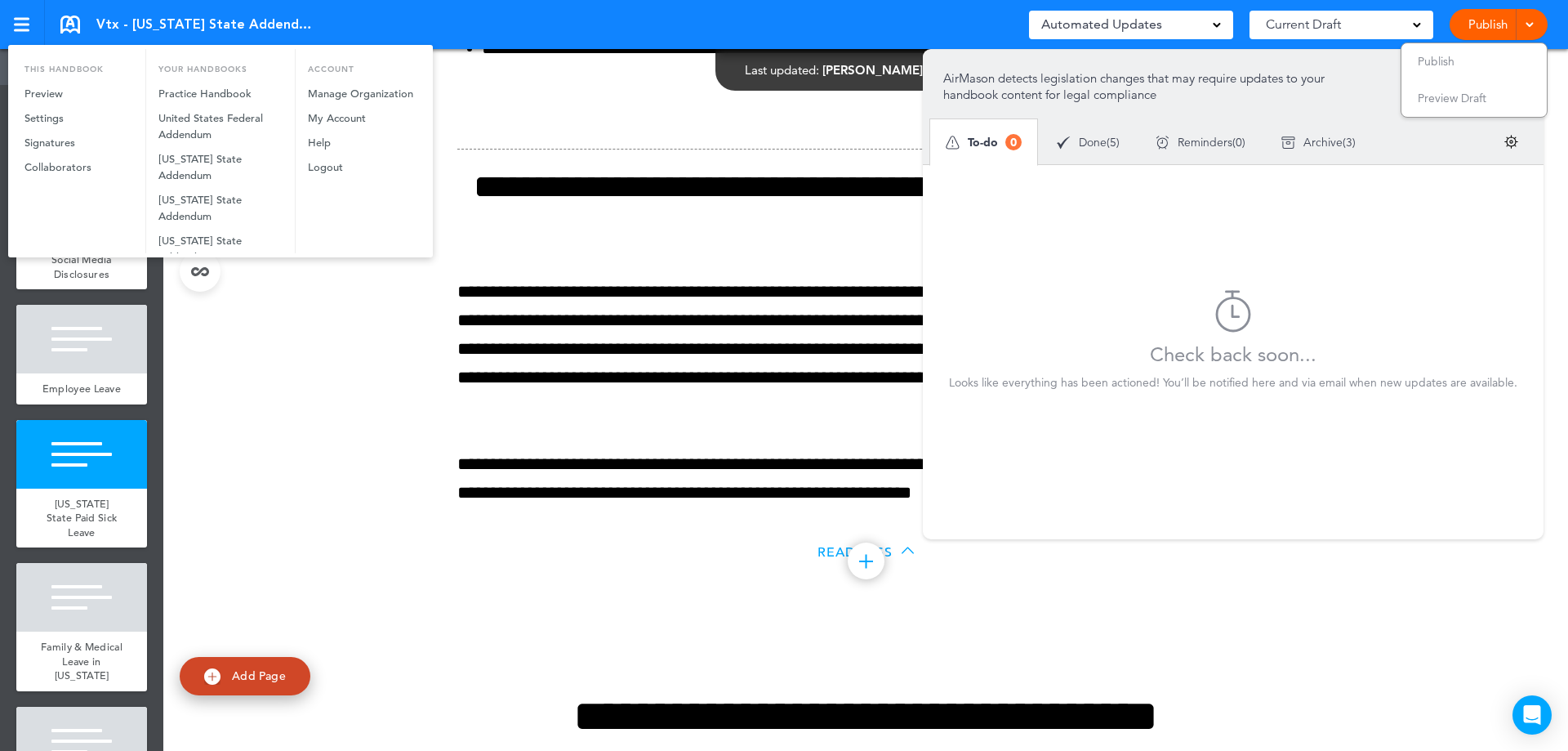
click at [201, 22] on div at bounding box center [784, 375] width 1568 height 751
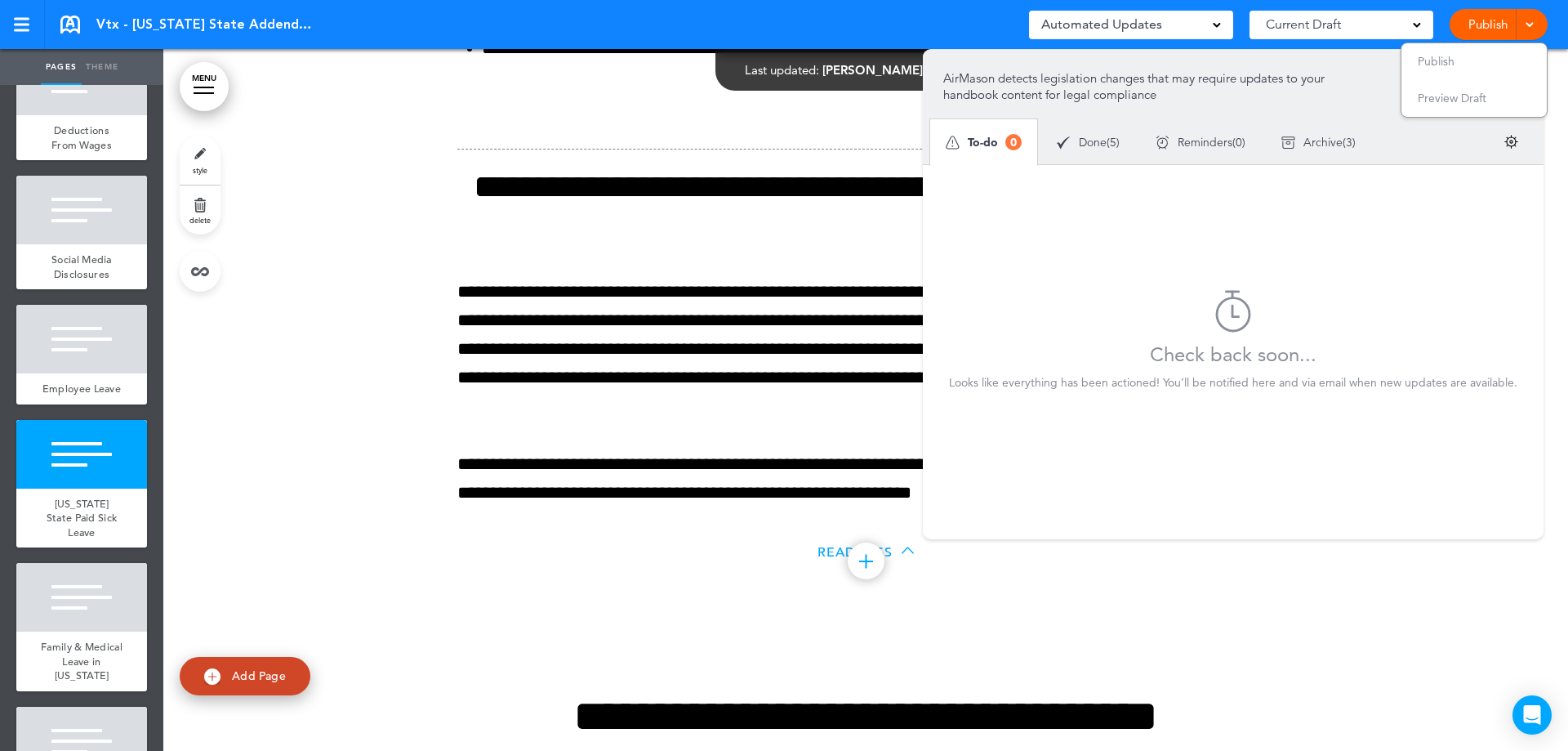
click at [1541, 30] on div "Publish Publish Preview Draft" at bounding box center [1498, 24] width 98 height 31
click at [1039, 101] on p "AirMason detects legislation changes that may require updates to your handbook …" at bounding box center [1146, 86] width 406 height 33
click at [65, 18] on link at bounding box center [70, 24] width 19 height 18
